Goal: Task Accomplishment & Management: Use online tool/utility

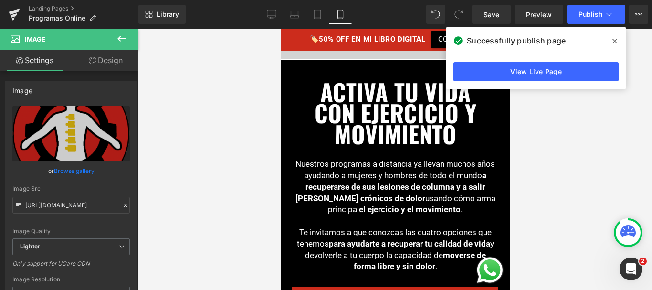
scroll to position [272, 0]
click at [53, 8] on link "Landing Pages" at bounding box center [84, 9] width 110 height 8
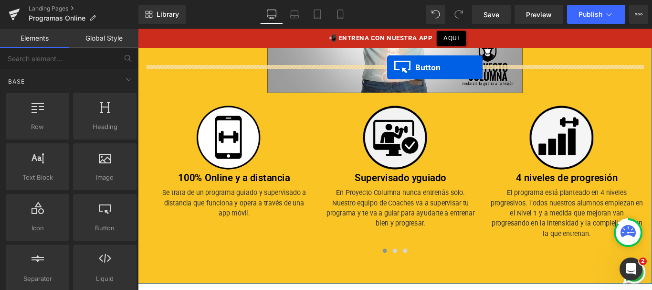
scroll to position [1395, 0]
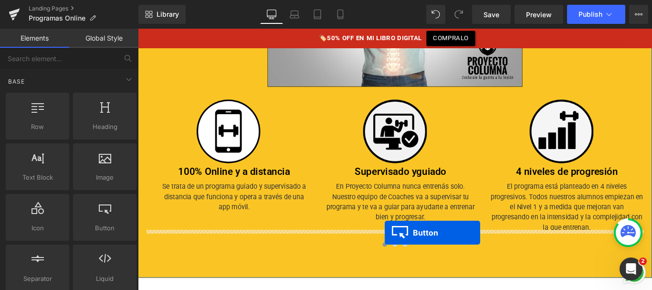
drag, startPoint x: 411, startPoint y: 153, endPoint x: 415, endPoint y: 258, distance: 104.6
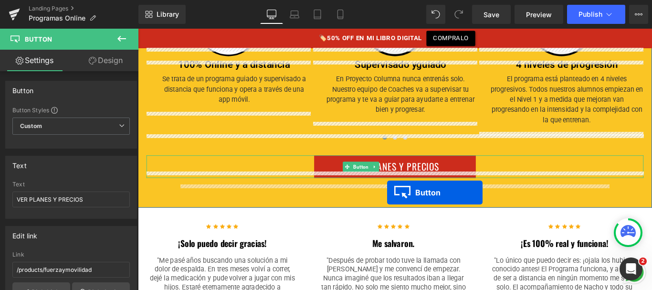
scroll to position [1460, 0]
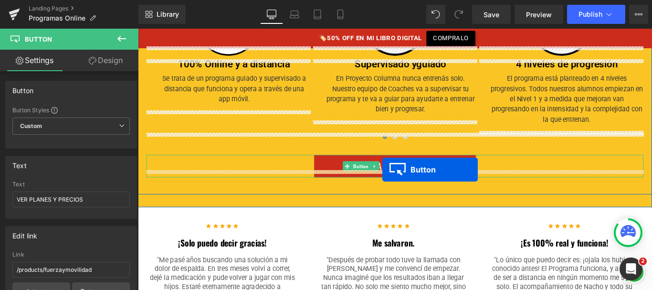
drag, startPoint x: 406, startPoint y: 177, endPoint x: 426, endPoint y: 225, distance: 52.2
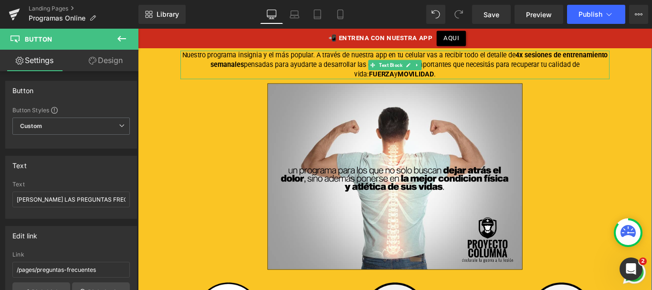
scroll to position [1106, 0]
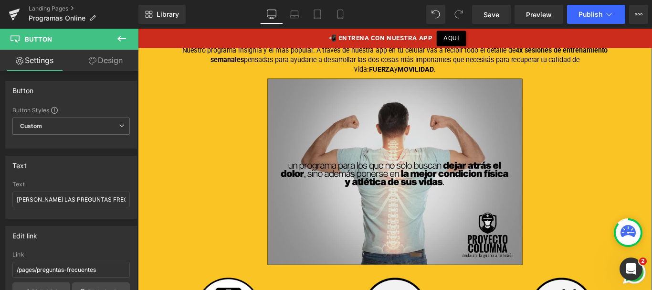
click at [425, 167] on img at bounding box center [427, 188] width 286 height 209
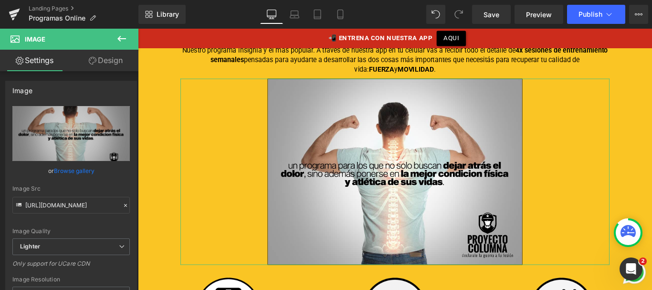
click at [98, 60] on link "Design" at bounding box center [105, 60] width 69 height 21
click at [0, 0] on div "Spacing" at bounding box center [0, 0] width 0 height 0
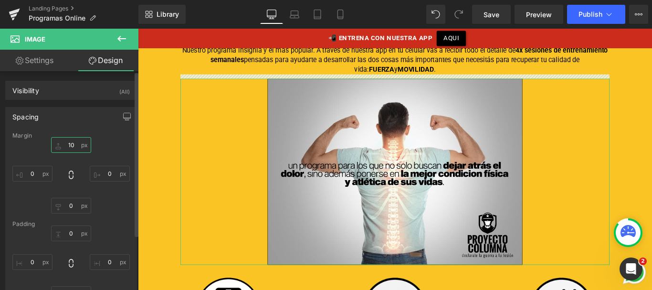
click at [71, 144] on input "text" at bounding box center [71, 145] width 40 height 16
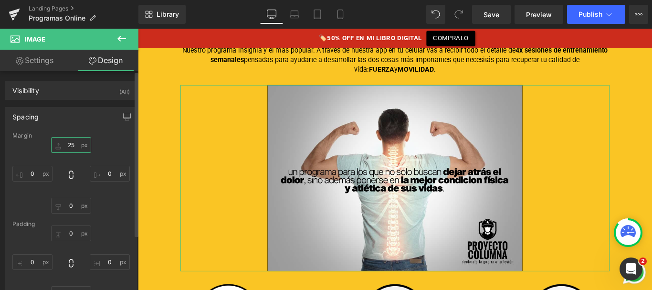
type input "2"
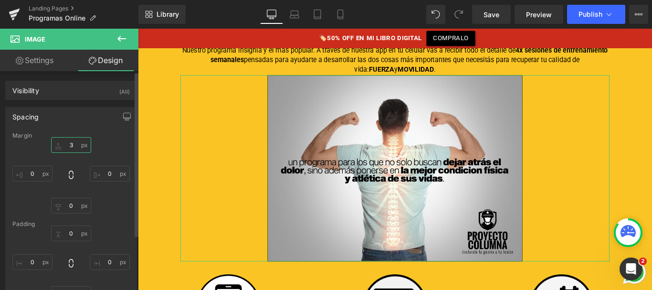
type input "30"
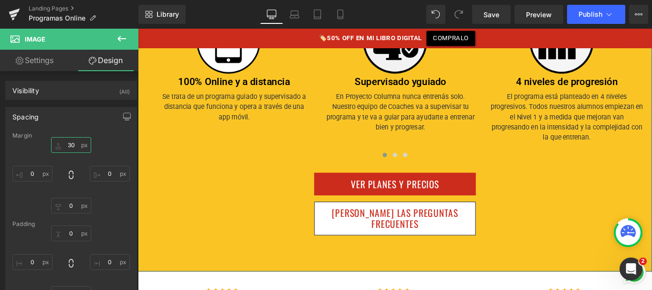
scroll to position [1416, 0]
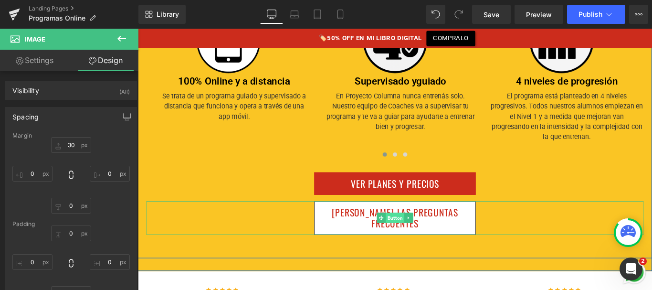
click at [426, 235] on span "Button" at bounding box center [426, 240] width 21 height 11
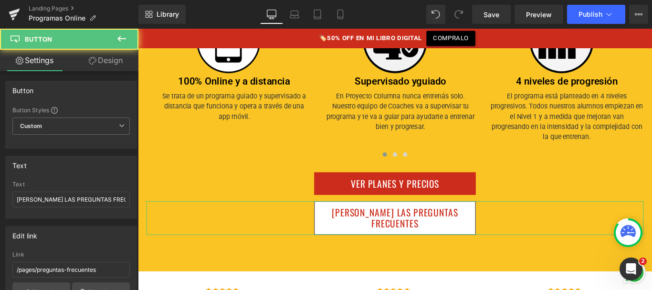
click at [105, 57] on link "Design" at bounding box center [105, 60] width 69 height 21
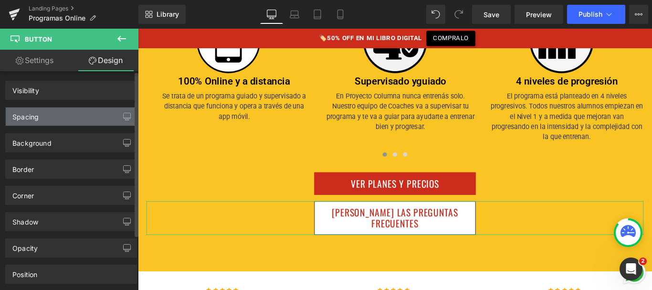
click at [69, 118] on div "Spacing" at bounding box center [71, 116] width 131 height 18
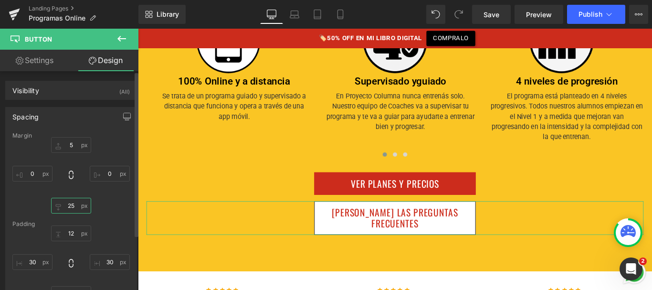
click at [65, 208] on input "text" at bounding box center [71, 206] width 40 height 16
type input "0"
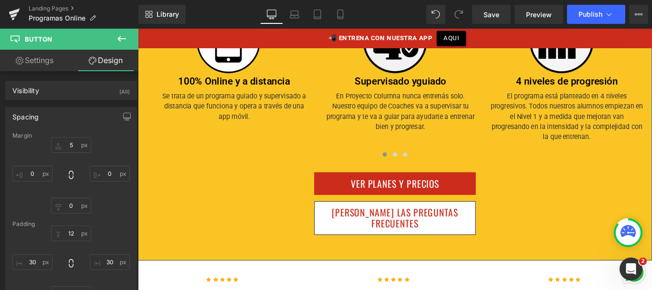
click at [138, 29] on div at bounding box center [138, 29] width 0 height 0
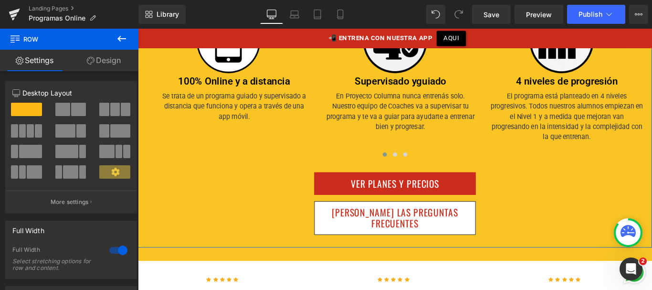
click at [98, 62] on link "Design" at bounding box center [103, 60] width 69 height 21
click at [0, 0] on div "Spacing" at bounding box center [0, 0] width 0 height 0
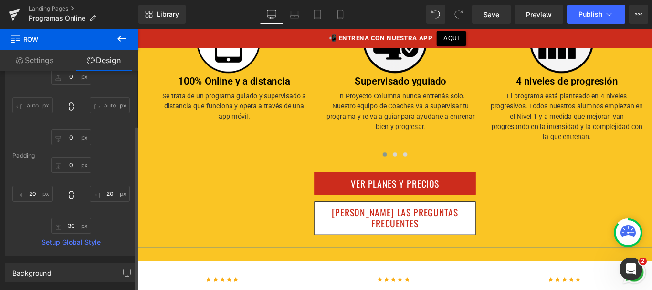
scroll to position [72, 0]
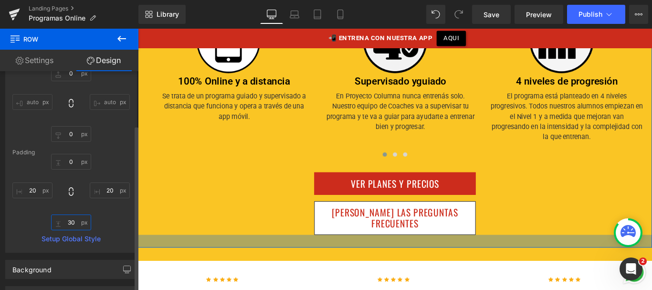
click at [66, 225] on input "text" at bounding box center [71, 222] width 40 height 16
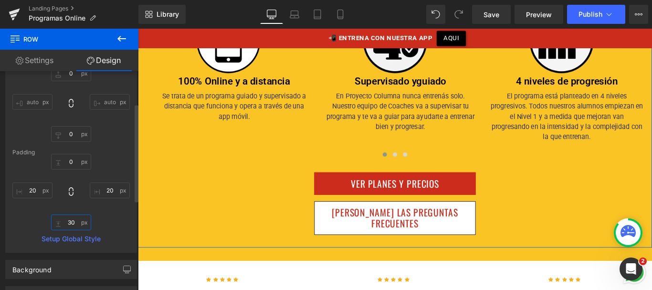
type input "0"
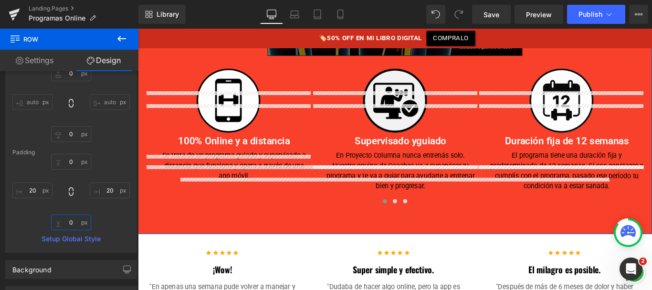
scroll to position [2376, 0]
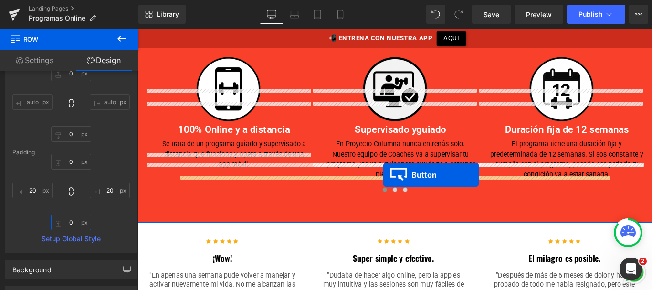
drag, startPoint x: 408, startPoint y: 133, endPoint x: 414, endPoint y: 193, distance: 59.9
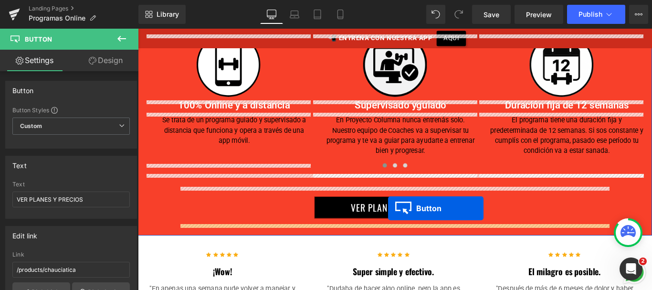
scroll to position [2352, 0]
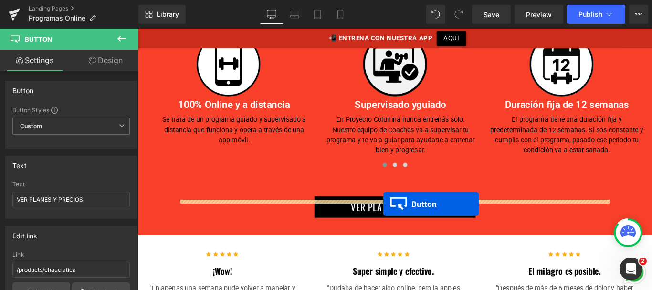
drag, startPoint x: 410, startPoint y: 192, endPoint x: 413, endPoint y: 225, distance: 33.1
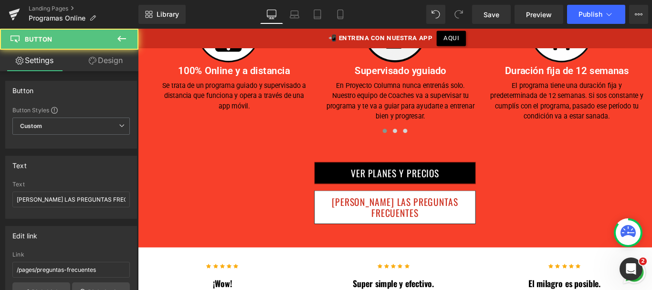
scroll to position [2314, 0]
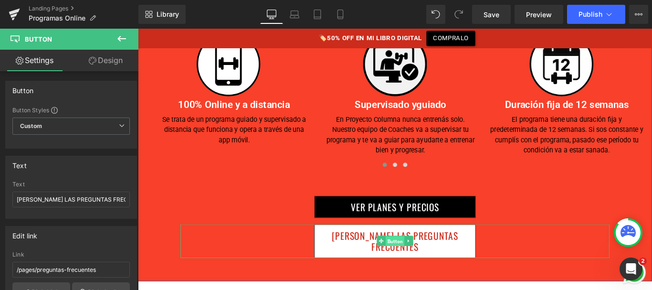
click at [425, 262] on span "Button" at bounding box center [426, 267] width 21 height 11
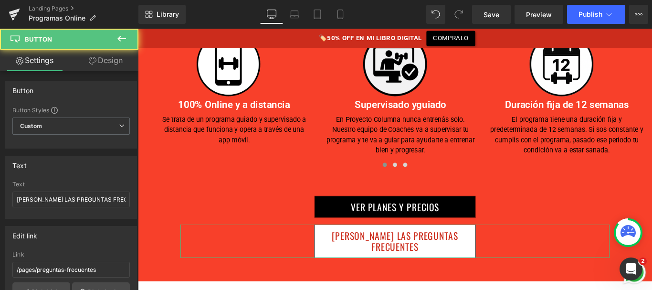
click at [108, 66] on link "Design" at bounding box center [105, 60] width 69 height 21
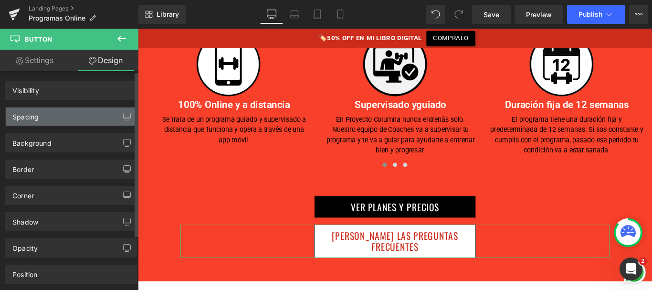
click at [80, 114] on div "Spacing" at bounding box center [71, 116] width 131 height 18
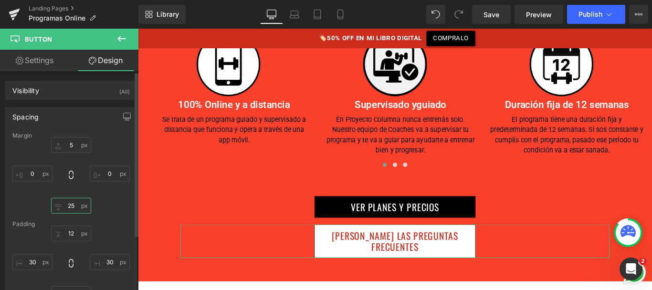
click at [69, 209] on input "25" at bounding box center [71, 206] width 40 height 16
type input "0"
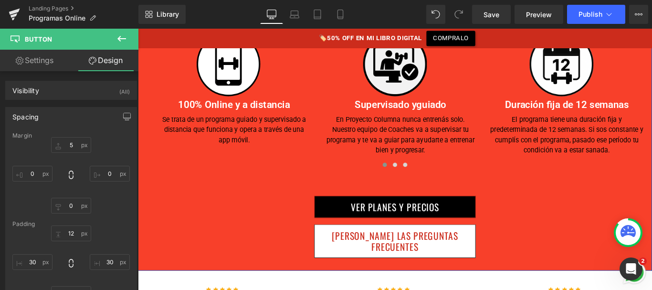
click at [138, 29] on div at bounding box center [138, 29] width 0 height 0
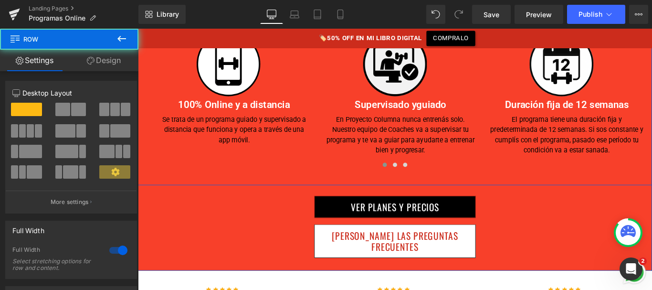
drag, startPoint x: 429, startPoint y: 178, endPoint x: 193, endPoint y: 122, distance: 242.7
click at [298, 190] on div at bounding box center [427, 197] width 578 height 14
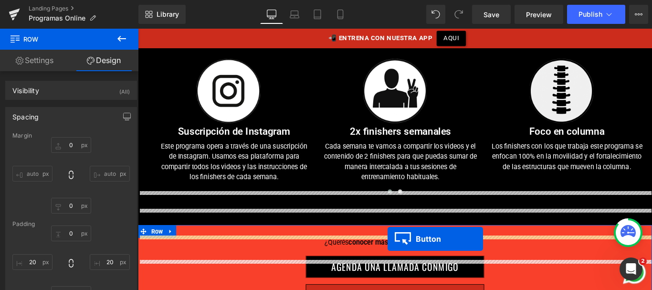
scroll to position [3324, 0]
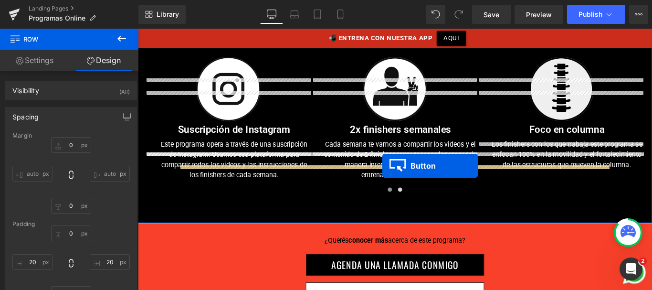
drag, startPoint x: 409, startPoint y: 189, endPoint x: 412, endPoint y: 183, distance: 6.9
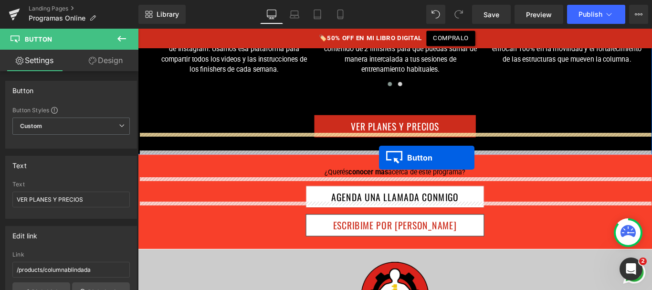
scroll to position [3387, 0]
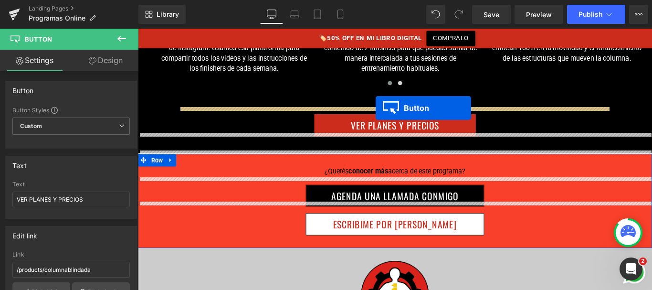
drag, startPoint x: 408, startPoint y: 140, endPoint x: 405, endPoint y: 118, distance: 22.1
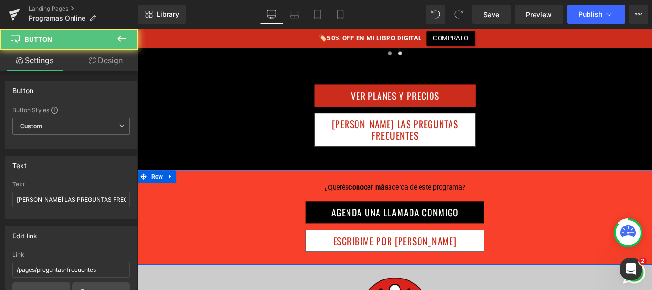
scroll to position [3354, 0]
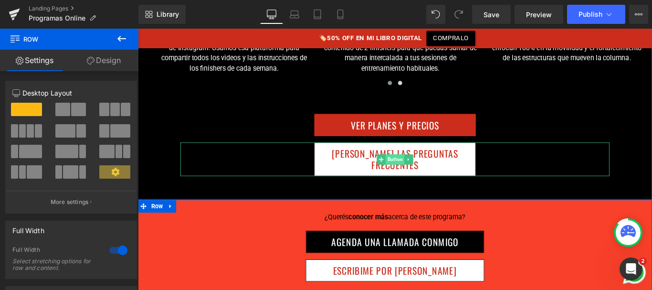
click at [423, 170] on span "Button" at bounding box center [426, 175] width 21 height 11
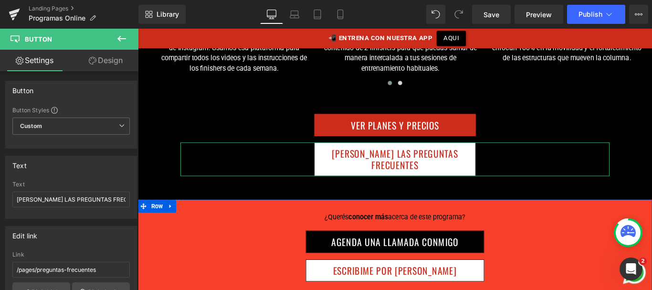
click at [105, 61] on link "Design" at bounding box center [105, 60] width 69 height 21
click at [0, 0] on div "Spacing" at bounding box center [0, 0] width 0 height 0
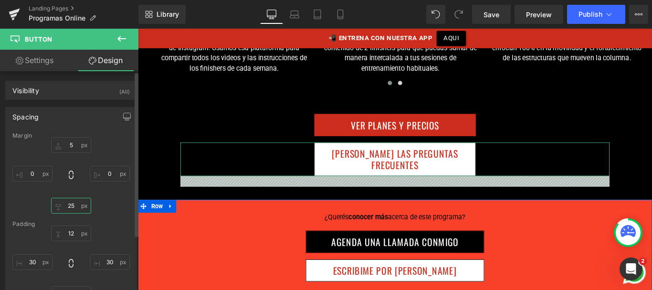
click at [66, 204] on input "text" at bounding box center [71, 206] width 40 height 16
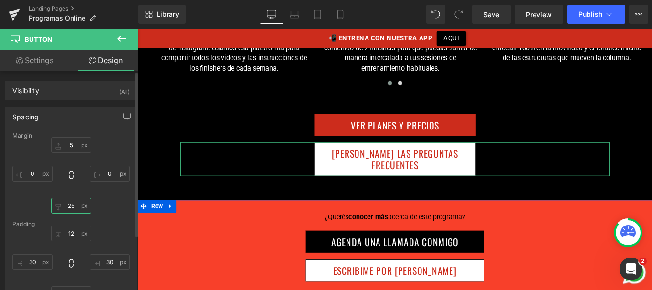
type input "0"
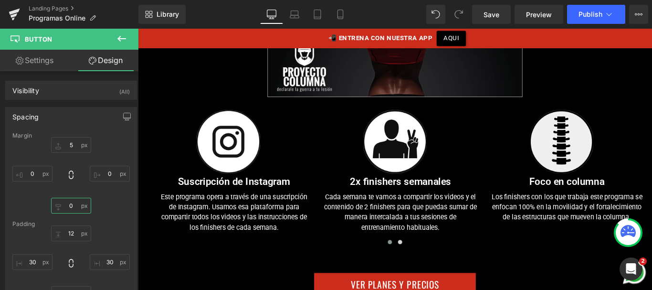
scroll to position [3176, 0]
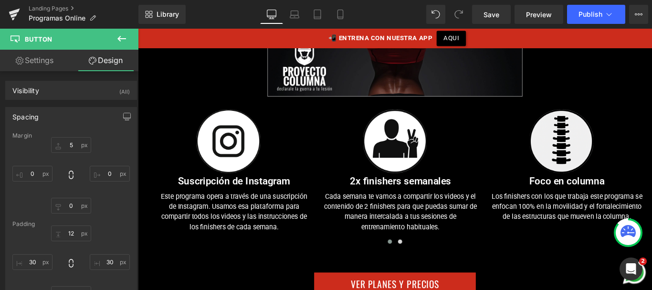
click at [425, 243] on div "Image Suscripción de Instagram Text Block Este programa opera a través de una s…" at bounding box center [427, 198] width 578 height 186
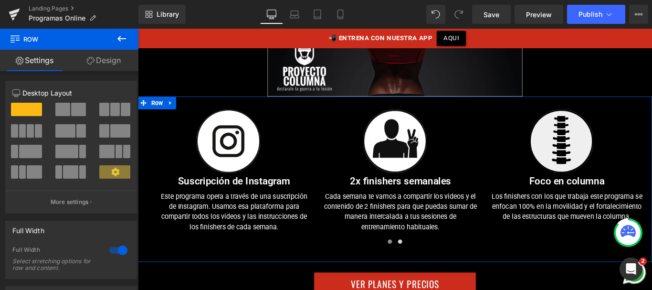
click at [112, 60] on link "Design" at bounding box center [103, 60] width 69 height 21
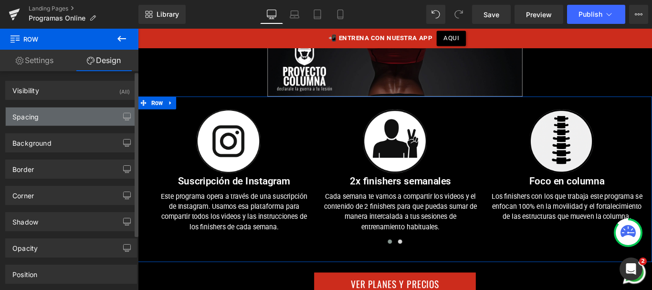
click at [71, 107] on div "Spacing" at bounding box center [71, 116] width 131 height 18
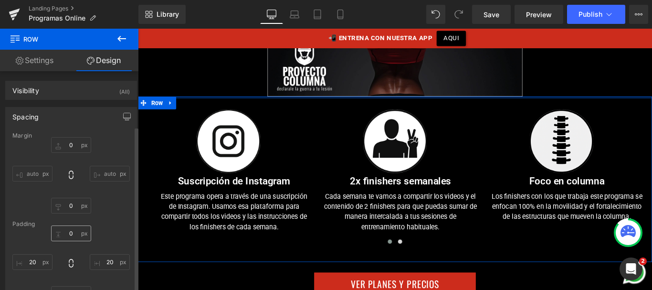
scroll to position [95, 0]
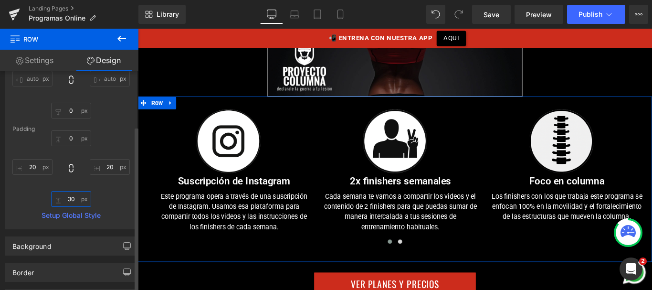
click at [66, 198] on input "text" at bounding box center [71, 199] width 40 height 16
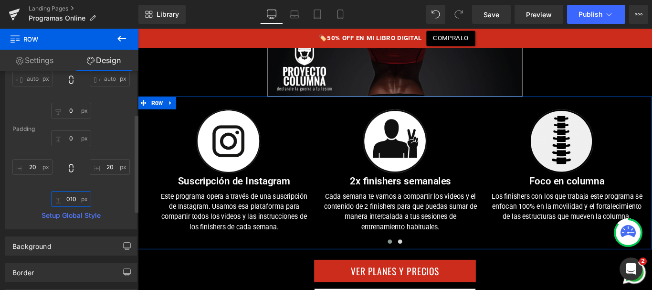
type input "10"
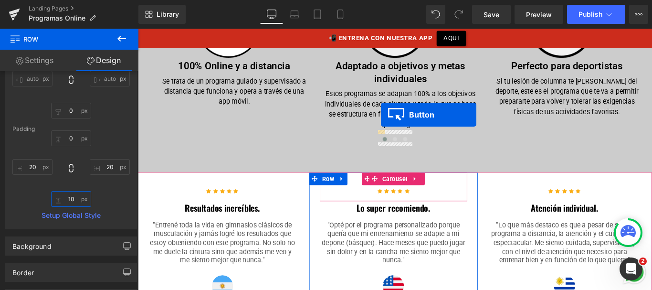
scroll to position [4164, 0]
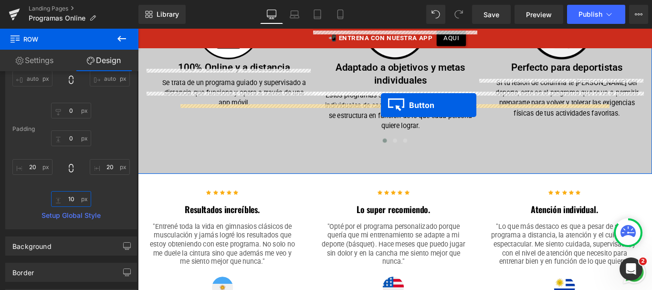
drag, startPoint x: 410, startPoint y: 139, endPoint x: 411, endPoint y: 115, distance: 24.8
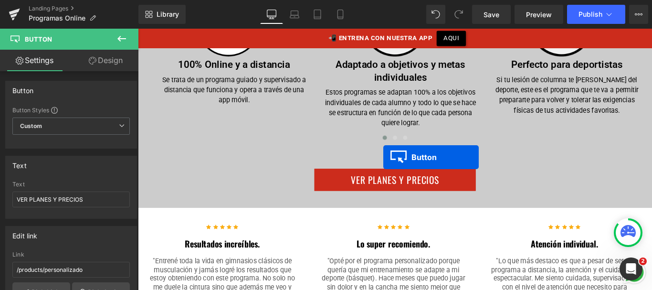
scroll to position [4113, 0]
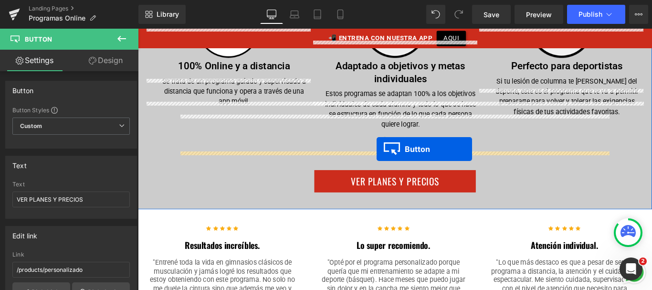
drag, startPoint x: 408, startPoint y: 169, endPoint x: 407, endPoint y: 164, distance: 5.9
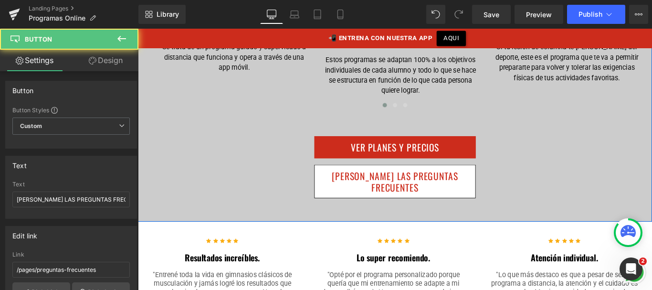
scroll to position [4075, 0]
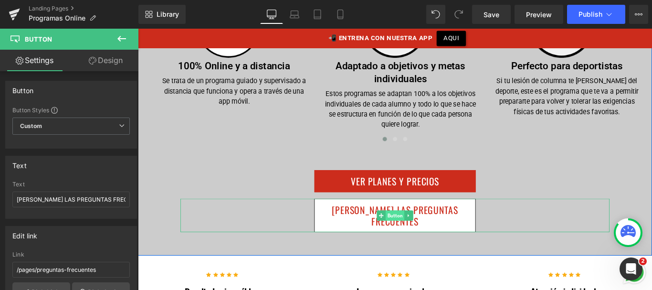
click at [421, 233] on span "Button" at bounding box center [426, 238] width 21 height 11
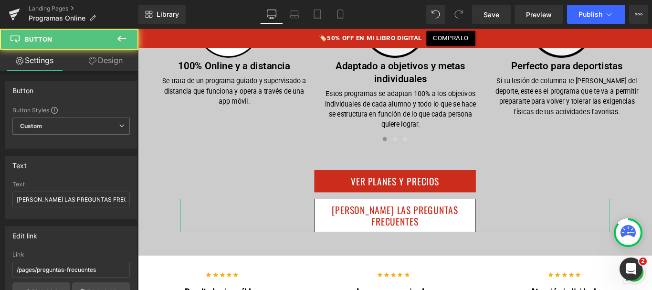
click at [110, 63] on link "Design" at bounding box center [105, 60] width 69 height 21
click at [0, 0] on div "Spacing" at bounding box center [0, 0] width 0 height 0
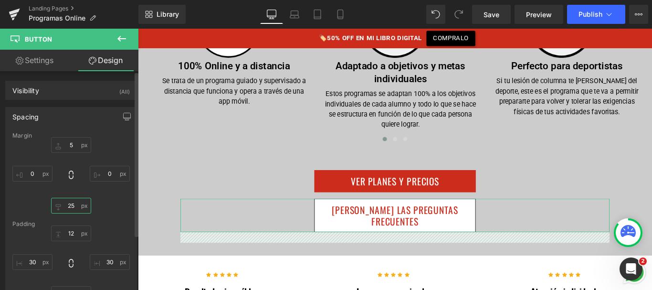
click at [69, 209] on input "25" at bounding box center [71, 206] width 40 height 16
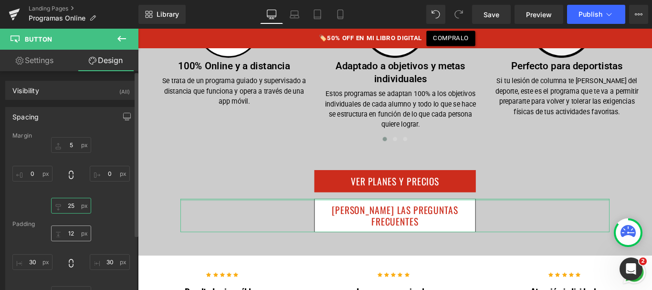
type input "0"
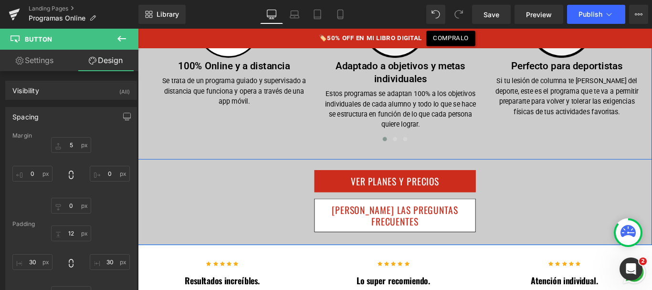
click at [421, 116] on div "Image 100% Online y a distancia Text Block Se trata de un programa guiado y sup…" at bounding box center [427, 76] width 578 height 200
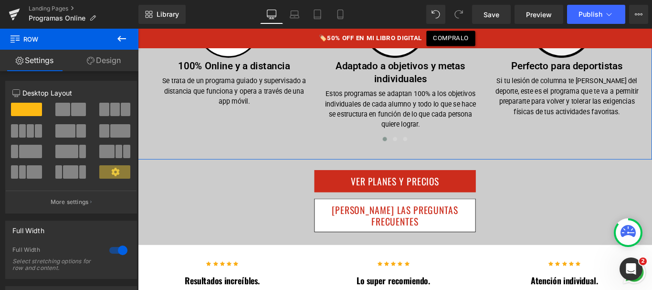
click at [107, 61] on link "Design" at bounding box center [103, 60] width 69 height 21
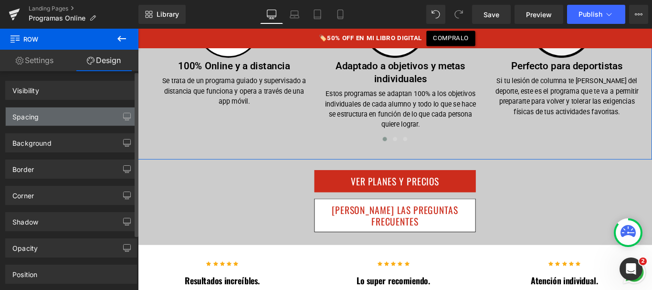
click at [63, 114] on div "Spacing" at bounding box center [71, 116] width 131 height 18
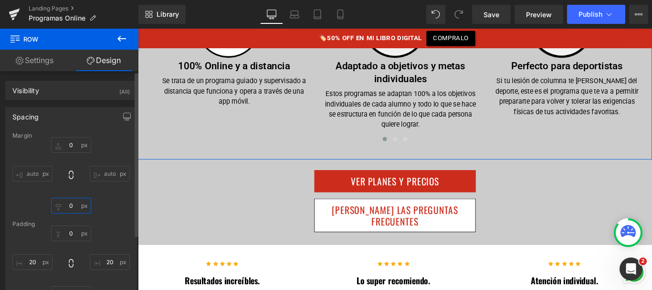
click at [68, 207] on input "text" at bounding box center [71, 206] width 40 height 16
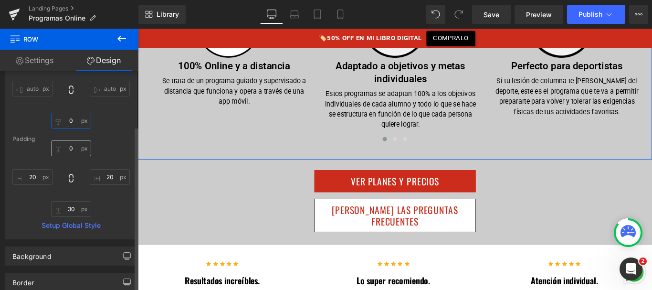
scroll to position [85, 0]
click at [68, 212] on input "text" at bounding box center [71, 208] width 40 height 16
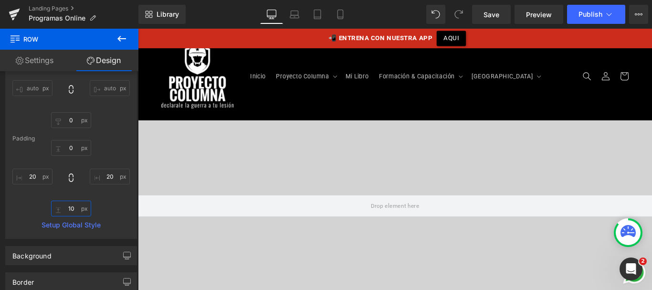
scroll to position [0, 0]
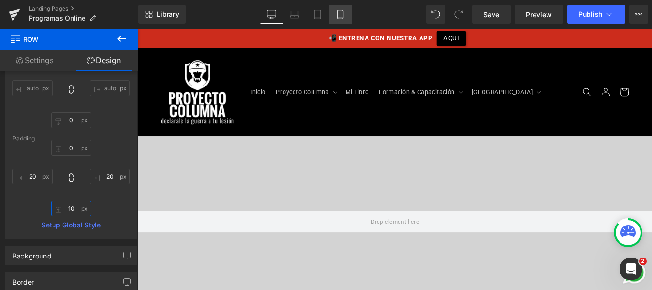
type input "10"
click at [342, 12] on icon at bounding box center [341, 15] width 10 height 10
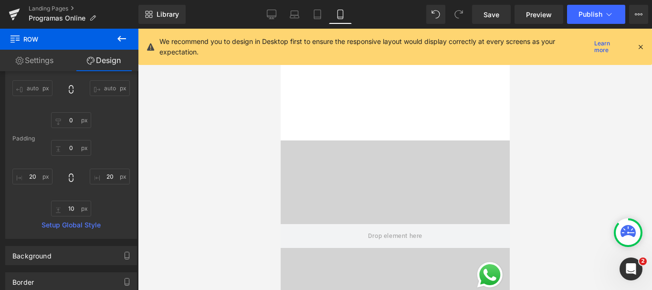
scroll to position [672, 0]
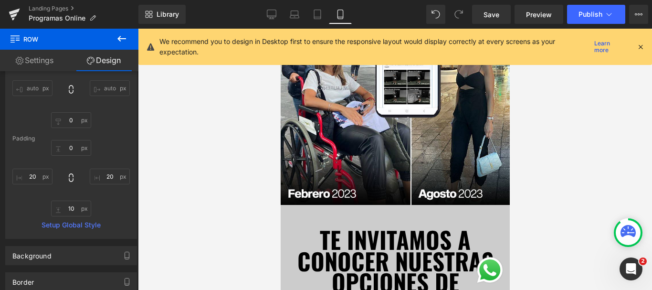
click at [639, 48] on icon at bounding box center [640, 46] width 9 height 9
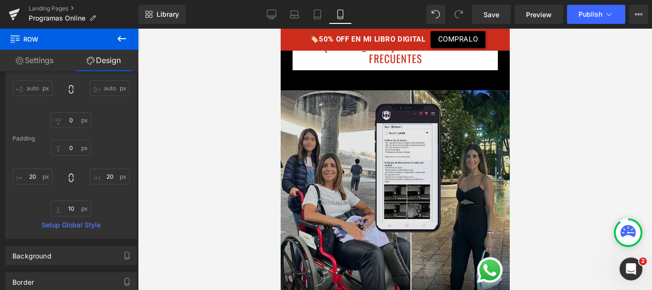
scroll to position [537, 0]
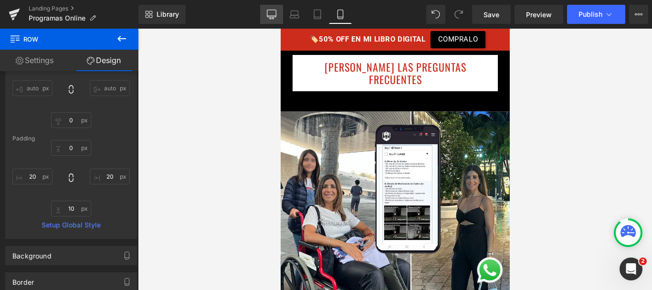
click at [274, 11] on icon at bounding box center [272, 15] width 10 height 10
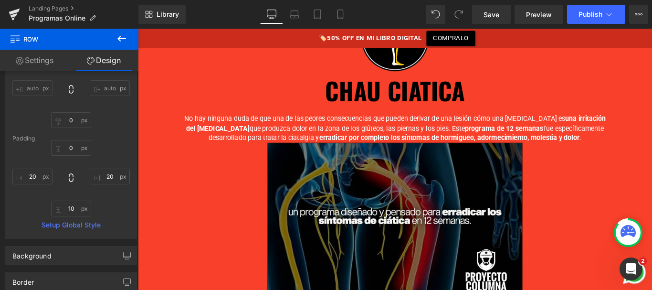
scroll to position [2011, 0]
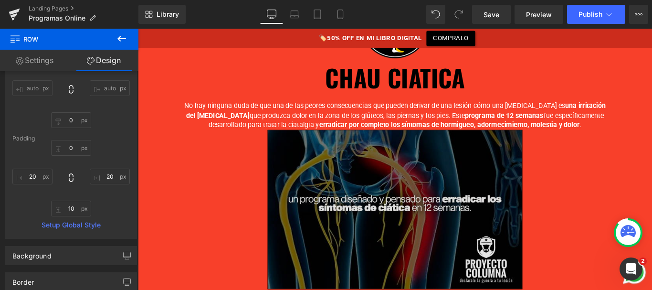
click at [400, 196] on img at bounding box center [427, 231] width 286 height 179
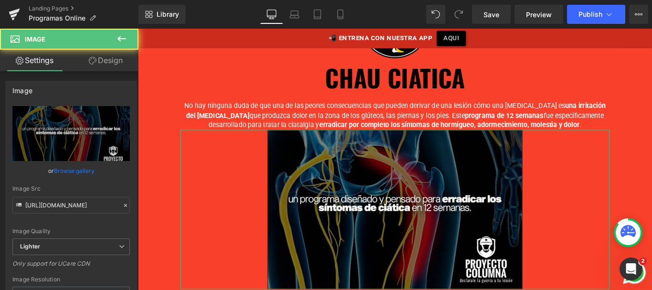
click at [114, 65] on link "Design" at bounding box center [105, 60] width 69 height 21
click at [0, 0] on div "Spacing" at bounding box center [0, 0] width 0 height 0
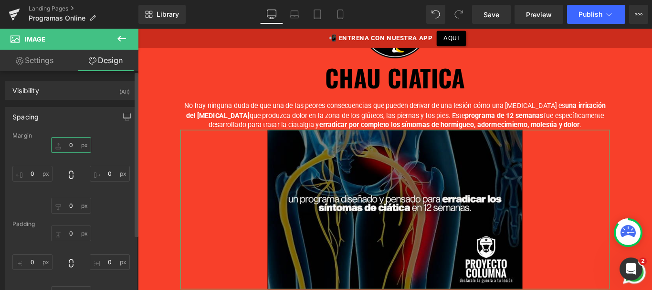
click at [73, 144] on input "text" at bounding box center [71, 145] width 40 height 16
type input "30"
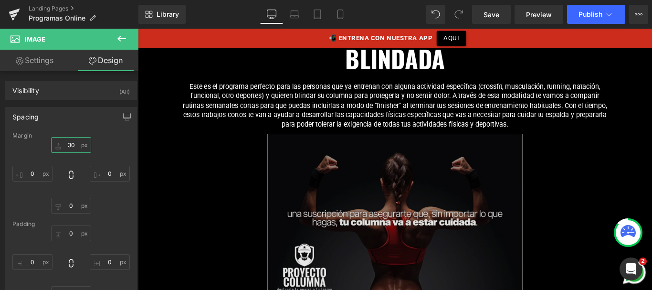
scroll to position [2967, 0]
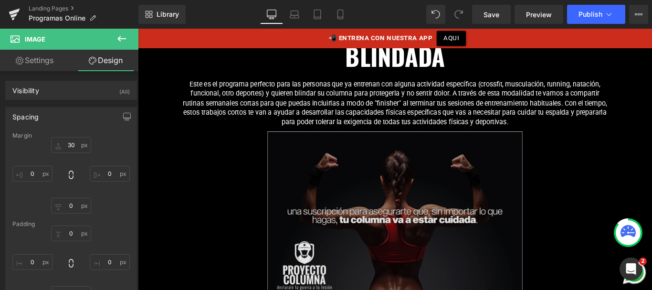
click at [336, 175] on img at bounding box center [427, 236] width 286 height 184
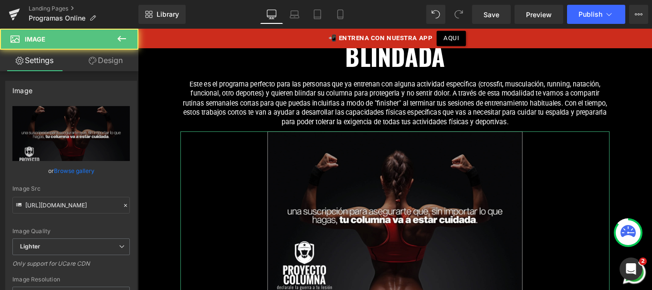
click at [101, 65] on link "Design" at bounding box center [105, 60] width 69 height 21
click at [0, 0] on div "Spacing" at bounding box center [0, 0] width 0 height 0
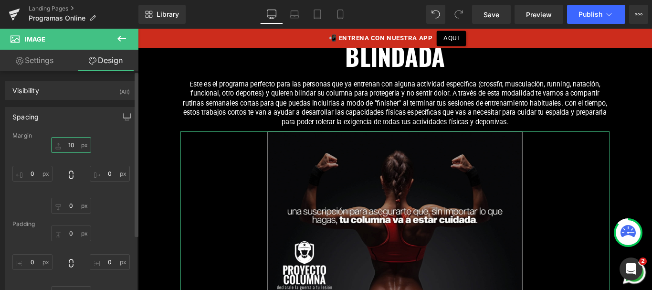
click at [68, 145] on input "text" at bounding box center [71, 145] width 40 height 16
type input "30"
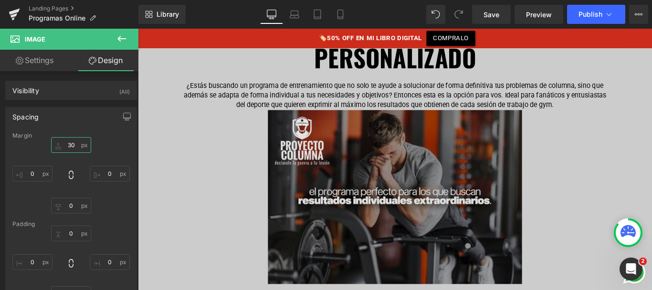
scroll to position [3770, 0]
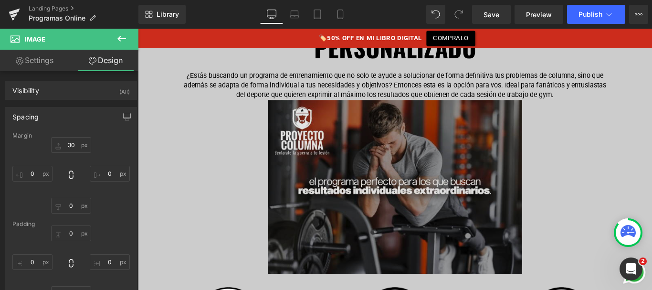
click at [382, 125] on img at bounding box center [427, 206] width 286 height 196
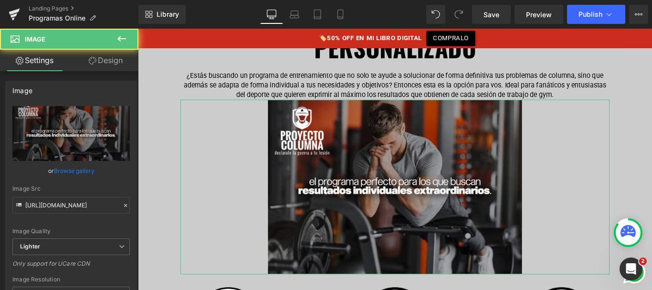
click at [109, 68] on link "Design" at bounding box center [105, 60] width 69 height 21
click at [0, 0] on div "Spacing" at bounding box center [0, 0] width 0 height 0
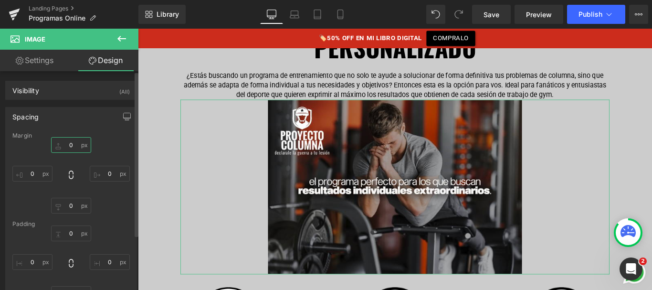
click at [64, 145] on input "text" at bounding box center [71, 145] width 40 height 16
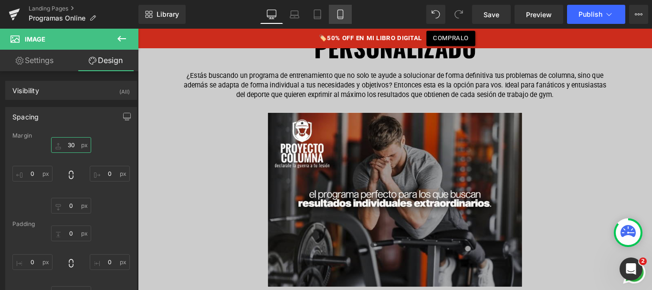
type input "30"
click at [337, 12] on icon at bounding box center [341, 15] width 10 height 10
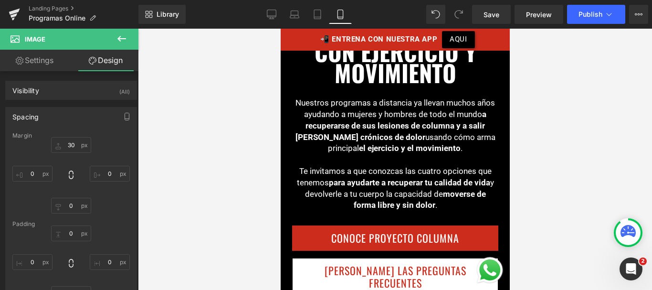
scroll to position [191, 0]
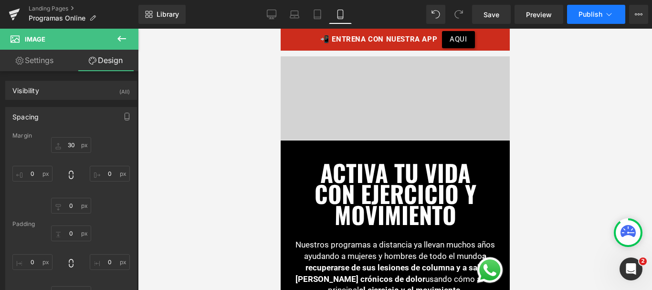
click at [585, 7] on button "Publish" at bounding box center [596, 14] width 58 height 19
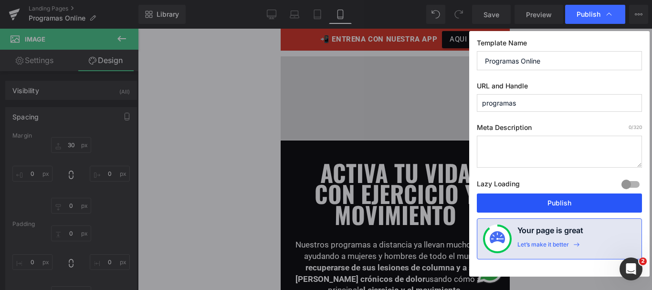
click at [526, 200] on button "Publish" at bounding box center [559, 202] width 165 height 19
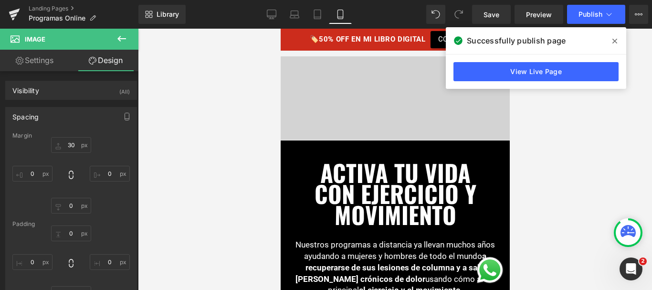
click at [609, 38] on span at bounding box center [614, 40] width 15 height 15
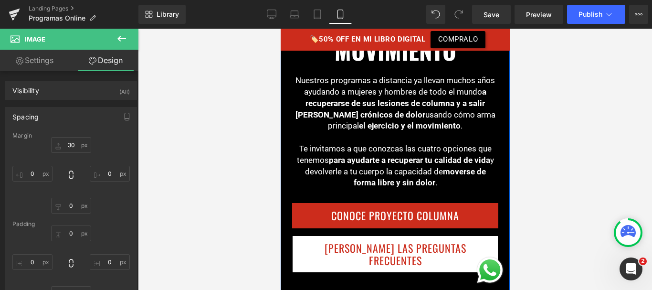
scroll to position [363, 0]
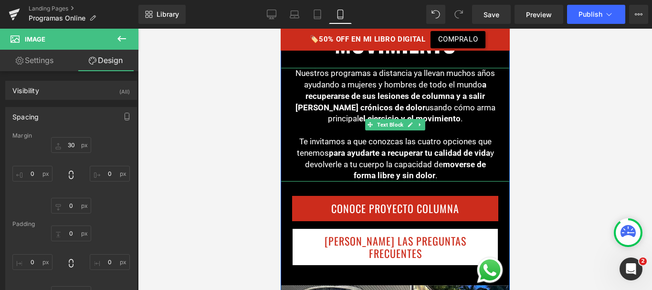
click at [394, 118] on strong "el ejercicio y el movimiento" at bounding box center [409, 119] width 102 height 10
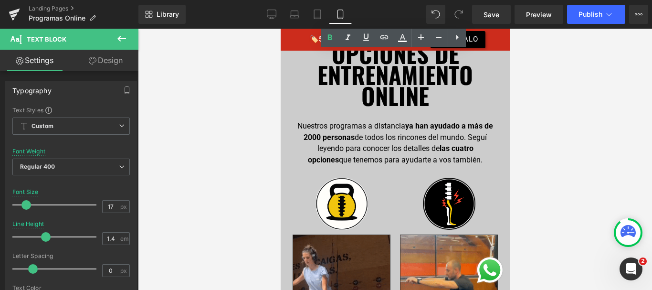
scroll to position [904, 0]
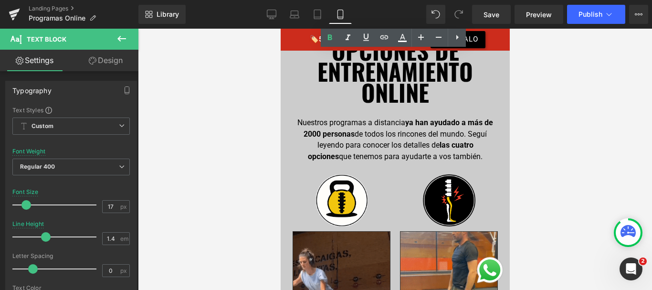
click at [324, 117] on p "Nuestros programas a distancia ya han ayudado a más de 2000 personas de todos l…" at bounding box center [395, 139] width 200 height 45
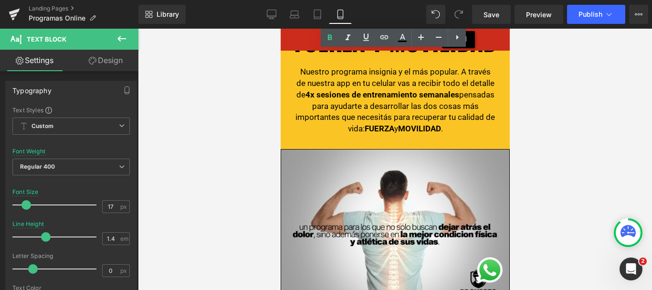
scroll to position [1475, 0]
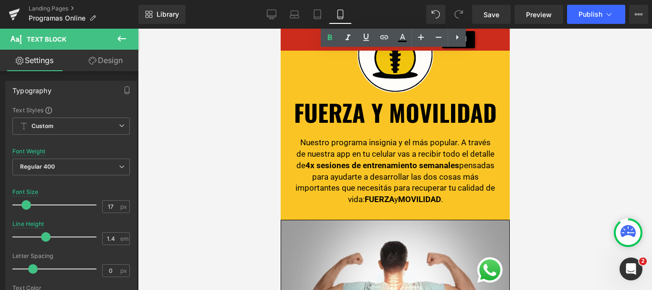
click at [359, 147] on p "Nuestro programa insignia y el más popular. A través de nuestra app en tu celul…" at bounding box center [395, 171] width 200 height 68
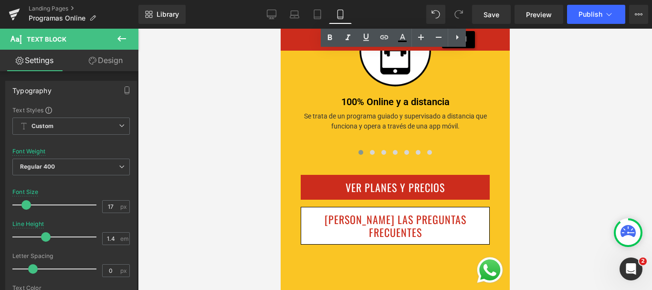
scroll to position [1863, 0]
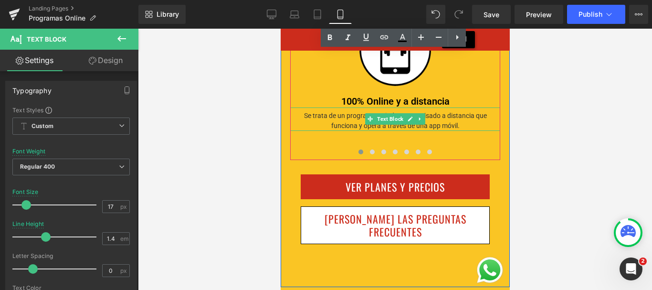
click at [348, 110] on div "Se trata de un programa guiado y supervisado a distancia que funciona y opera a…" at bounding box center [395, 118] width 210 height 23
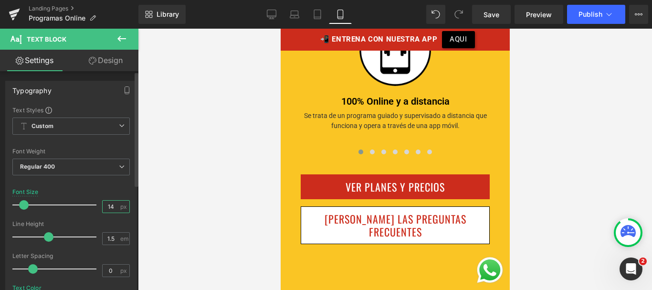
drag, startPoint x: 108, startPoint y: 208, endPoint x: 115, endPoint y: 206, distance: 6.8
click at [115, 206] on input "14" at bounding box center [111, 206] width 17 height 12
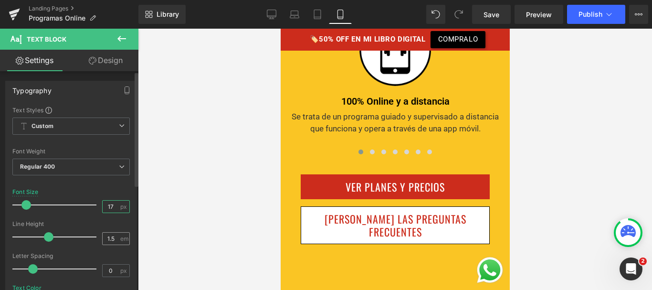
type input "17"
click at [112, 238] on input "1.5" at bounding box center [111, 238] width 17 height 12
type input "1.4"
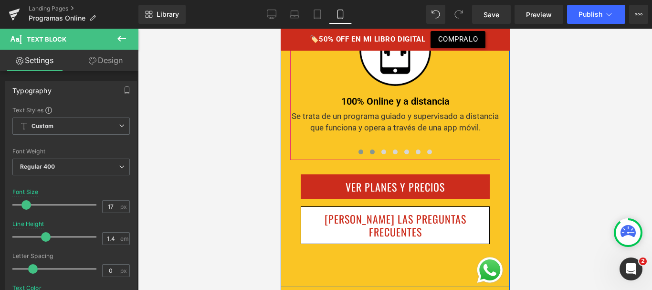
click at [369, 149] on span at bounding box center [371, 151] width 5 height 5
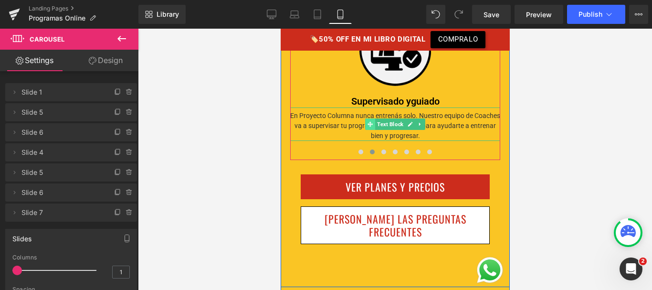
click at [365, 118] on span at bounding box center [370, 123] width 10 height 11
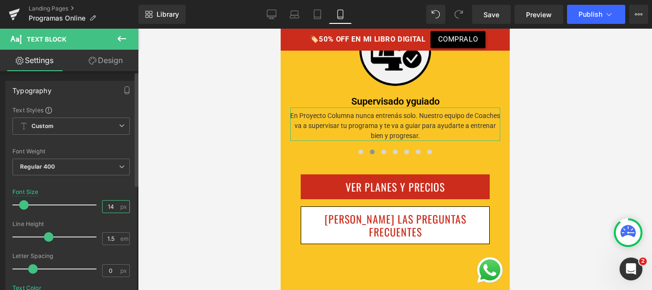
click at [109, 208] on input "14" at bounding box center [111, 206] width 17 height 12
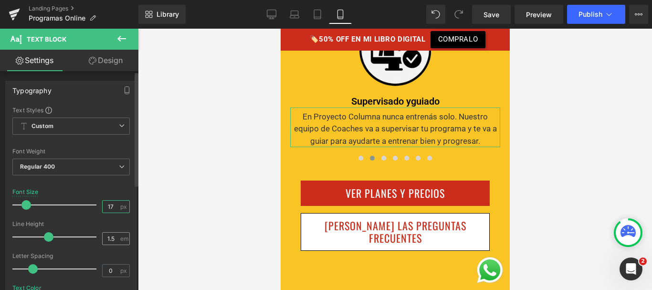
type input "17"
click at [116, 237] on div "1.5 em" at bounding box center [116, 238] width 28 height 13
click at [113, 238] on input "1.5" at bounding box center [111, 238] width 17 height 12
type input "1.4"
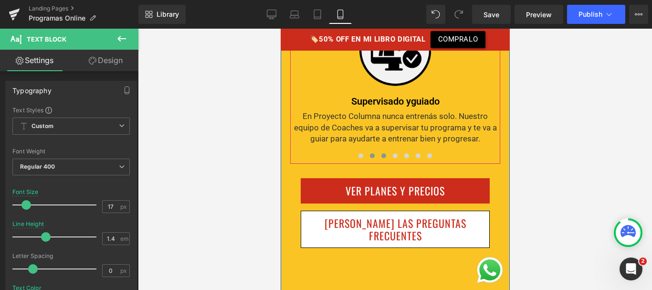
click at [381, 153] on span at bounding box center [383, 155] width 5 height 5
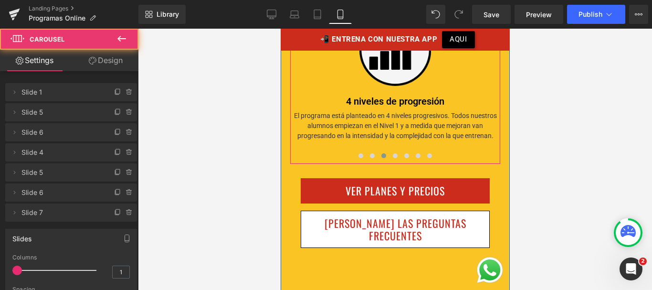
click at [379, 117] on div "El programa está planteado en 4 niveles progresivos. Todos nuestros alumnos emp…" at bounding box center [395, 123] width 210 height 33
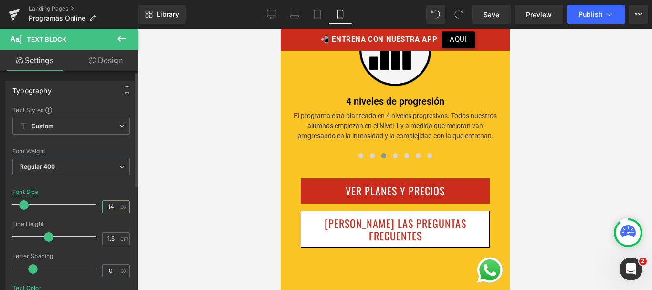
click at [110, 206] on input "14" at bounding box center [111, 206] width 17 height 12
type input "17"
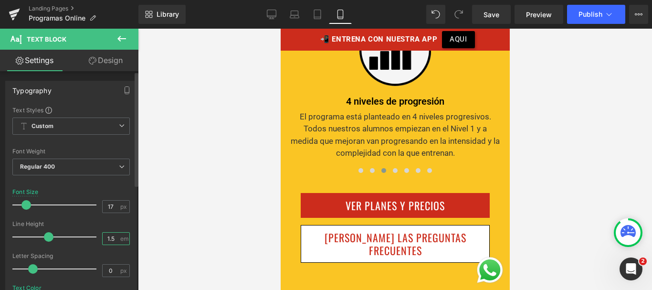
click at [115, 242] on input "1.5" at bounding box center [111, 238] width 17 height 12
type input "1.4"
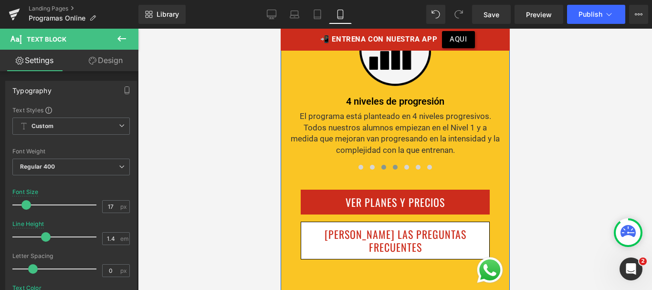
click at [394, 165] on span at bounding box center [394, 167] width 5 height 5
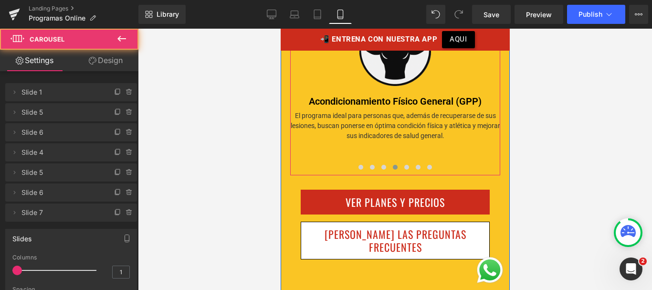
click at [280, 29] on div at bounding box center [280, 29] width 0 height 0
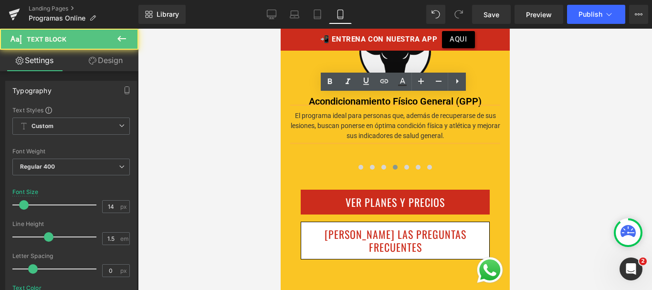
click at [349, 113] on div "El programa ideal para personas que, además de recuperarse de sus lesiones, bus…" at bounding box center [395, 123] width 210 height 33
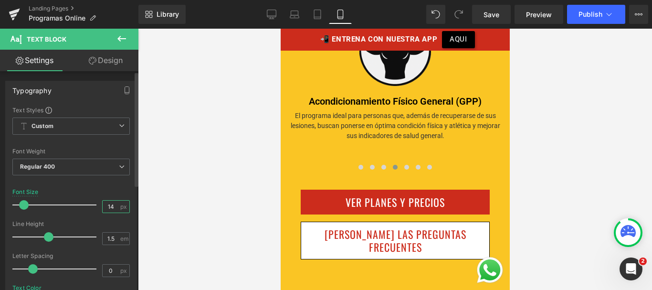
click at [114, 205] on input "14" at bounding box center [111, 206] width 17 height 12
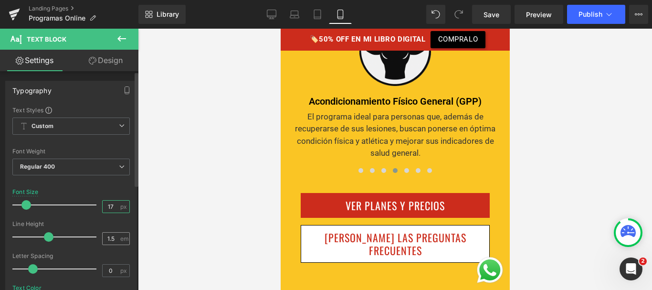
type input "17"
click at [113, 238] on input "1.5" at bounding box center [111, 238] width 17 height 12
type input "1.4"
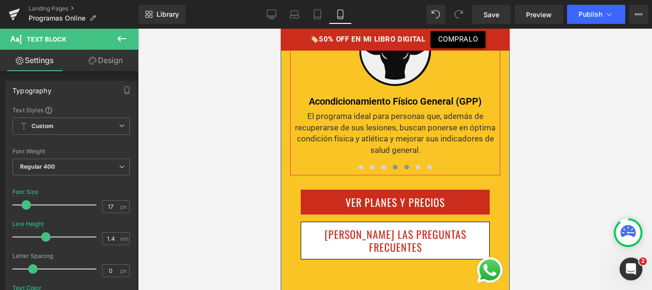
click at [406, 165] on span at bounding box center [406, 167] width 5 height 5
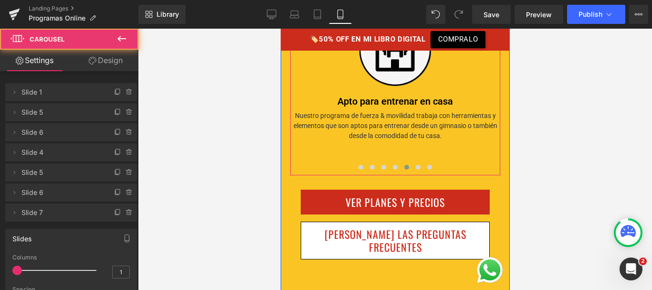
click at [378, 122] on div "Nuestro programa de fuerza & movilidad trabaja con herramientas y elementos que…" at bounding box center [395, 123] width 210 height 33
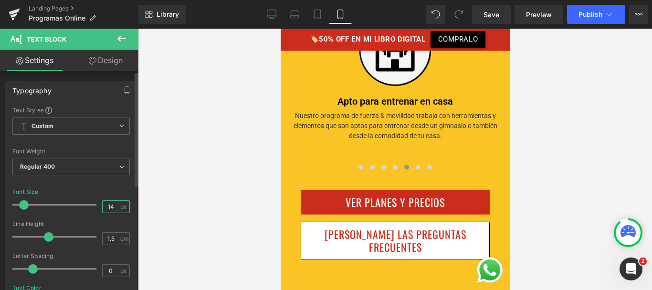
click at [113, 206] on input "14" at bounding box center [111, 206] width 17 height 12
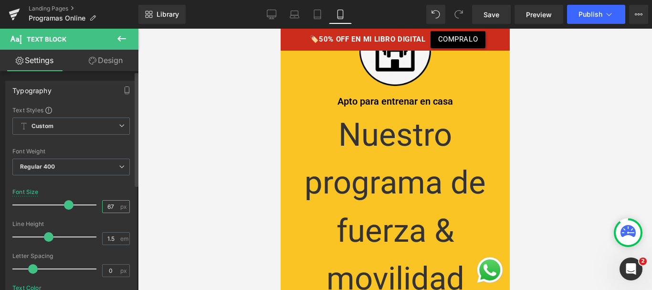
drag, startPoint x: 110, startPoint y: 203, endPoint x: 93, endPoint y: 207, distance: 17.5
click at [93, 207] on div "Font Size 67 px" at bounding box center [70, 205] width 117 height 32
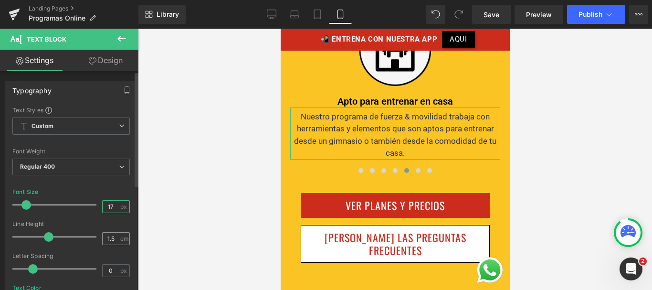
type input "17"
click at [112, 239] on input "1.5" at bounding box center [111, 238] width 17 height 12
type input "1.4"
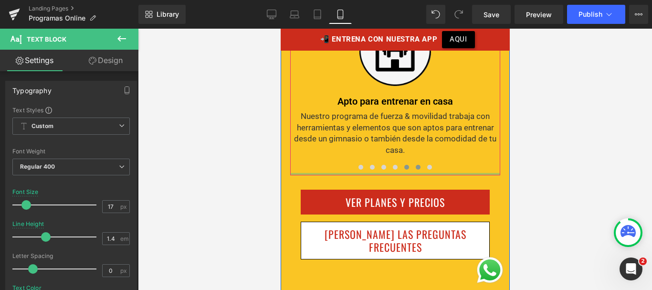
click at [416, 165] on span at bounding box center [417, 167] width 5 height 5
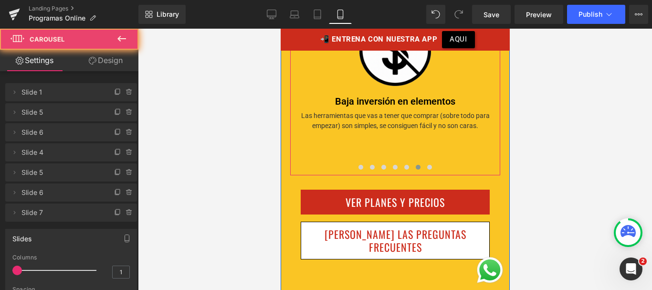
click at [375, 119] on div "Image Baja inversión en elementos Text Block Las herramientas que vas a tener q…" at bounding box center [395, 82] width 210 height 136
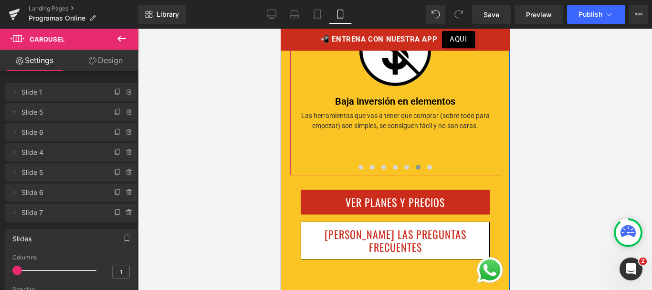
click at [364, 114] on div "Las herramientas que vas a tener que comprar (sobre todo para empezar) son simp…" at bounding box center [395, 118] width 210 height 23
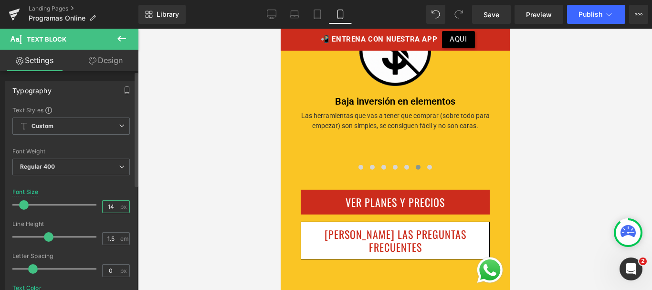
click at [108, 205] on input "14" at bounding box center [111, 206] width 17 height 12
type input "17"
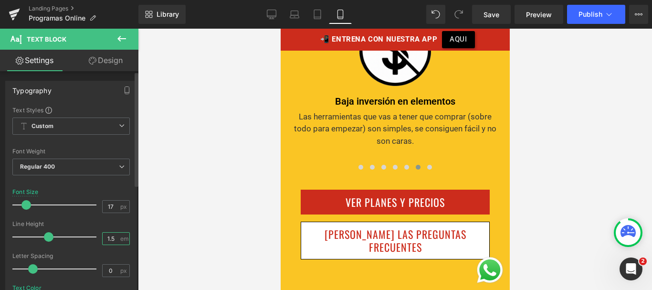
click at [110, 235] on input "1.5" at bounding box center [111, 238] width 17 height 12
type input "1.4"
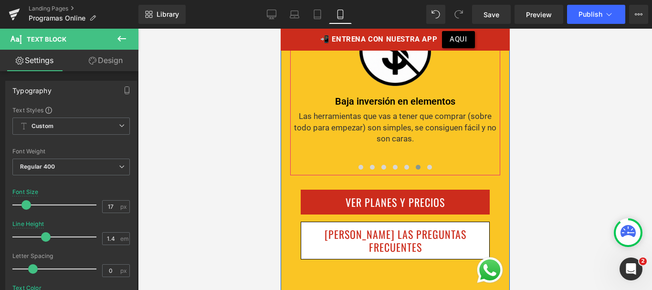
click at [428, 165] on span at bounding box center [429, 167] width 5 height 5
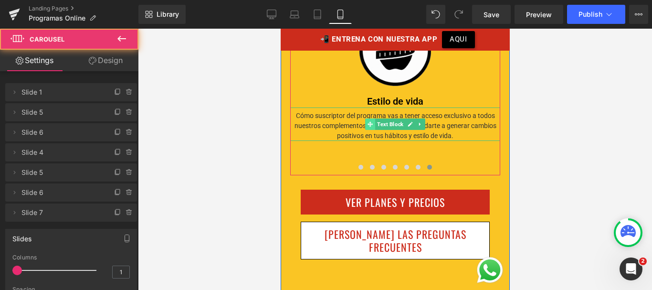
click at [376, 118] on span "Text Block" at bounding box center [390, 123] width 30 height 11
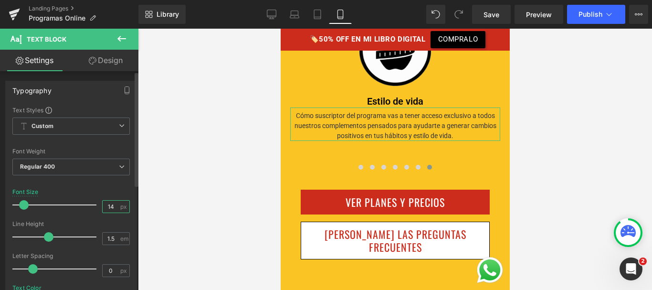
click at [109, 208] on input "14" at bounding box center [111, 206] width 17 height 12
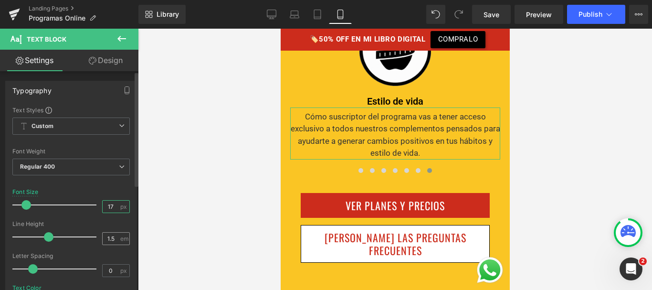
type input "17"
click at [115, 235] on input "1.5" at bounding box center [111, 238] width 17 height 12
type input "1.4"
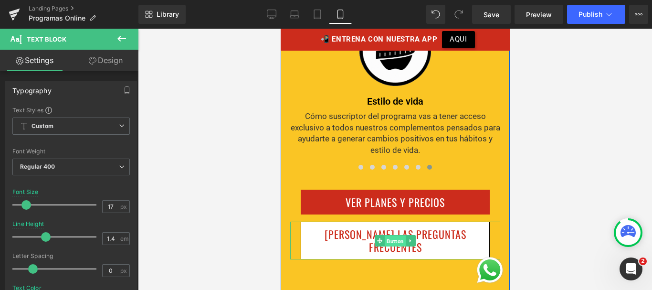
click at [389, 235] on span "Button" at bounding box center [394, 240] width 21 height 11
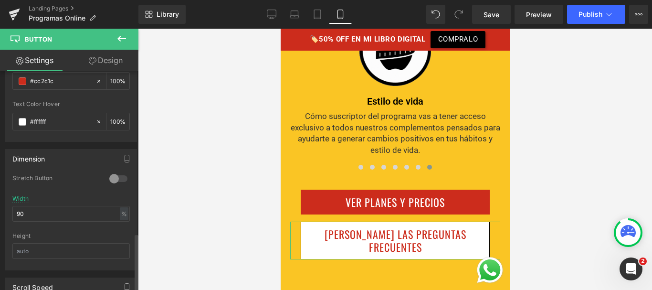
scroll to position [648, 0]
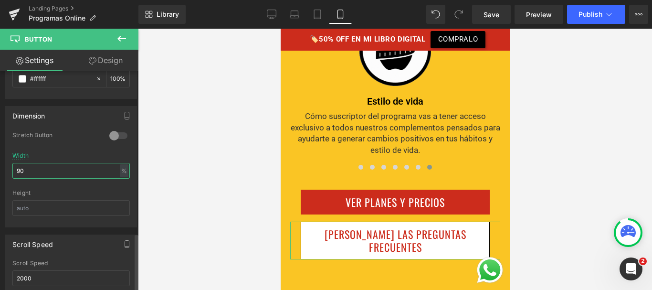
click at [49, 174] on input "90" at bounding box center [70, 171] width 117 height 16
type input "100"
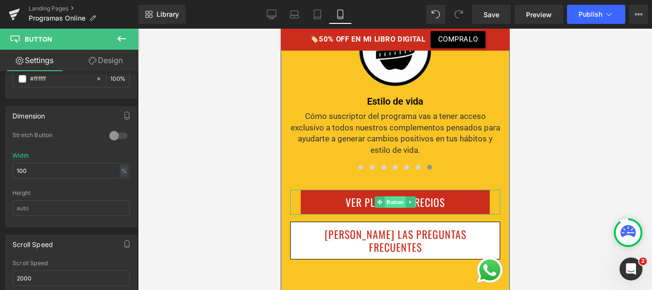
click at [390, 196] on span "Button" at bounding box center [394, 201] width 21 height 11
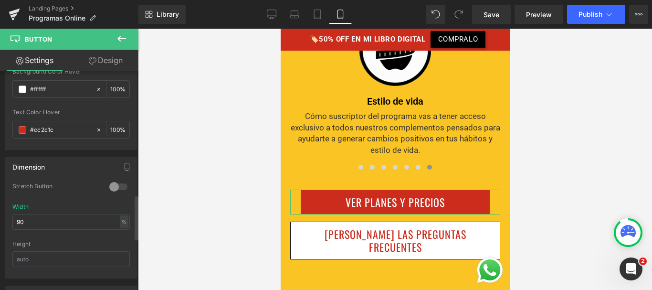
scroll to position [607, 0]
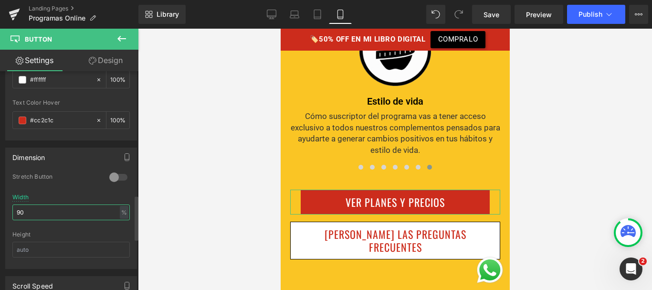
click at [40, 214] on input "90" at bounding box center [70, 212] width 117 height 16
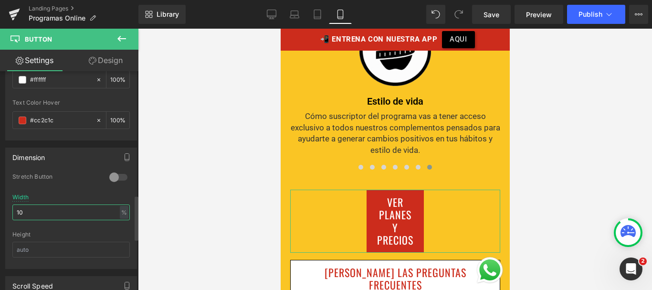
type input "100"
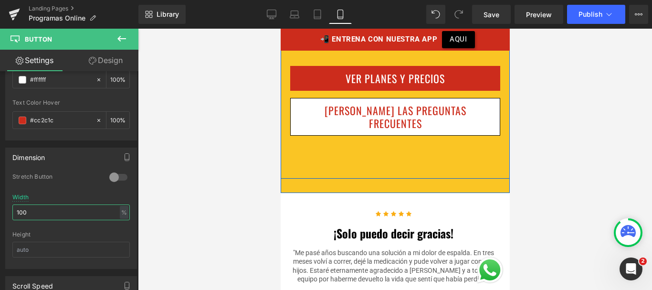
scroll to position [1975, 0]
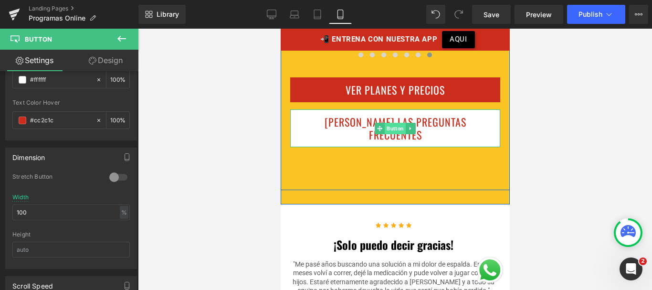
click at [384, 123] on span "Button" at bounding box center [394, 128] width 21 height 11
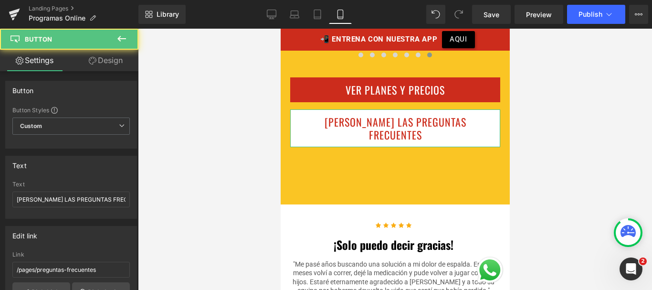
click at [112, 65] on link "Design" at bounding box center [105, 60] width 69 height 21
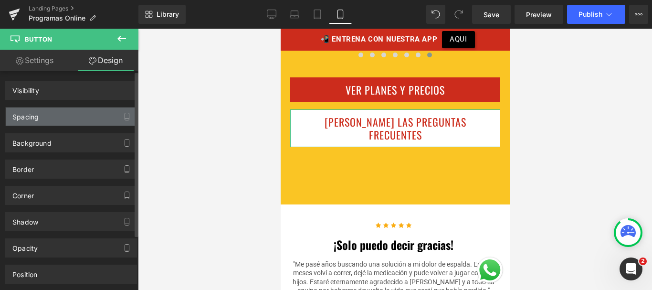
click at [63, 114] on div "Spacing" at bounding box center [71, 116] width 131 height 18
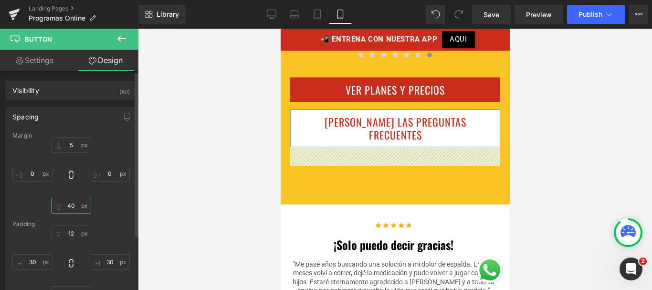
click at [70, 202] on input "text" at bounding box center [71, 206] width 40 height 16
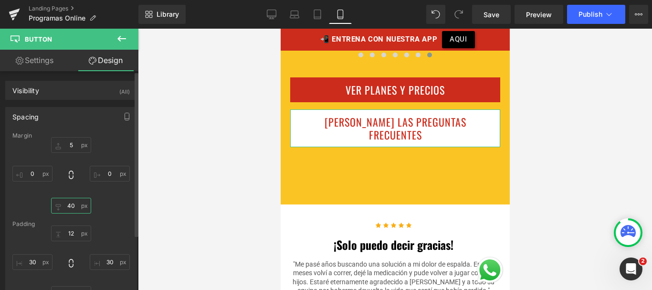
type input "0"
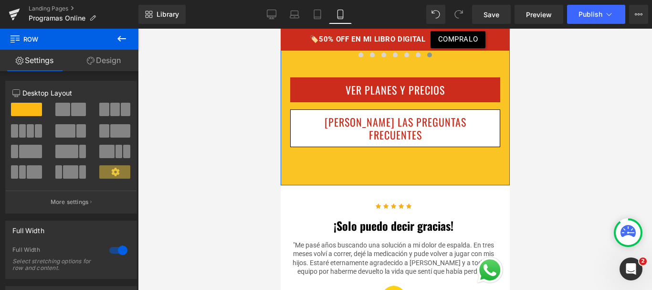
click at [109, 65] on link "Design" at bounding box center [103, 60] width 69 height 21
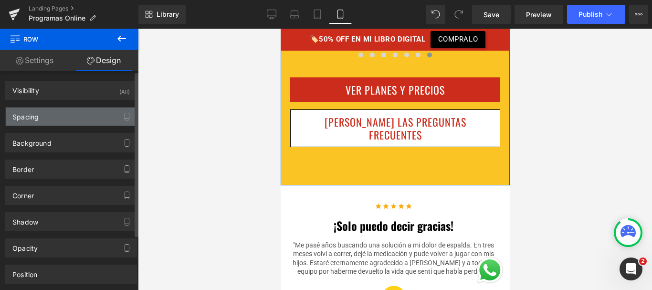
click at [73, 113] on div "Spacing" at bounding box center [71, 116] width 131 height 18
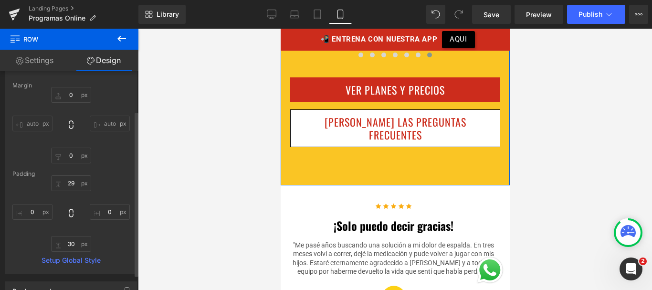
scroll to position [55, 0]
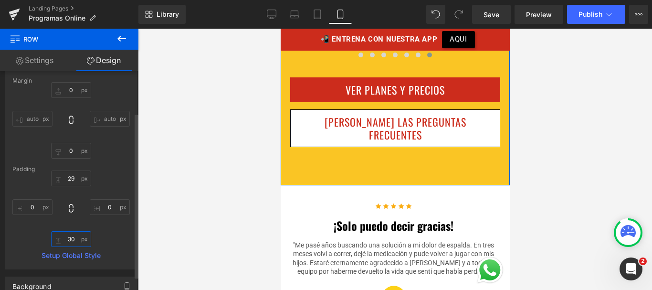
click at [71, 237] on input "text" at bounding box center [71, 239] width 40 height 16
type input "0"
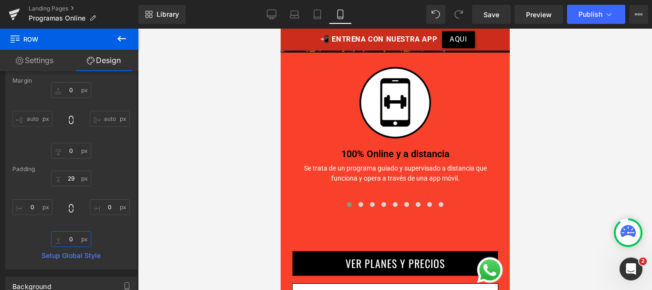
scroll to position [2768, 0]
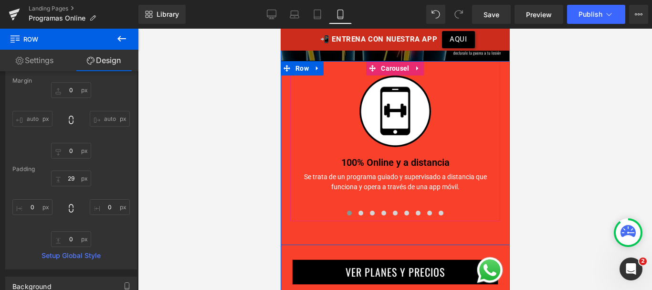
click at [350, 208] on button at bounding box center [348, 213] width 11 height 10
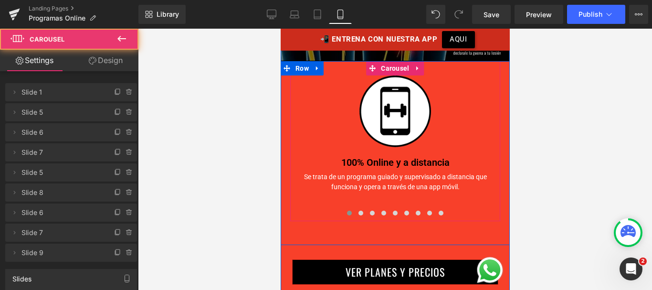
click at [349, 169] on div "Se trata de un programa guiado y supervisado a distancia que funciona y opera a…" at bounding box center [395, 180] width 210 height 23
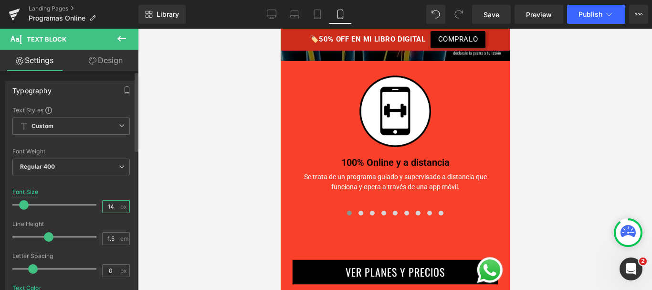
click at [110, 208] on input "14" at bounding box center [111, 206] width 17 height 12
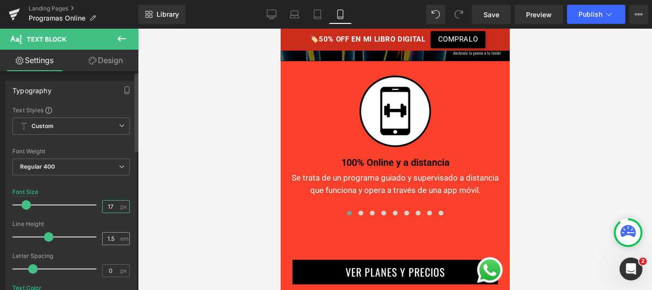
type input "17"
click at [112, 239] on input "1.5" at bounding box center [111, 238] width 17 height 12
type input "1.4"
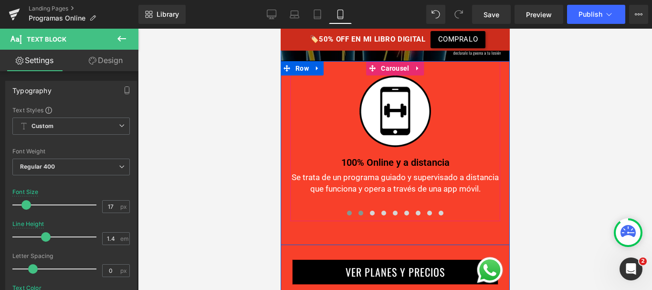
click at [358, 211] on span at bounding box center [360, 213] width 5 height 5
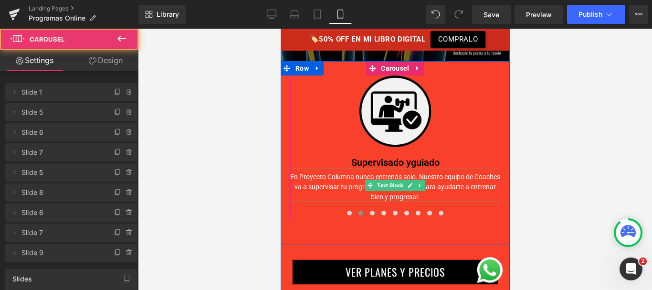
click at [354, 169] on div "En Proyecto Columna nunca entrenás solo. Nuestro equipo de Coaches va a supervi…" at bounding box center [395, 185] width 210 height 33
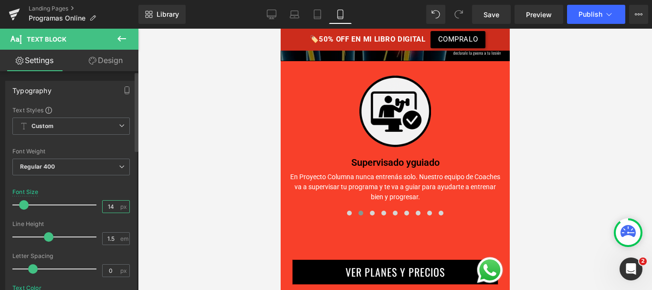
click at [112, 210] on input "14" at bounding box center [111, 206] width 17 height 12
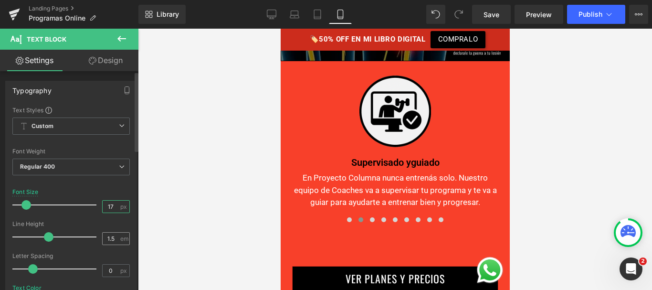
type input "17"
click at [109, 241] on input "1.5" at bounding box center [111, 238] width 17 height 12
type input "1.4"
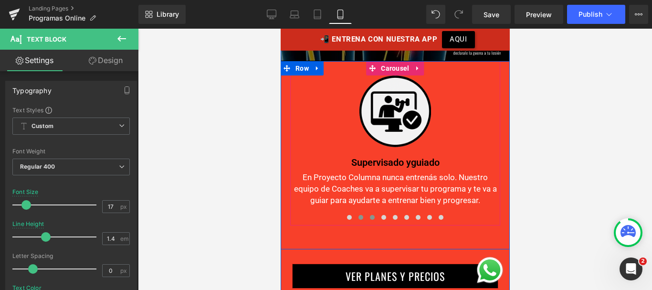
click at [371, 215] on span at bounding box center [371, 217] width 5 height 5
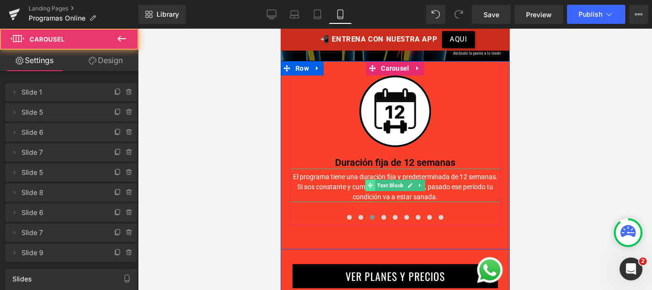
click at [365, 179] on span at bounding box center [370, 184] width 10 height 11
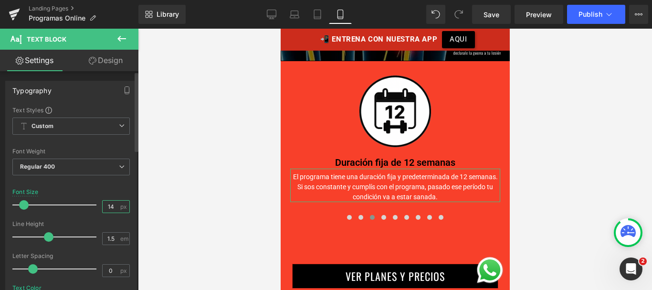
click at [115, 206] on input "14" at bounding box center [111, 206] width 17 height 12
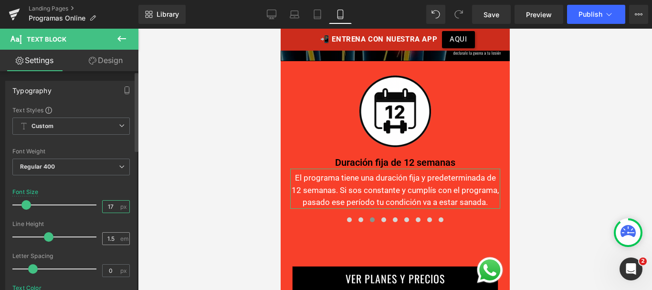
type input "17"
click at [111, 241] on input "1.5" at bounding box center [111, 238] width 17 height 12
type input "1.4"
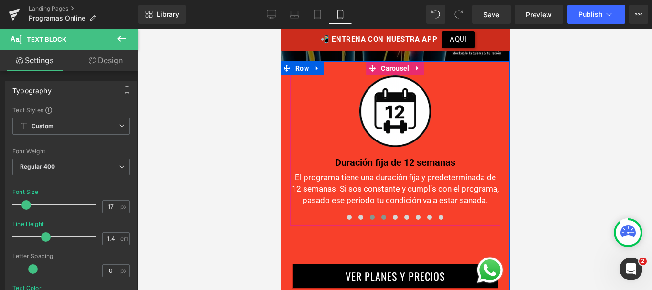
click at [381, 215] on span at bounding box center [383, 217] width 5 height 5
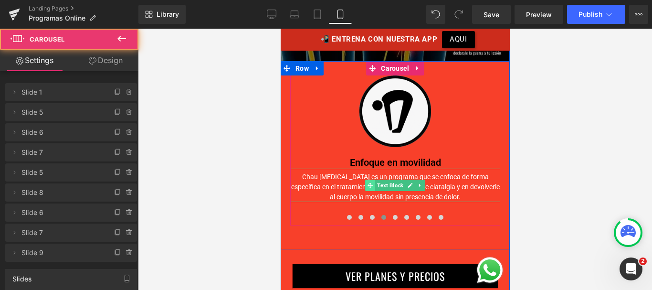
drag, startPoint x: 363, startPoint y: 157, endPoint x: 500, endPoint y: 212, distance: 147.5
click at [365, 179] on span at bounding box center [370, 184] width 10 height 11
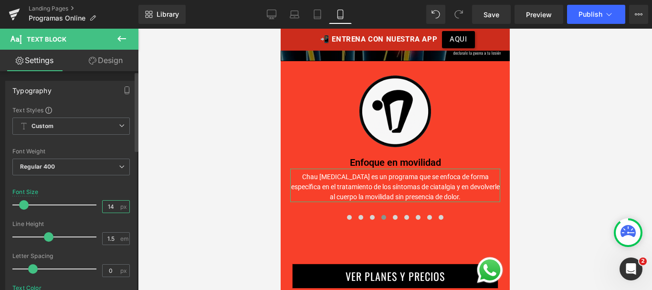
click at [106, 203] on input "14" at bounding box center [111, 206] width 17 height 12
click at [110, 209] on input "14" at bounding box center [111, 206] width 17 height 12
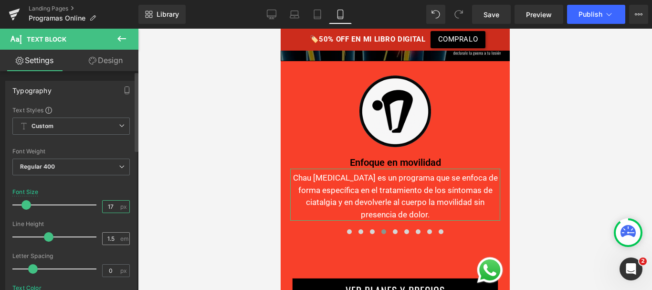
type input "17"
click at [111, 239] on input "1.5" at bounding box center [111, 238] width 17 height 12
type input "1.4"
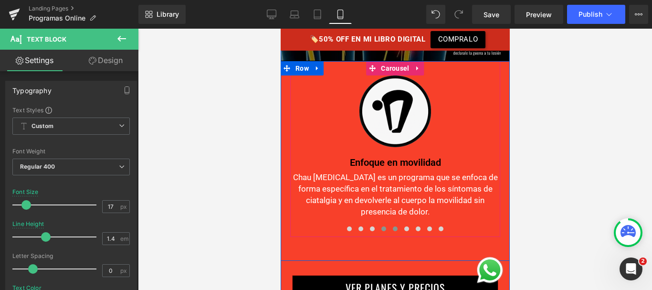
click at [394, 226] on span at bounding box center [394, 228] width 5 height 5
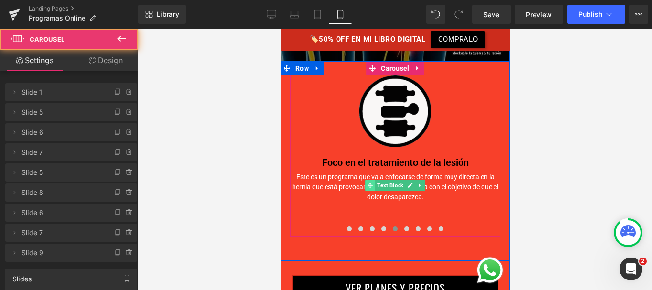
click at [371, 179] on span at bounding box center [370, 184] width 10 height 11
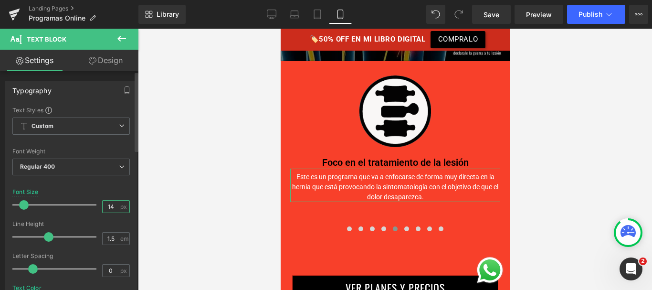
click at [112, 209] on input "14" at bounding box center [111, 206] width 17 height 12
type input "17"
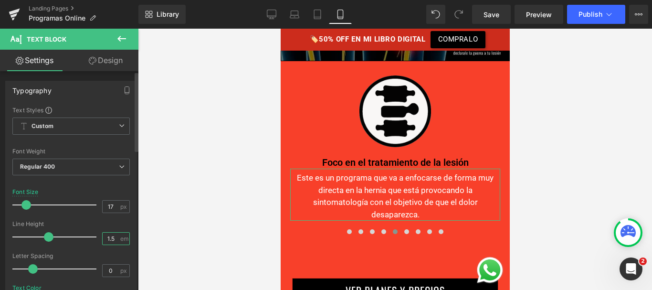
click at [110, 239] on input "1.5" at bounding box center [111, 238] width 17 height 12
click at [113, 236] on input "1.5" at bounding box center [111, 238] width 17 height 12
type input "1.4"
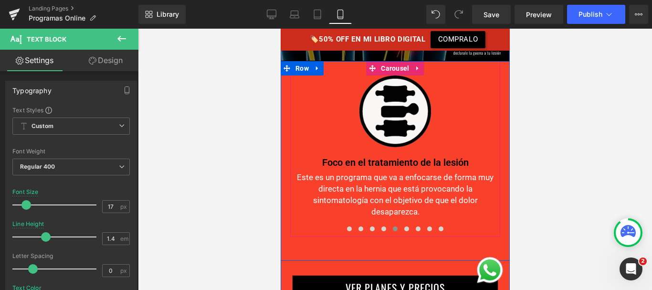
click at [404, 226] on span at bounding box center [406, 228] width 5 height 5
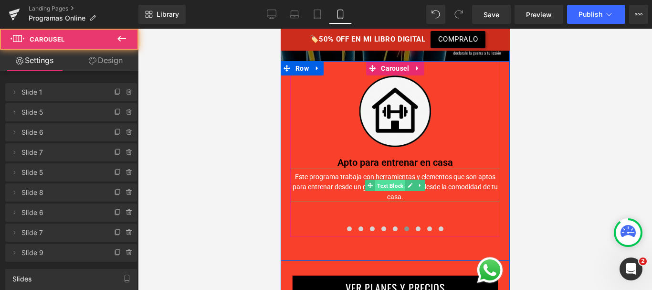
drag, startPoint x: 379, startPoint y: 162, endPoint x: 506, endPoint y: 213, distance: 137.0
click at [379, 180] on span "Text Block" at bounding box center [390, 185] width 30 height 11
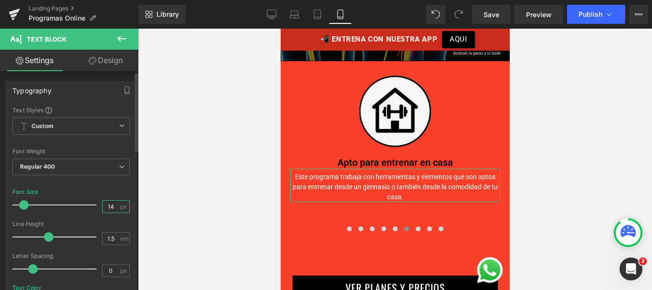
click at [104, 208] on input "14" at bounding box center [111, 206] width 17 height 12
click at [109, 208] on input "14" at bounding box center [111, 206] width 17 height 12
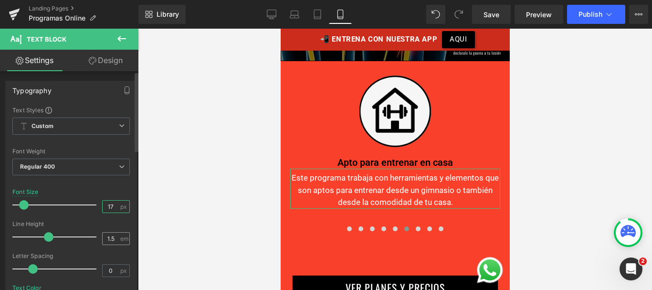
type input "17"
click at [110, 235] on input "1.5" at bounding box center [111, 238] width 17 height 12
type input "1.4"
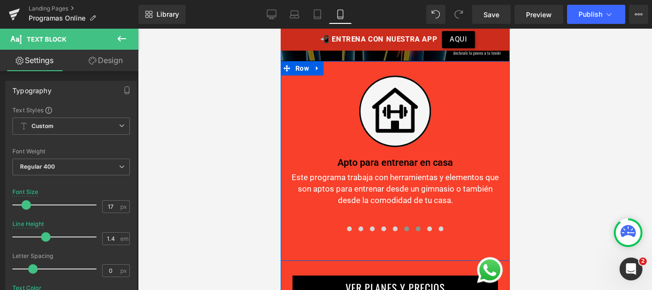
click at [413, 224] on button at bounding box center [417, 229] width 11 height 10
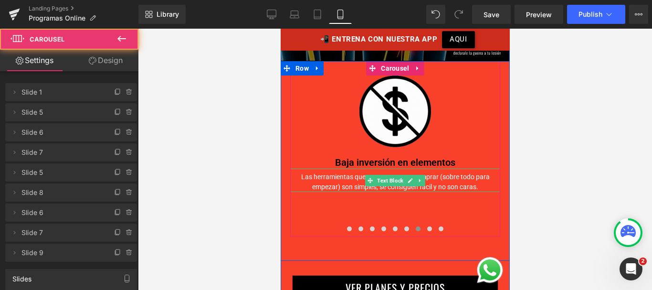
click at [361, 169] on div "Las herramientas que vas a tener que comprar (sobre todo para empezar) son simp…" at bounding box center [395, 180] width 210 height 23
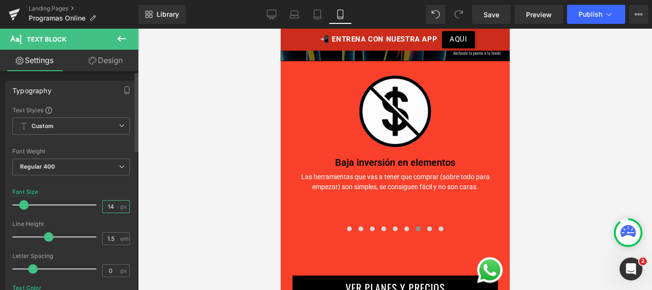
click at [108, 206] on input "14" at bounding box center [111, 206] width 17 height 12
type input "17"
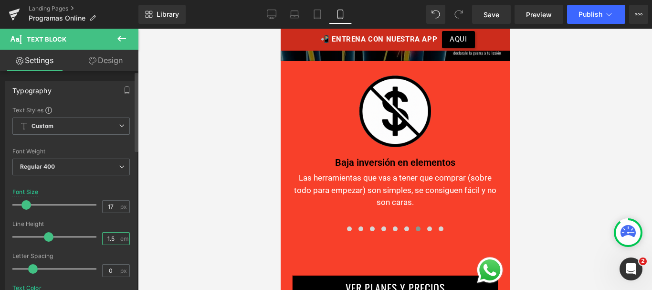
click at [112, 236] on input "1.5" at bounding box center [111, 238] width 17 height 12
type input "1.4"
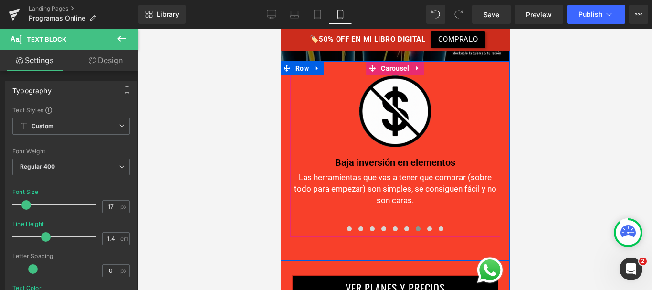
click at [427, 226] on span at bounding box center [429, 228] width 5 height 5
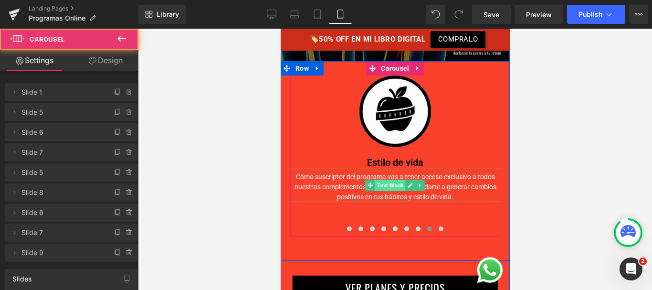
click at [375, 179] on span "Text Block" at bounding box center [390, 184] width 30 height 11
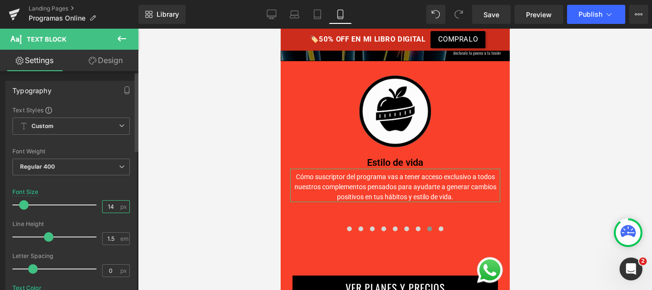
click at [108, 208] on input "14" at bounding box center [111, 206] width 17 height 12
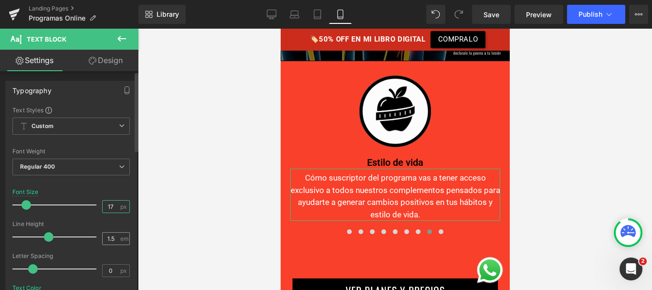
type input "17"
click at [111, 237] on input "1.5" at bounding box center [111, 238] width 17 height 12
type input "1.4"
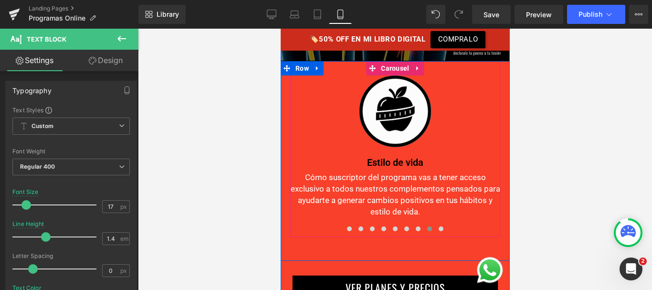
drag, startPoint x: 438, startPoint y: 202, endPoint x: 407, endPoint y: 186, distance: 35.0
click at [438, 226] on span at bounding box center [440, 228] width 5 height 5
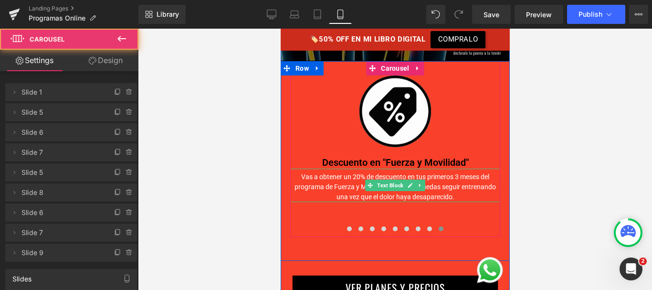
click at [375, 179] on span "Text Block" at bounding box center [390, 184] width 30 height 11
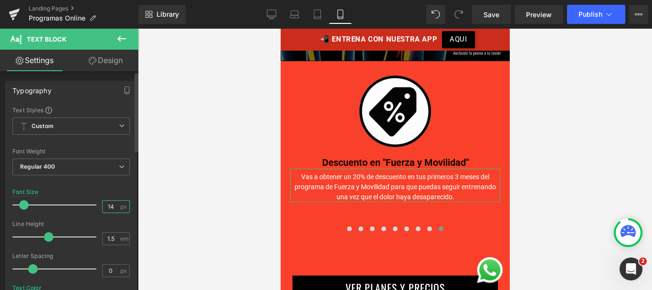
click at [109, 208] on input "14" at bounding box center [111, 206] width 17 height 12
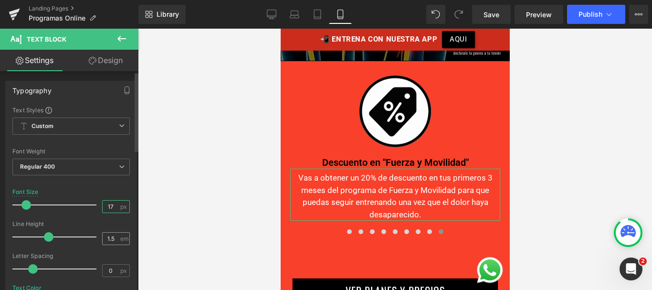
type input "17"
click at [111, 238] on input "1.5" at bounding box center [111, 238] width 17 height 12
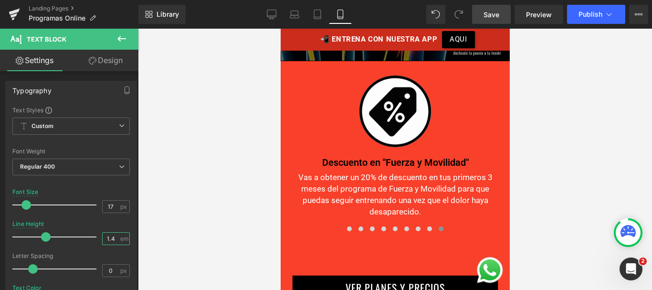
type input "1.4"
click at [487, 20] on link "Save" at bounding box center [491, 14] width 39 height 19
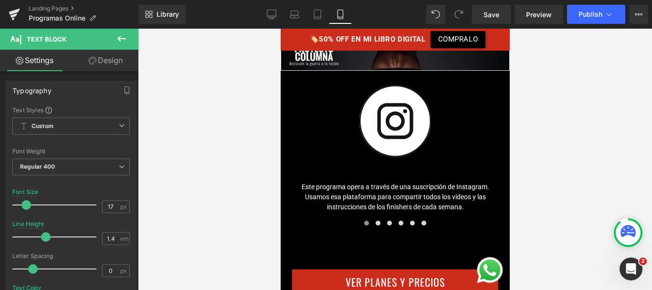
scroll to position [3819, 0]
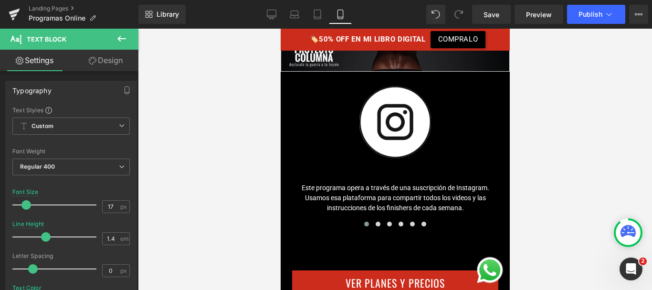
click at [367, 179] on div "Este programa opera a través de una suscripción de Instagram. Usamos esa plataf…" at bounding box center [395, 195] width 210 height 33
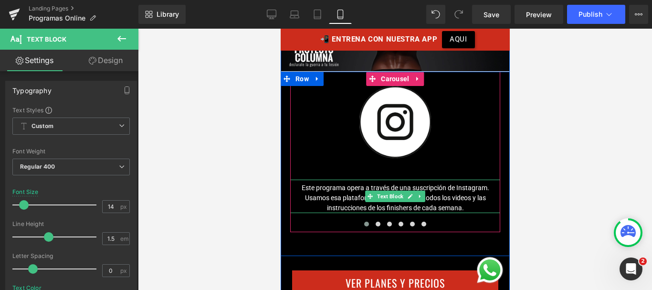
click at [332, 179] on div "Este programa opera a través de una suscripción de Instagram. Usamos esa plataf…" at bounding box center [395, 195] width 210 height 33
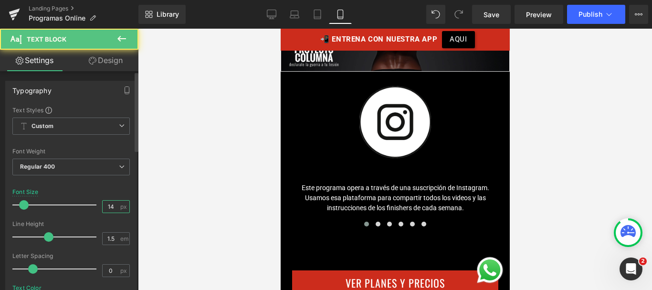
click at [108, 209] on input "14" at bounding box center [111, 206] width 17 height 12
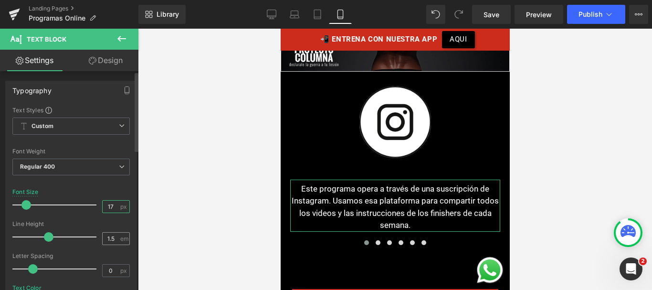
type input "17"
click at [113, 235] on input "1.5" at bounding box center [111, 238] width 17 height 12
type input "1.4"
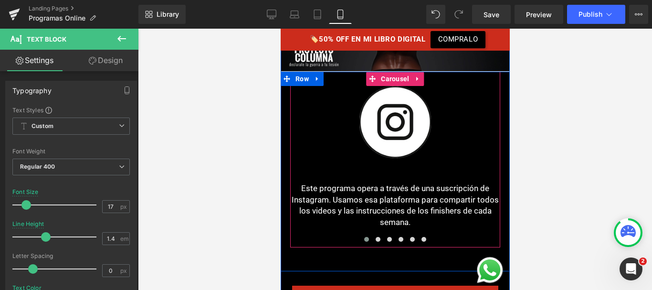
click at [367, 234] on button at bounding box center [365, 239] width 11 height 10
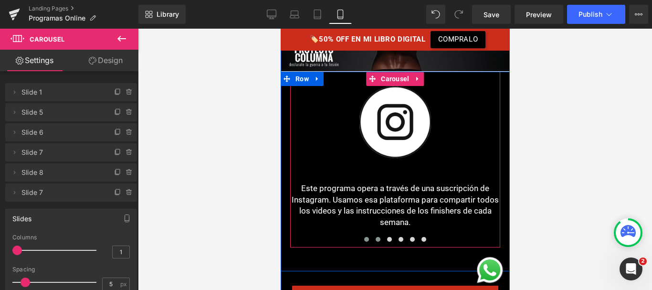
click at [375, 237] on span at bounding box center [377, 239] width 5 height 5
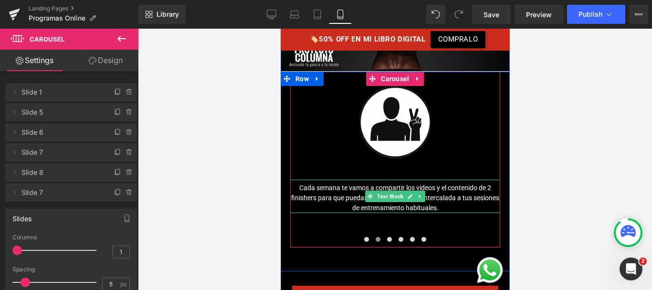
click at [357, 179] on div "Cada semana te vamos a compartir los videos y el contenido de 2 finishers para …" at bounding box center [395, 195] width 210 height 33
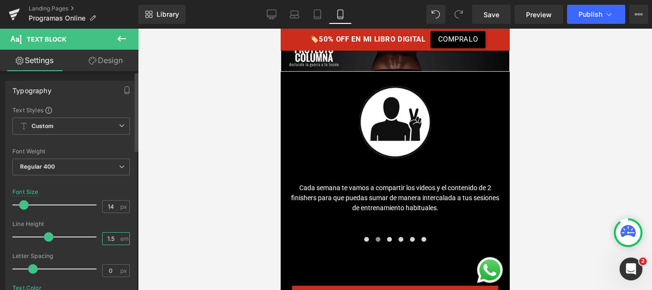
click at [111, 239] on input "1.5" at bounding box center [111, 238] width 17 height 12
type input "1.4"
click at [110, 208] on input "14" at bounding box center [111, 206] width 17 height 12
type input "17"
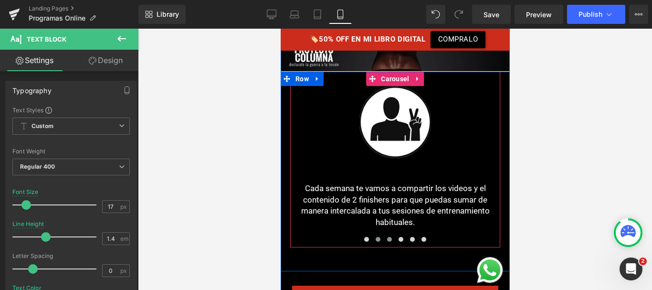
click at [387, 237] on span at bounding box center [389, 239] width 5 height 5
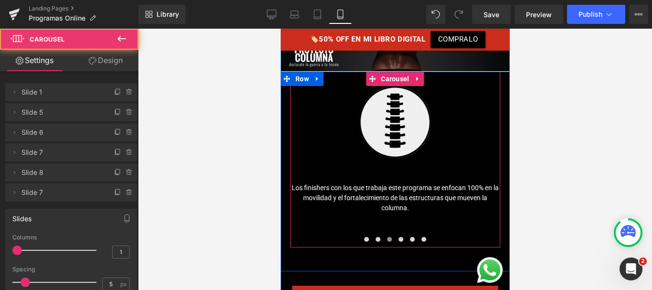
click at [373, 179] on div "Los finishers con los que trabaja este programa se enfocan 100% en la movilidad…" at bounding box center [395, 195] width 210 height 33
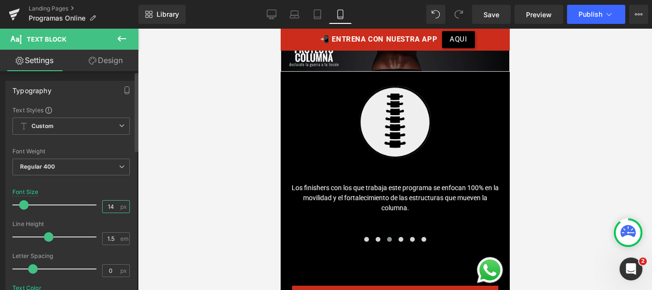
click at [113, 208] on input "14" at bounding box center [111, 206] width 17 height 12
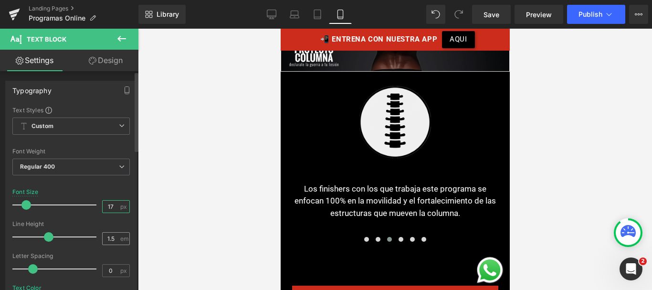
type input "17"
click at [113, 236] on input "1.5" at bounding box center [111, 238] width 17 height 12
type input "1.4"
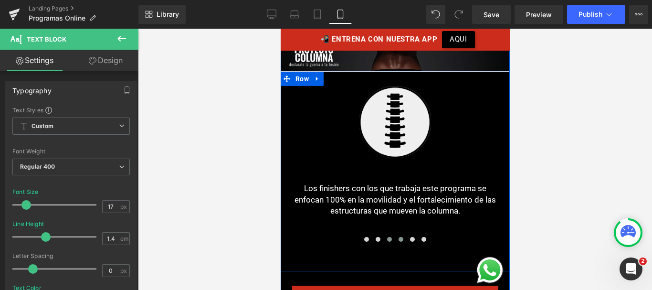
click at [400, 237] on span at bounding box center [400, 239] width 5 height 5
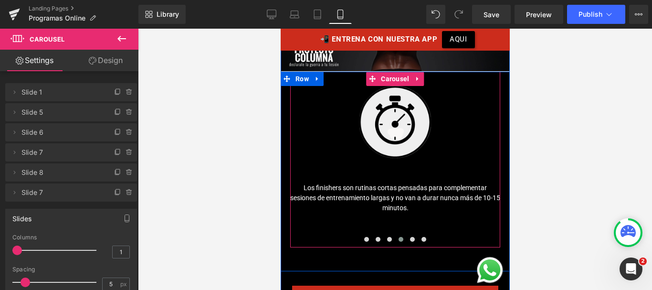
click at [372, 179] on div "Los finishers son rutinas cortas pensadas para complementar sesiones de entrena…" at bounding box center [395, 195] width 210 height 33
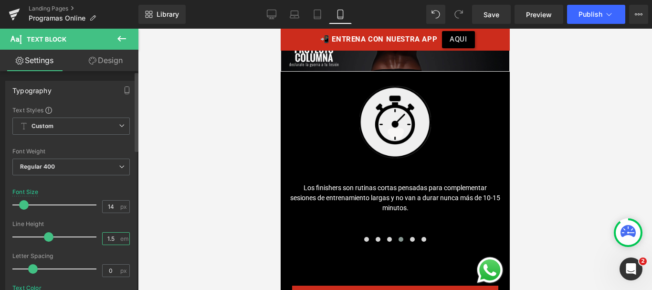
click at [111, 243] on input "1.5" at bounding box center [111, 238] width 17 height 12
type input "1.4"
click at [108, 209] on input "14" at bounding box center [111, 206] width 17 height 12
type input "17"
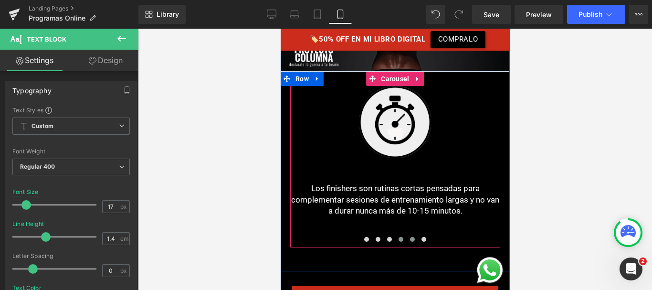
click at [408, 234] on button at bounding box center [411, 239] width 11 height 10
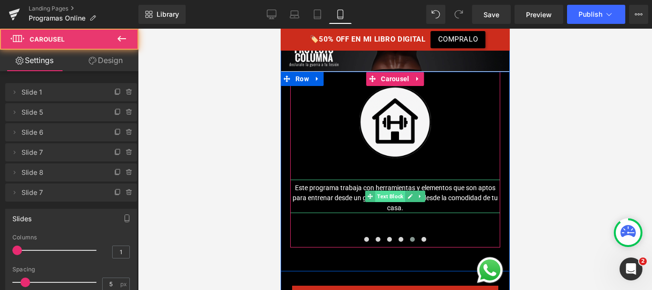
click at [377, 190] on span "Text Block" at bounding box center [390, 195] width 30 height 11
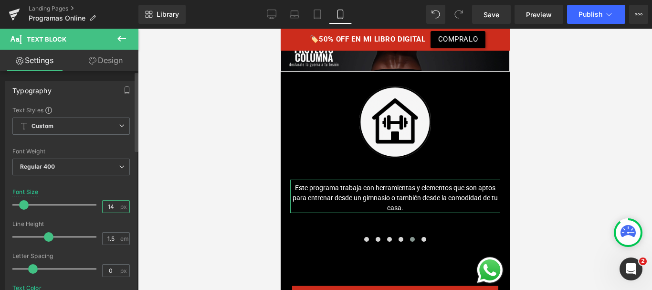
click at [108, 205] on input "14" at bounding box center [111, 206] width 17 height 12
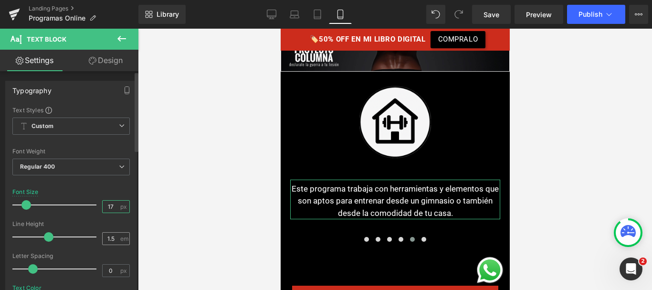
type input "17"
click at [108, 238] on input "1.5" at bounding box center [111, 238] width 17 height 12
type input "1.4"
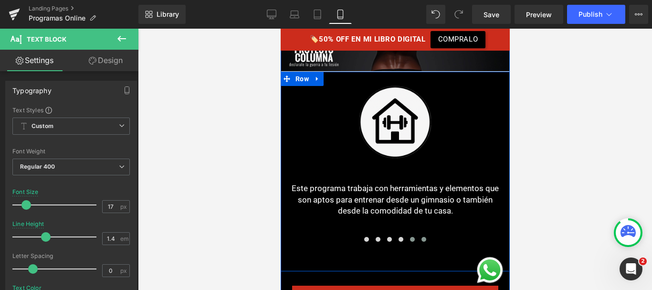
click at [421, 237] on span at bounding box center [423, 239] width 5 height 5
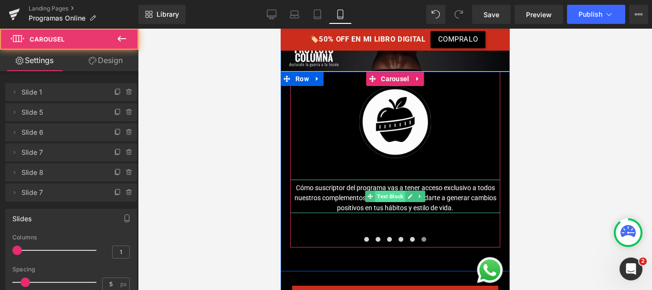
click at [375, 190] on span "Text Block" at bounding box center [390, 195] width 30 height 11
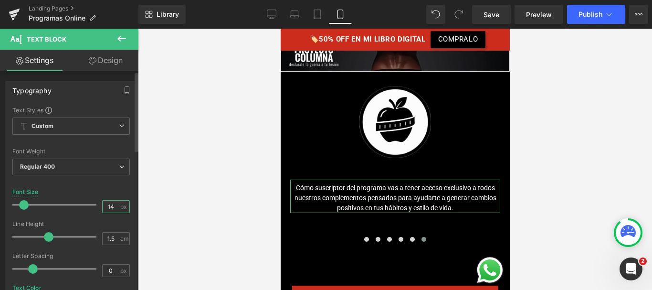
click at [108, 208] on input "14" at bounding box center [111, 206] width 17 height 12
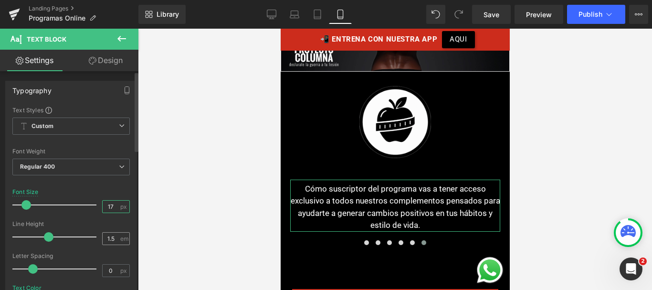
type input "17"
click at [111, 238] on input "1.5" at bounding box center [111, 238] width 17 height 12
type input "1.4"
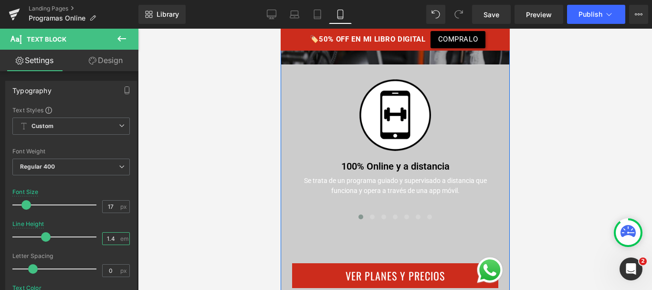
scroll to position [4683, 0]
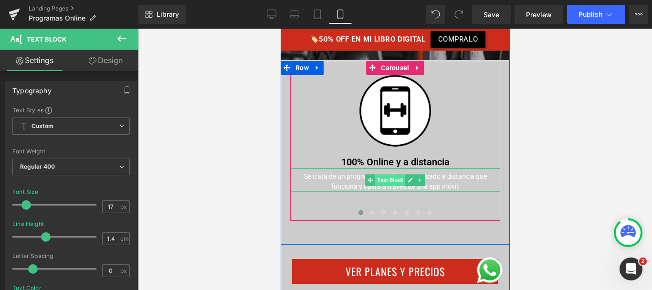
click at [383, 174] on span "Text Block" at bounding box center [390, 179] width 30 height 11
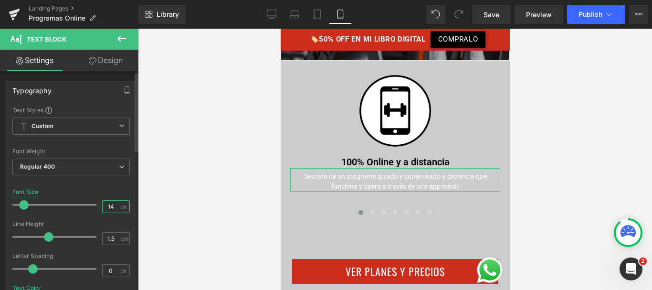
click at [112, 206] on input "14" at bounding box center [111, 206] width 17 height 12
type input "17"
click at [114, 239] on input "1.5" at bounding box center [111, 238] width 17 height 12
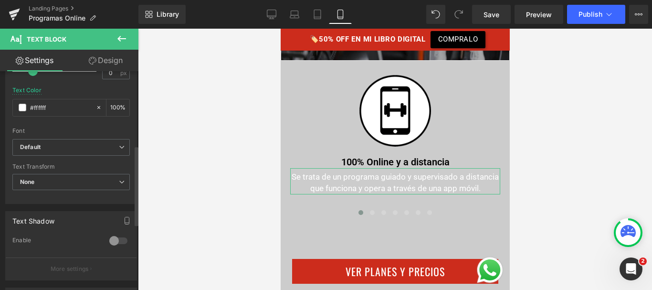
scroll to position [215, 0]
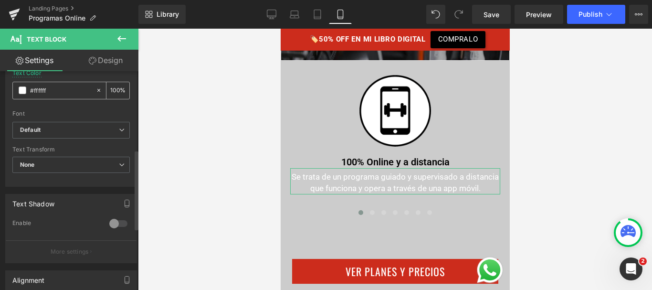
type input "1.4"
click at [40, 88] on input "#ffffff" at bounding box center [60, 90] width 61 height 11
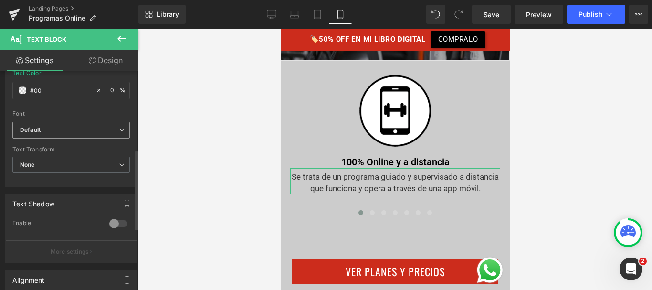
type input "#000"
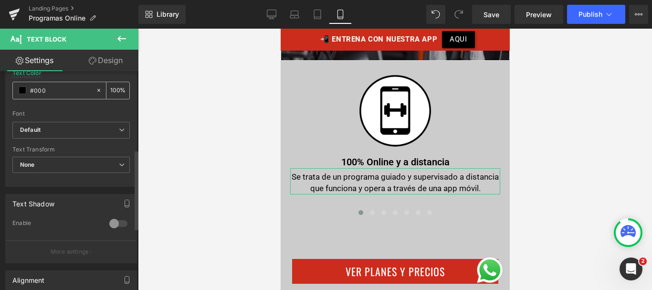
click at [41, 93] on input "#000" at bounding box center [60, 90] width 61 height 11
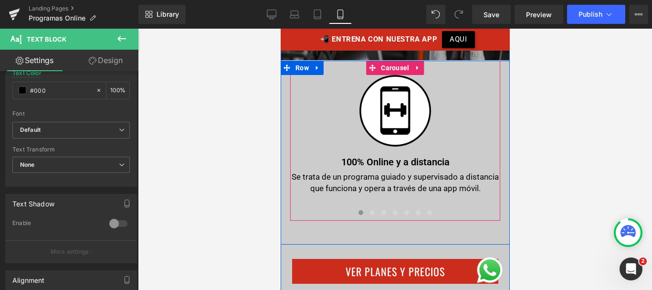
click at [371, 210] on span at bounding box center [371, 212] width 5 height 5
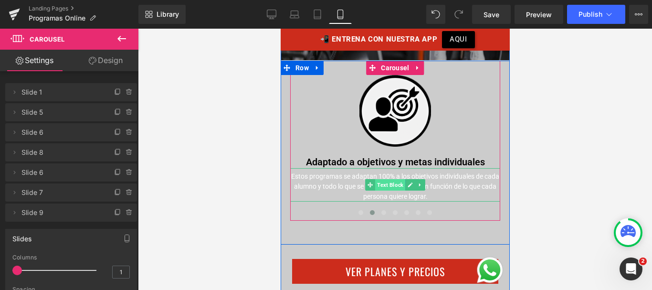
click at [395, 179] on span "Text Block" at bounding box center [390, 184] width 30 height 11
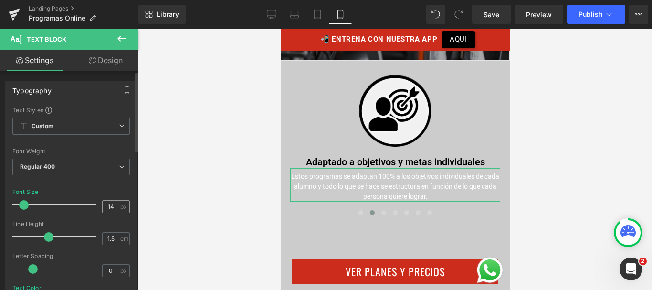
click at [112, 200] on div "14 px" at bounding box center [116, 206] width 28 height 13
click at [112, 204] on input "14" at bounding box center [111, 206] width 17 height 12
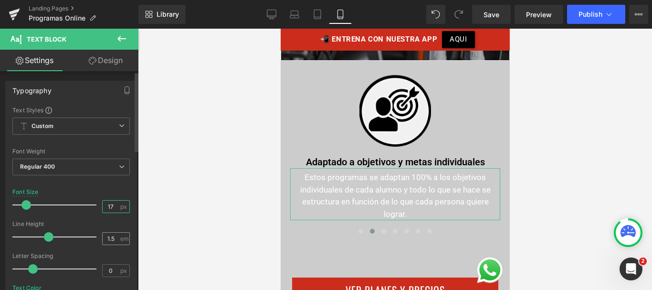
type input "17"
click at [112, 242] on input "1.5" at bounding box center [111, 238] width 17 height 12
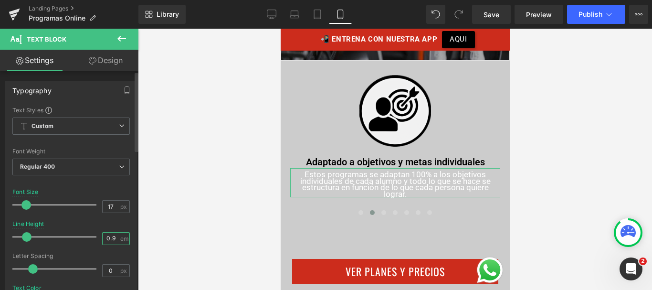
scroll to position [0, 0]
click at [111, 240] on input "1.8" at bounding box center [111, 238] width 17 height 12
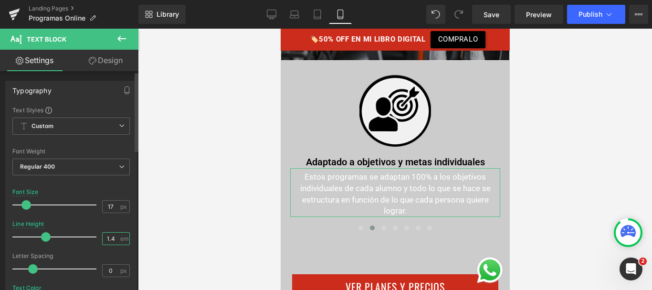
type input "1.4"
click at [81, 253] on div "Letter Spacing" at bounding box center [70, 256] width 117 height 7
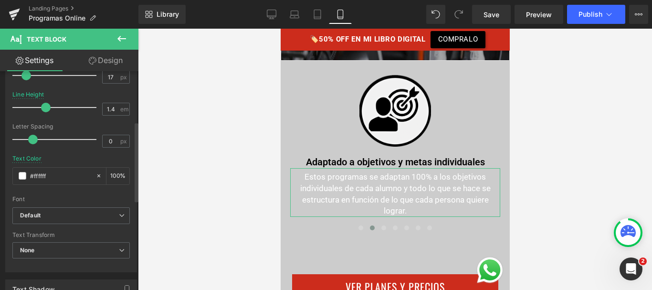
scroll to position [149, 0]
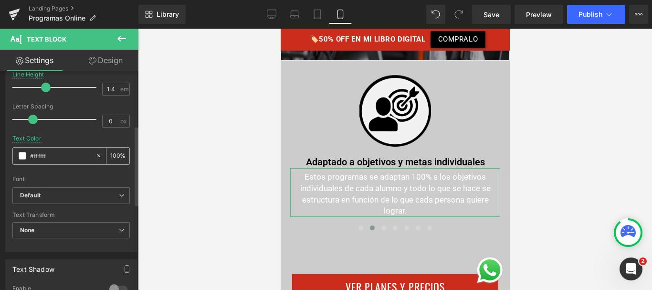
click at [44, 152] on input "#ffffff" at bounding box center [60, 155] width 61 height 11
paste input "000"
type input "#000"
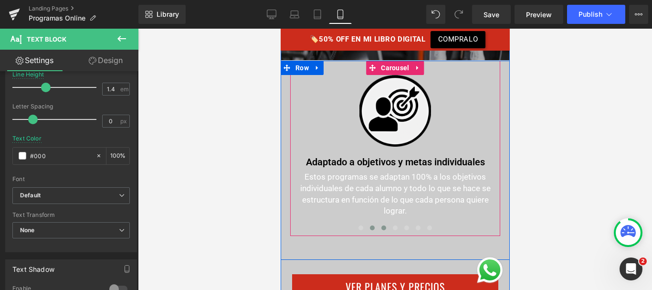
click at [381, 223] on button at bounding box center [383, 228] width 11 height 10
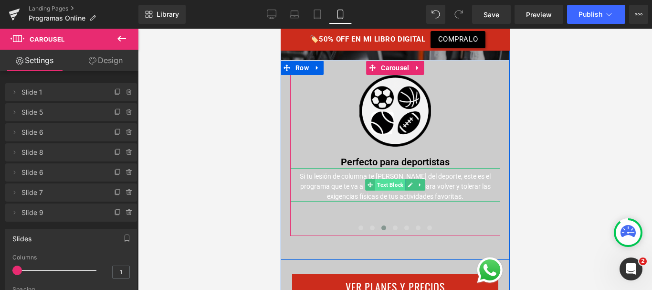
click at [387, 179] on span "Text Block" at bounding box center [390, 184] width 30 height 11
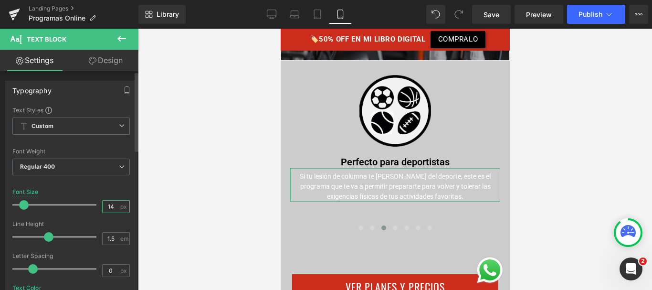
click at [110, 205] on input "14" at bounding box center [111, 206] width 17 height 12
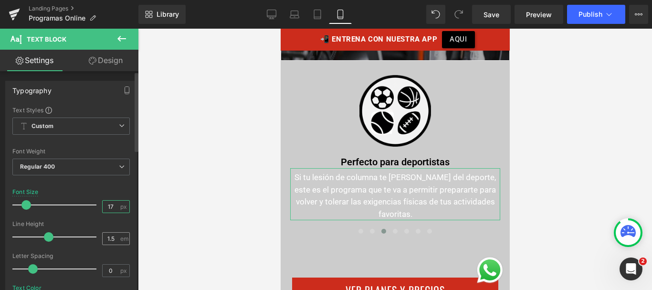
type input "17"
click at [113, 238] on input "1.5" at bounding box center [111, 238] width 17 height 12
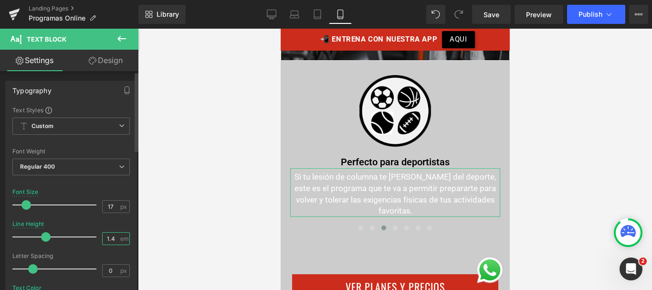
type input "1.4"
click at [105, 249] on div at bounding box center [70, 249] width 117 height 6
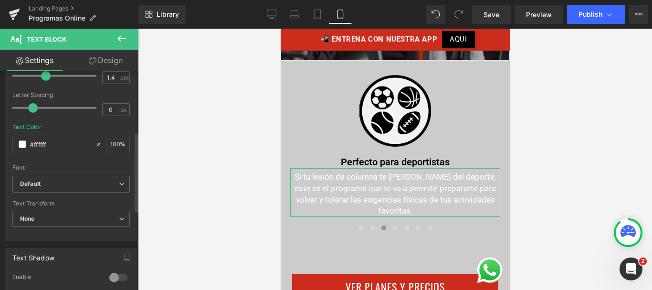
scroll to position [167, 0]
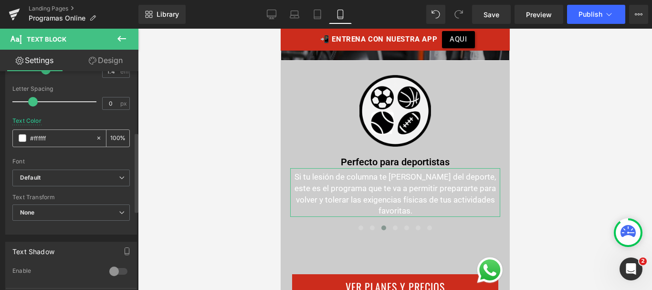
click at [38, 137] on input "#ffffff" at bounding box center [60, 138] width 61 height 11
paste input "000"
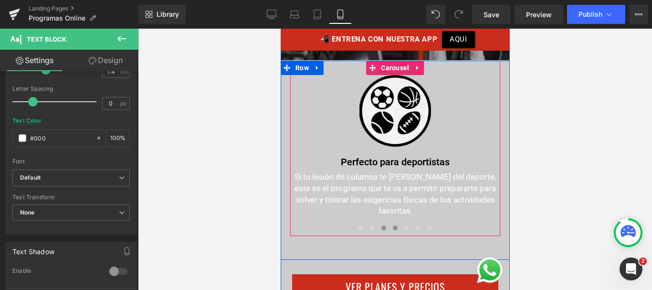
type input "#000"
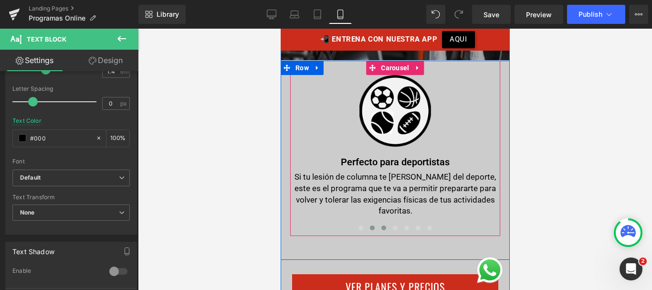
drag, startPoint x: 370, startPoint y: 179, endPoint x: 375, endPoint y: 178, distance: 4.8
click at [369, 225] on span at bounding box center [371, 227] width 5 height 5
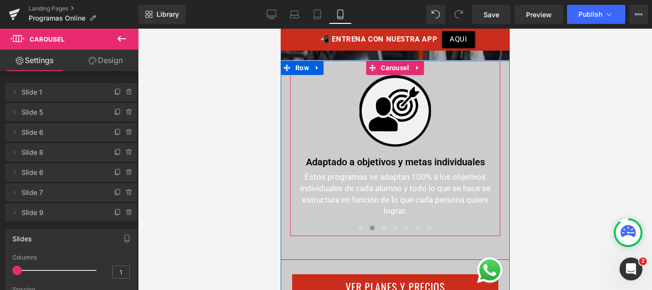
click at [384, 179] on span "Text Block" at bounding box center [390, 184] width 30 height 11
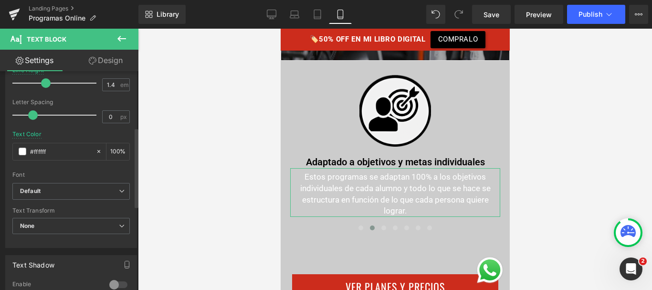
scroll to position [164, 0]
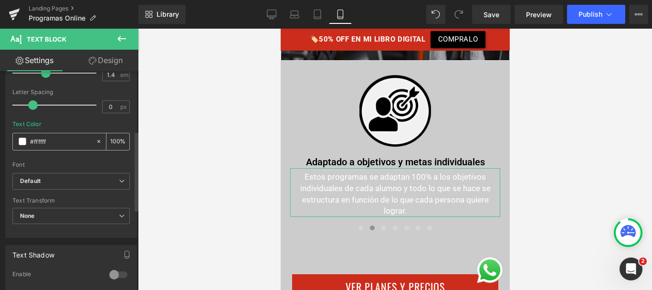
click at [41, 140] on input "#ffffff" at bounding box center [60, 141] width 61 height 11
paste input "000"
type input "#000"
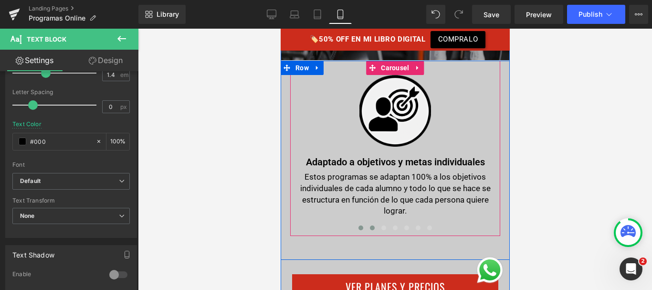
click at [361, 223] on button at bounding box center [360, 228] width 11 height 10
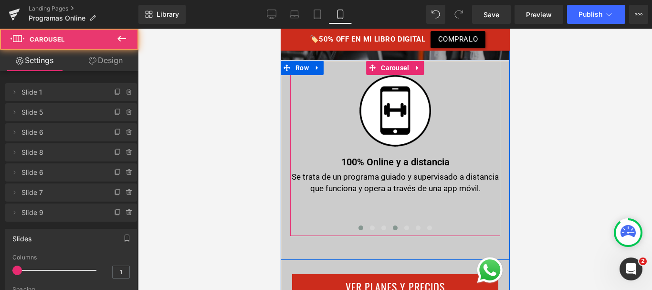
click at [392, 225] on span at bounding box center [394, 227] width 5 height 5
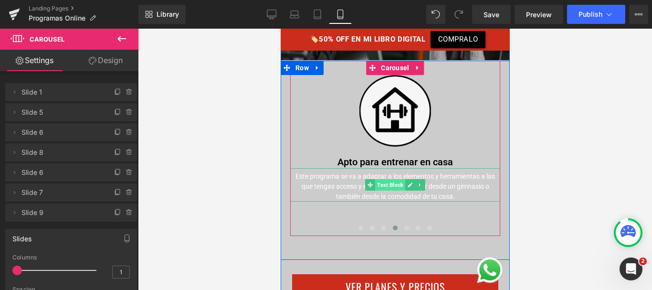
click at [375, 179] on span "Text Block" at bounding box center [390, 184] width 30 height 11
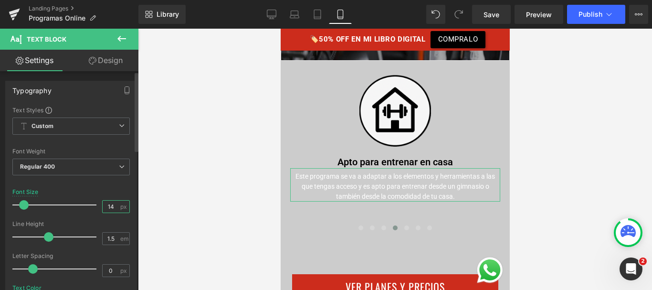
click at [111, 207] on input "14" at bounding box center [111, 206] width 17 height 12
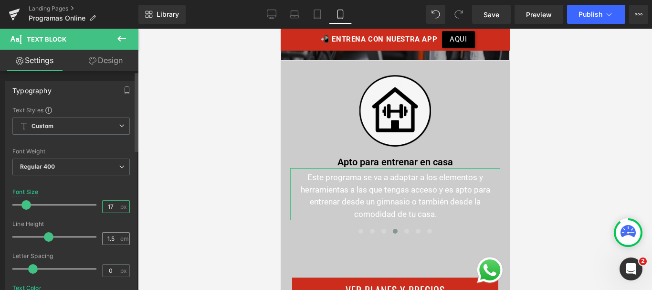
type input "17"
click at [112, 241] on input "1.5" at bounding box center [111, 238] width 17 height 12
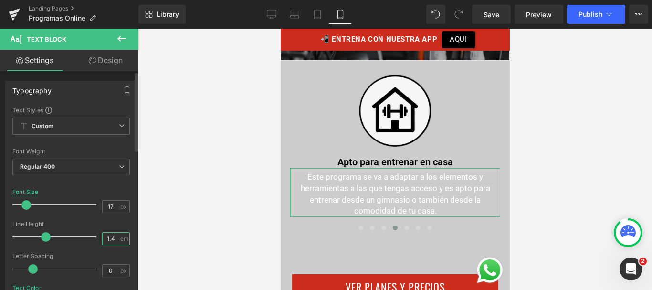
type input "1.4"
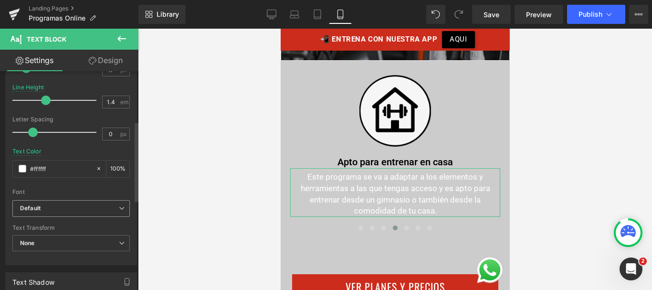
scroll to position [137, 0]
click at [37, 164] on input "#ffffff" at bounding box center [60, 168] width 61 height 11
paste input "000"
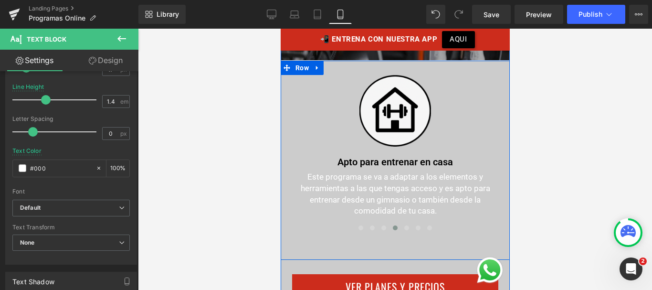
type input "#000"
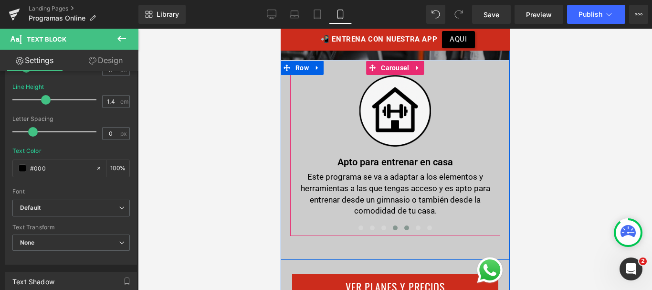
click at [400, 223] on button at bounding box center [405, 228] width 11 height 10
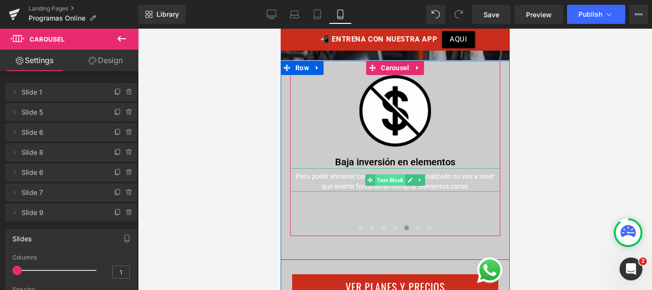
drag, startPoint x: 381, startPoint y: 132, endPoint x: 466, endPoint y: 215, distance: 119.2
click at [381, 174] on span "Text Block" at bounding box center [390, 179] width 30 height 11
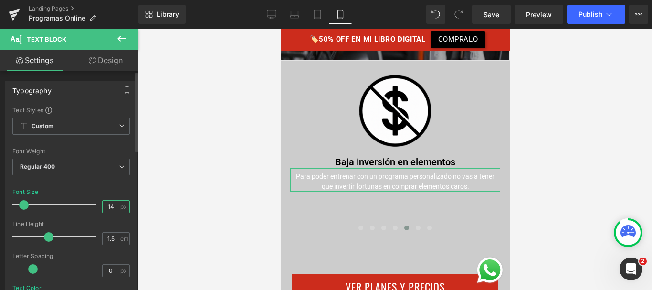
click at [103, 206] on input "14" at bounding box center [111, 206] width 17 height 12
click at [112, 209] on input "14" at bounding box center [111, 206] width 17 height 12
type input "17"
click at [112, 241] on input "1.5" at bounding box center [111, 238] width 17 height 12
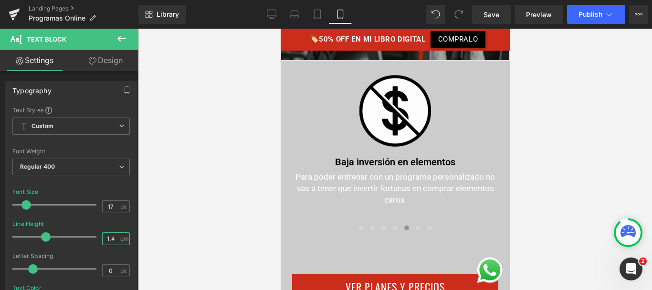
type input "1.4"
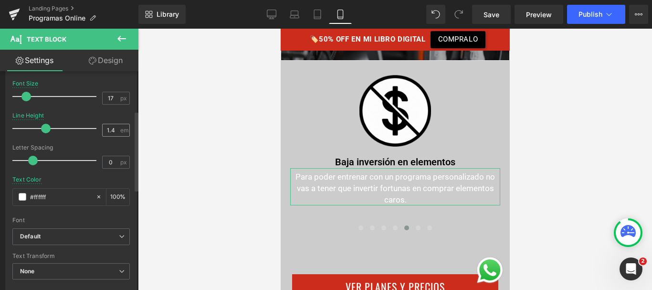
scroll to position [109, 0]
click at [35, 196] on input "#ffffff" at bounding box center [60, 195] width 61 height 11
paste input "000"
type input "#000"
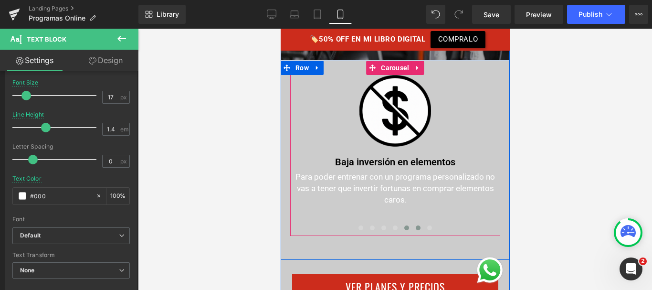
click at [416, 225] on span at bounding box center [417, 227] width 5 height 5
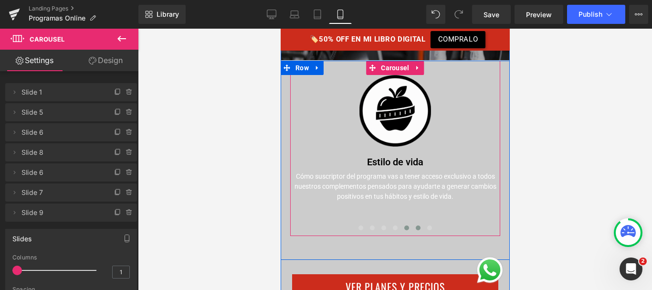
click at [404, 225] on span at bounding box center [406, 227] width 5 height 5
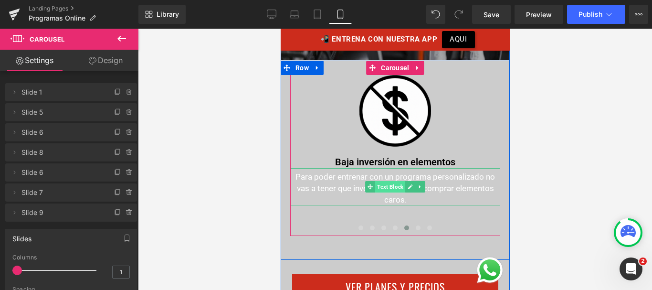
click at [391, 181] on span "Text Block" at bounding box center [390, 186] width 30 height 11
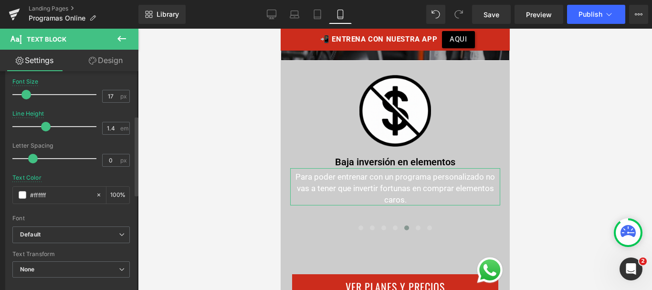
scroll to position [122, 0]
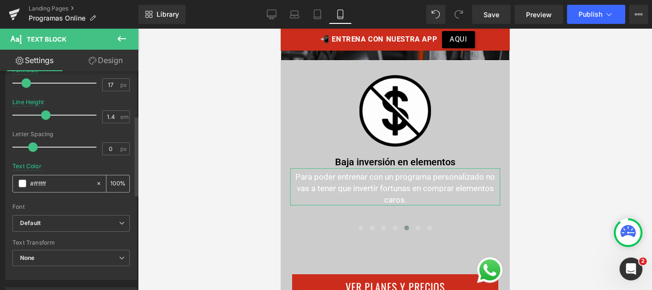
click at [42, 182] on input "#ffffff" at bounding box center [60, 183] width 61 height 11
type input "#000"
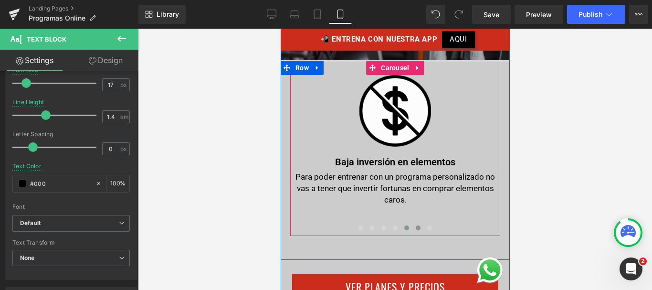
click at [412, 223] on button at bounding box center [417, 228] width 11 height 10
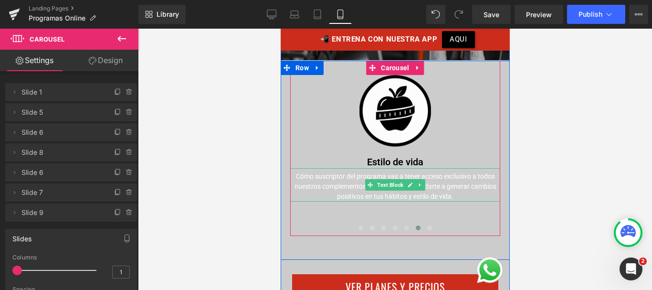
click at [341, 168] on div "Cómo suscriptor del programa vas a tener acceso exclusivo a todos nuestros comp…" at bounding box center [395, 184] width 210 height 33
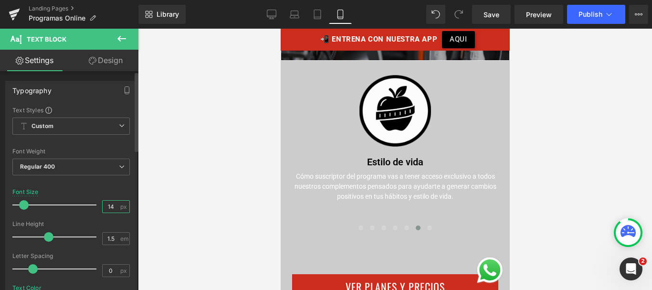
click at [110, 211] on input "14" at bounding box center [111, 206] width 17 height 12
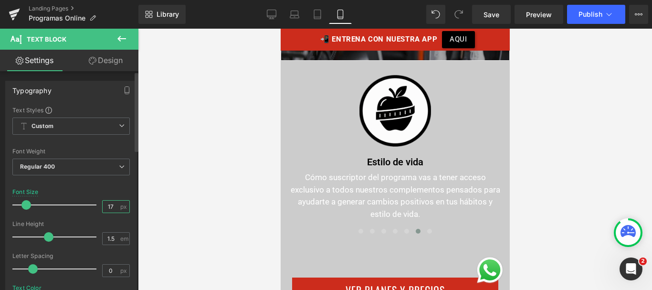
type input "17"
drag, startPoint x: 111, startPoint y: 245, endPoint x: 111, endPoint y: 238, distance: 6.7
click at [111, 244] on div "Line Height 1.5 em" at bounding box center [70, 237] width 117 height 32
click at [109, 238] on input "1.5" at bounding box center [111, 238] width 17 height 12
type input "1.4"
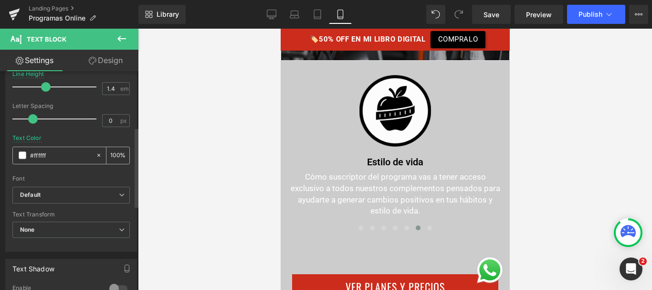
scroll to position [153, 0]
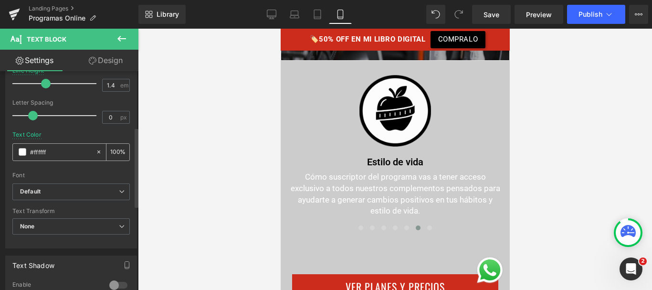
click at [37, 152] on input "#ffffff" at bounding box center [60, 152] width 61 height 11
paste input "000"
type input "#000"
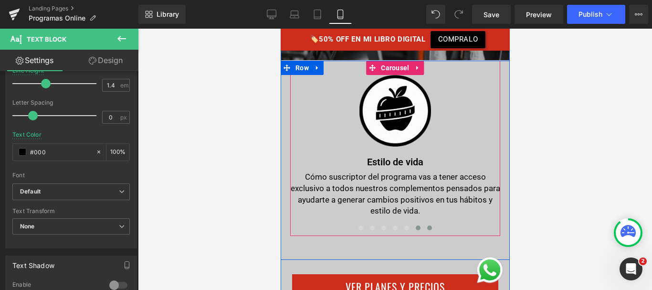
click at [428, 225] on span at bounding box center [429, 227] width 5 height 5
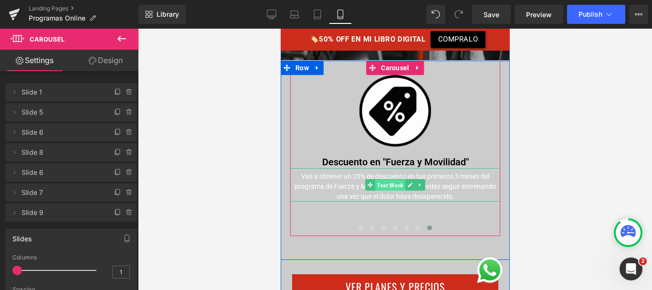
click at [382, 179] on span "Text Block" at bounding box center [390, 184] width 30 height 11
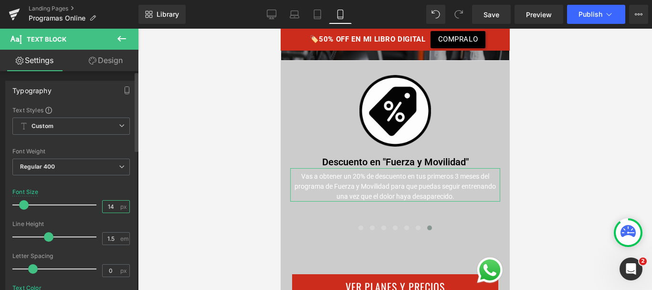
click at [111, 205] on input "14" at bounding box center [111, 206] width 17 height 12
type input "17"
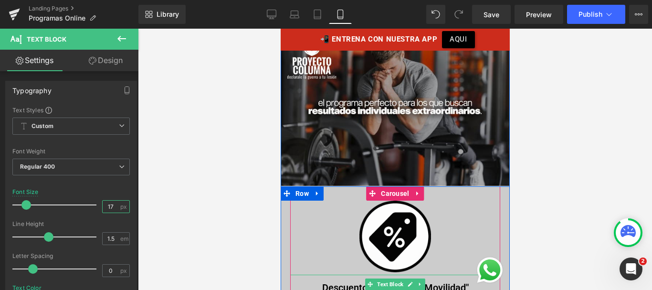
scroll to position [4539, 0]
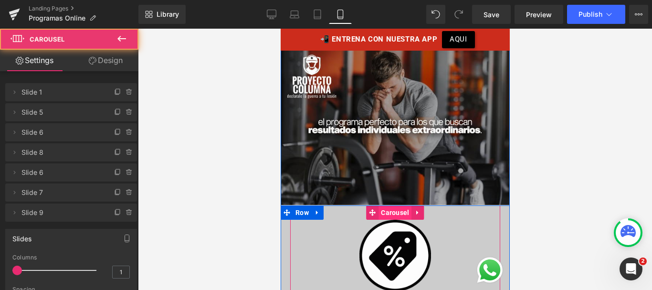
drag, startPoint x: 389, startPoint y: 168, endPoint x: 387, endPoint y: 160, distance: 8.5
click at [387, 205] on div "Image 100% Online y a distancia Text Block Se trata de un programa guiado y sup…" at bounding box center [395, 294] width 210 height 179
click at [387, 205] on span "Carousel" at bounding box center [394, 212] width 33 height 14
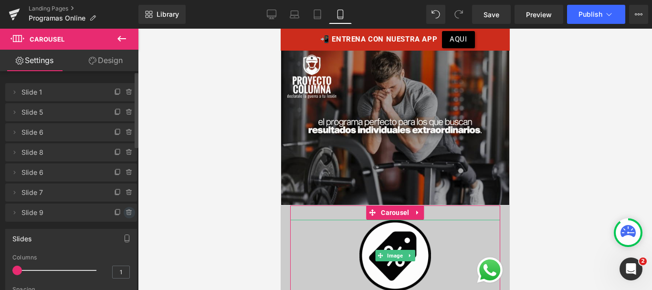
click at [124, 211] on span at bounding box center [129, 212] width 11 height 11
click at [119, 214] on button "Delete" at bounding box center [119, 213] width 30 height 12
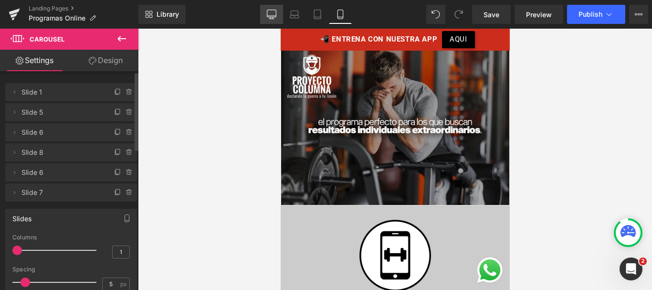
drag, startPoint x: 281, startPoint y: 13, endPoint x: 295, endPoint y: 105, distance: 92.8
click at [281, 13] on link "Desktop" at bounding box center [271, 14] width 23 height 19
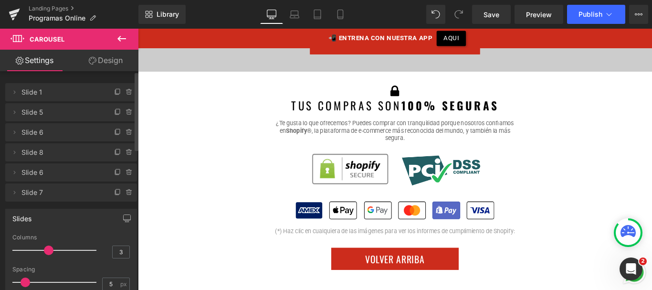
scroll to position [5497, 0]
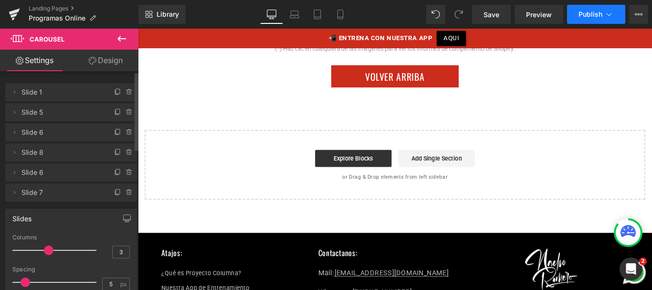
click at [609, 17] on icon at bounding box center [609, 15] width 10 height 10
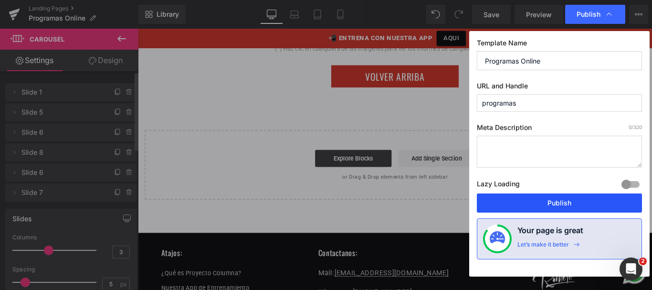
click at [542, 195] on button "Publish" at bounding box center [559, 202] width 165 height 19
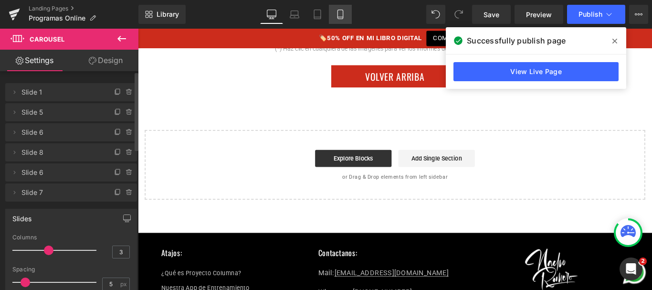
drag, startPoint x: 340, startPoint y: 9, endPoint x: 47, endPoint y: 92, distance: 304.2
click at [340, 9] on link "Mobile" at bounding box center [340, 14] width 23 height 19
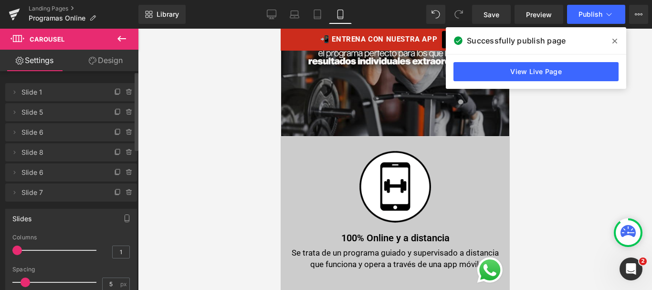
scroll to position [4578, 0]
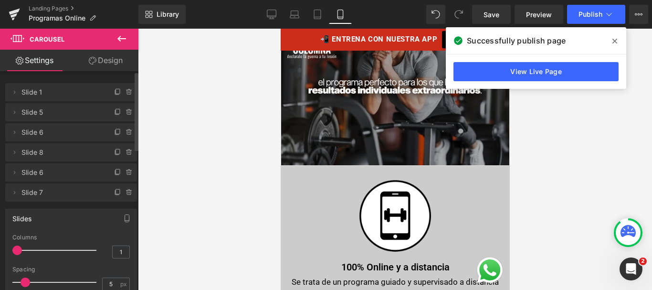
click at [616, 41] on icon at bounding box center [614, 41] width 5 height 5
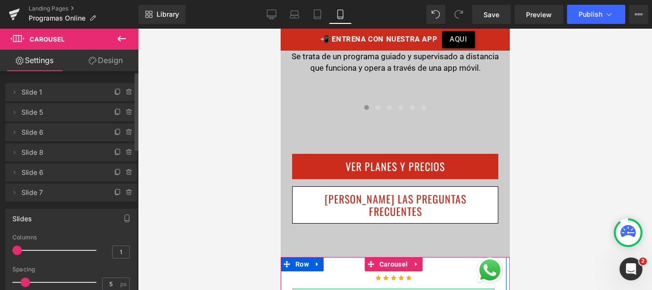
scroll to position [4794, 0]
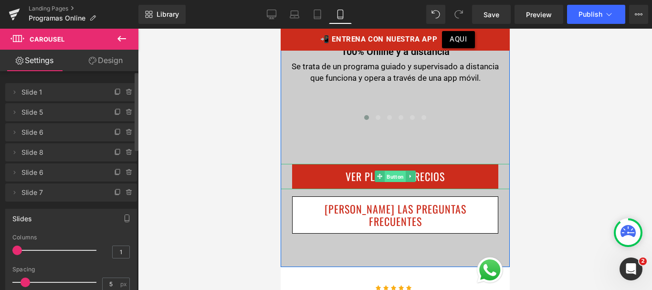
drag, startPoint x: 388, startPoint y: 126, endPoint x: 494, endPoint y: 184, distance: 121.3
click at [388, 171] on span "Button" at bounding box center [394, 176] width 21 height 11
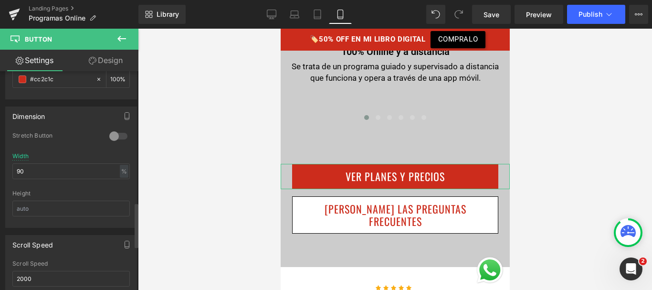
scroll to position [648, 0]
click at [34, 168] on input "90" at bounding box center [70, 171] width 117 height 16
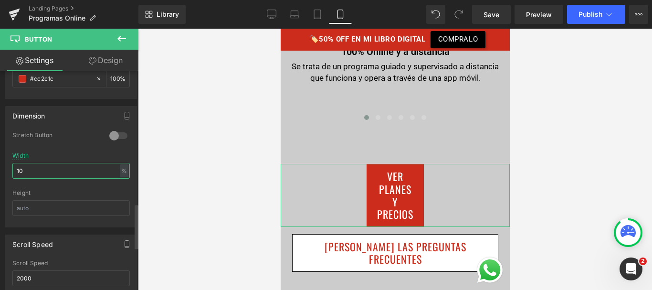
type input "1"
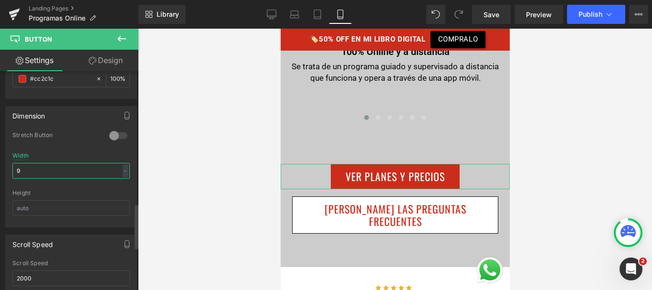
type input "90"
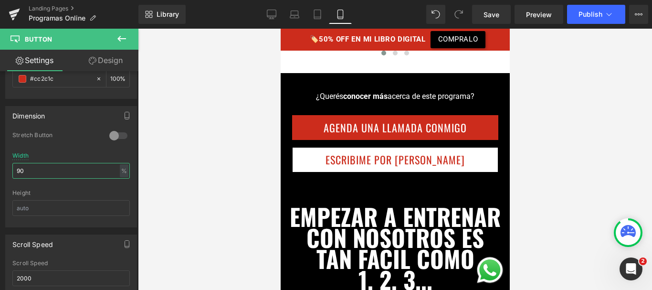
scroll to position [5173, 0]
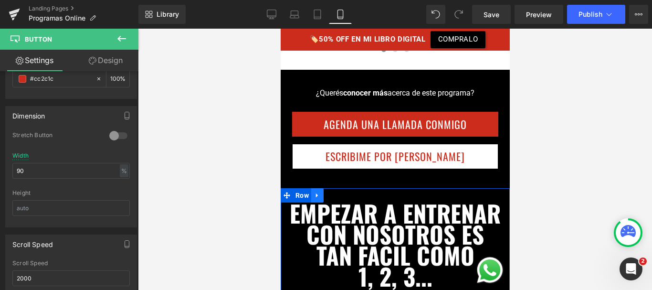
click at [314, 191] on icon at bounding box center [317, 194] width 7 height 7
click at [339, 192] on icon at bounding box center [341, 195] width 7 height 7
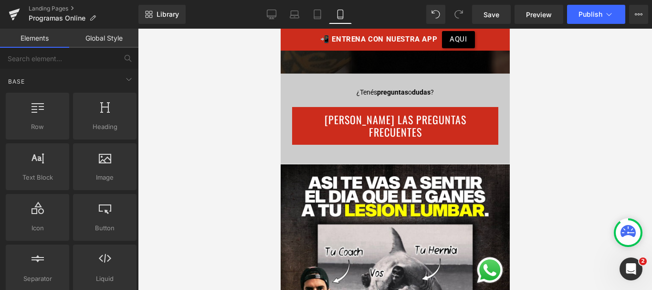
scroll to position [5857, 0]
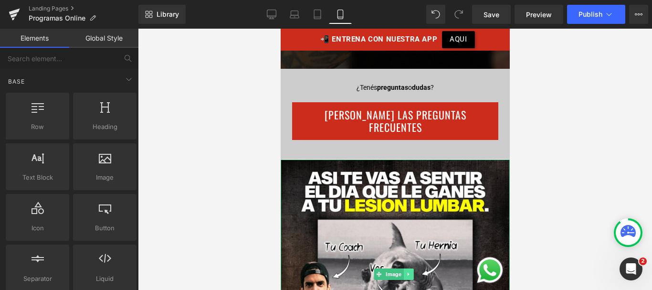
click at [408, 271] on icon at bounding box center [407, 274] width 5 height 6
click at [412, 271] on icon at bounding box center [412, 273] width 5 height 5
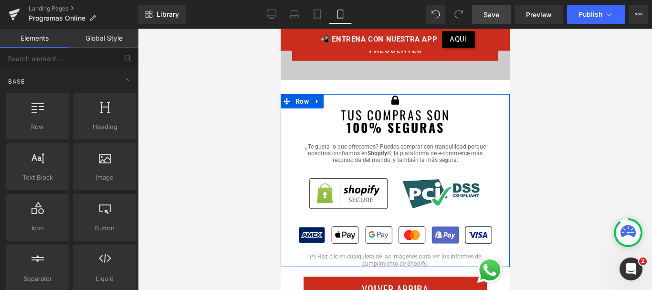
scroll to position [5961, 0]
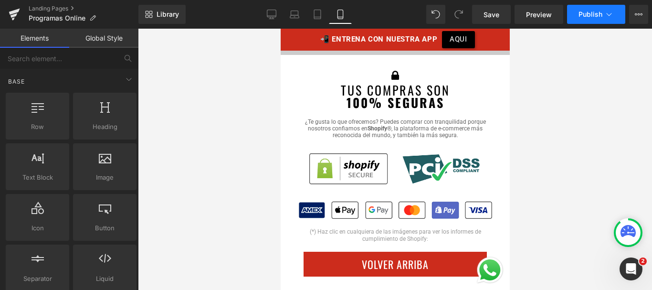
click at [601, 16] on span "Publish" at bounding box center [591, 15] width 24 height 8
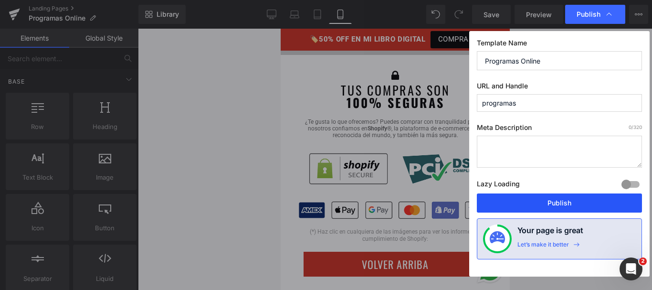
click at [523, 201] on button "Publish" at bounding box center [559, 202] width 165 height 19
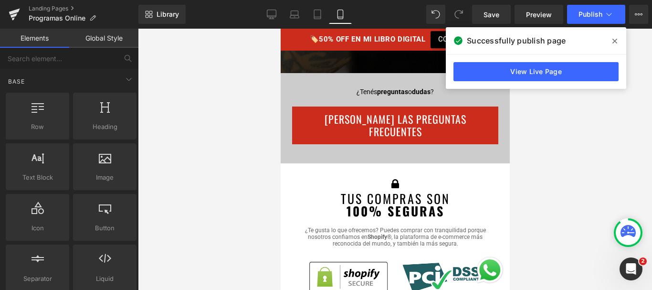
scroll to position [5850, 0]
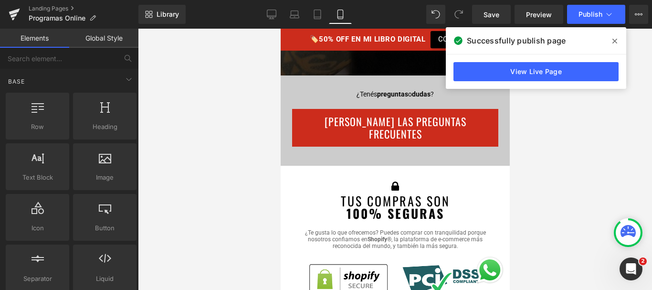
click at [615, 43] on icon at bounding box center [614, 41] width 5 height 8
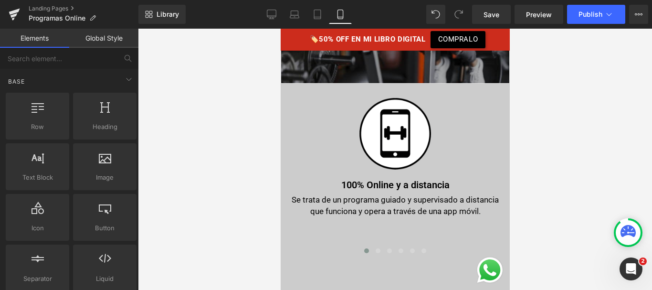
scroll to position [4667, 0]
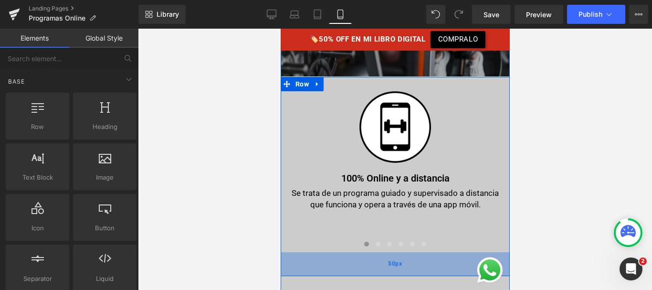
click at [382, 252] on div "50px" at bounding box center [394, 264] width 229 height 24
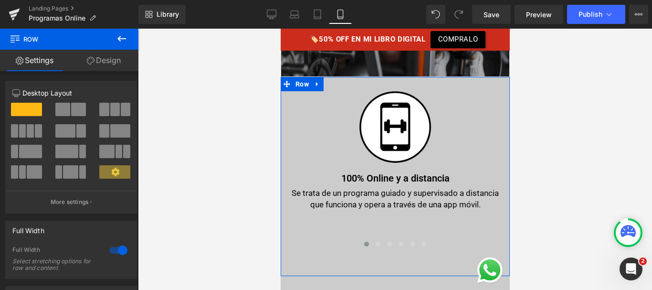
click at [104, 65] on link "Design" at bounding box center [103, 60] width 69 height 21
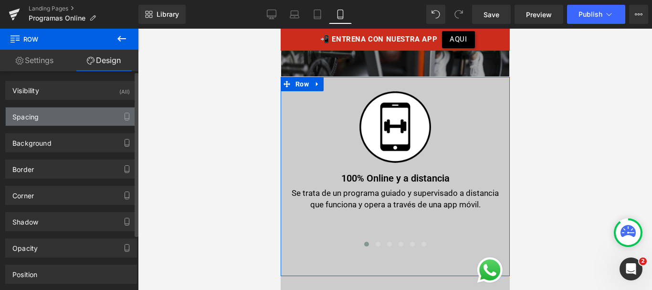
click at [51, 119] on div "Spacing" at bounding box center [71, 116] width 131 height 18
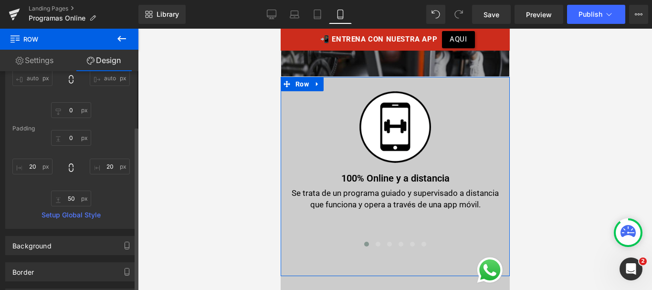
scroll to position [96, 0]
click at [70, 200] on input "text" at bounding box center [71, 198] width 40 height 16
type input "0"
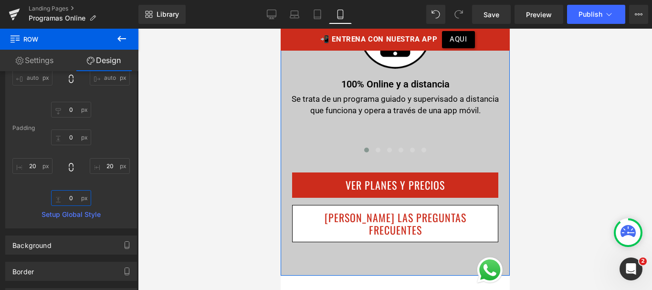
scroll to position [4773, 0]
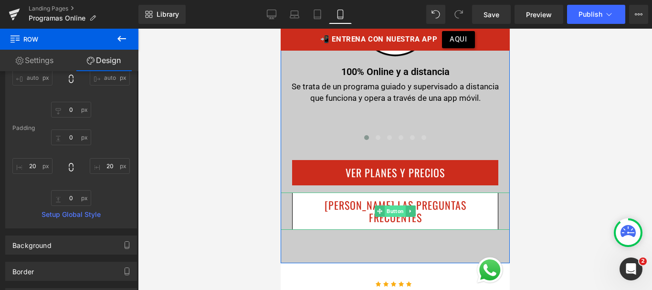
click at [390, 205] on span "Button" at bounding box center [394, 210] width 21 height 11
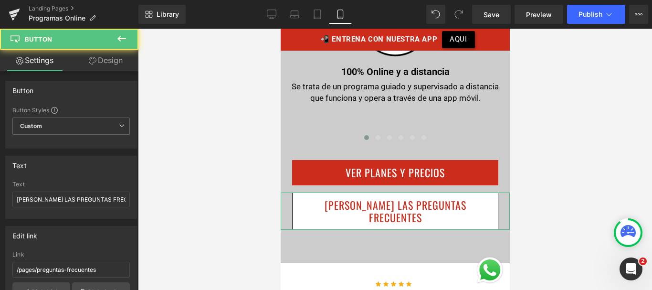
click at [114, 61] on link "Design" at bounding box center [105, 60] width 69 height 21
click at [0, 0] on div "Spacing" at bounding box center [0, 0] width 0 height 0
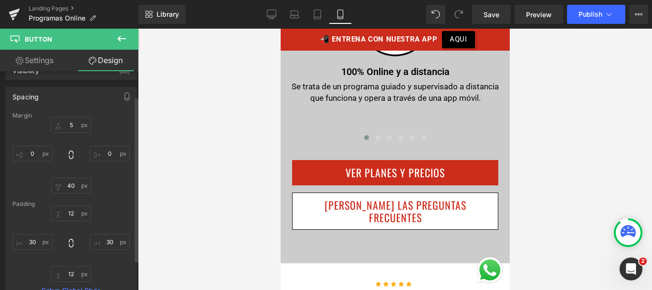
scroll to position [34, 0]
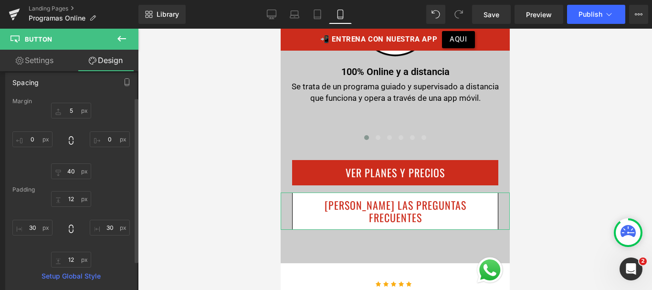
click at [69, 163] on div at bounding box center [70, 141] width 117 height 76
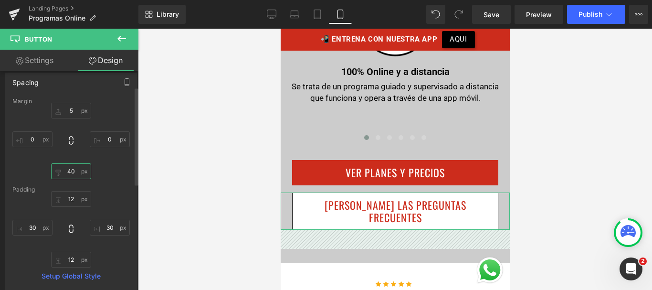
click at [69, 165] on input "text" at bounding box center [71, 171] width 40 height 16
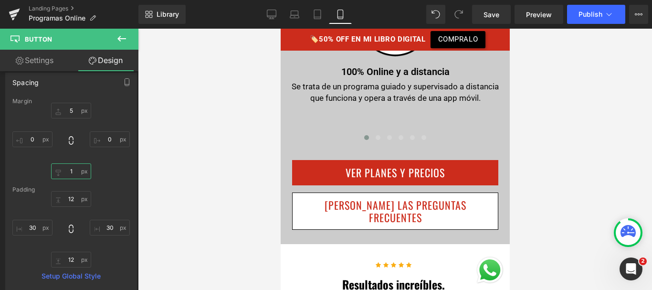
type input "10"
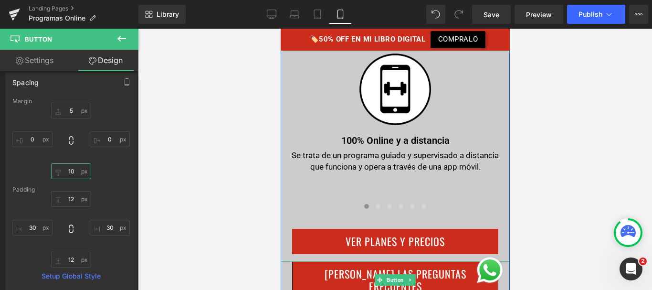
scroll to position [4639, 0]
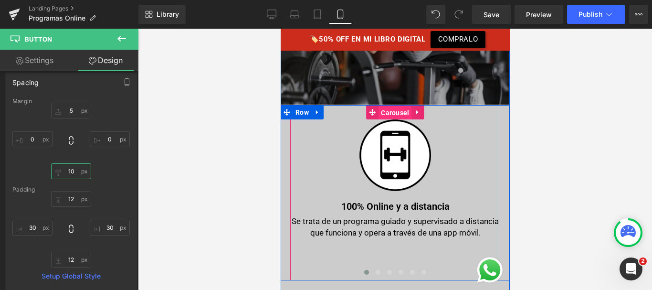
drag, startPoint x: 387, startPoint y: 61, endPoint x: 471, endPoint y: 116, distance: 100.4
click at [387, 105] on span "Carousel" at bounding box center [394, 112] width 33 height 14
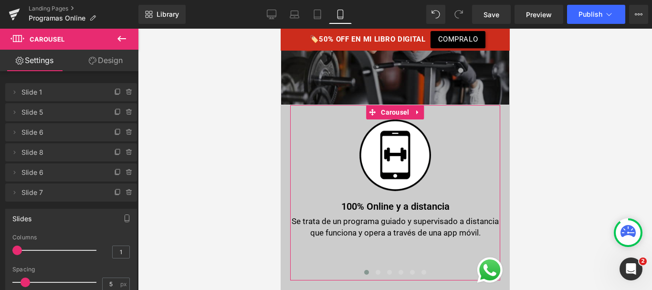
click at [101, 65] on link "Design" at bounding box center [105, 60] width 69 height 21
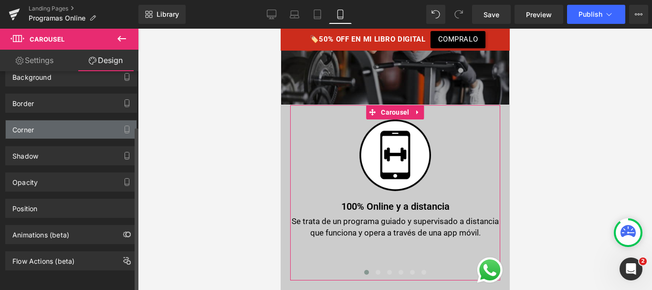
scroll to position [73, 0]
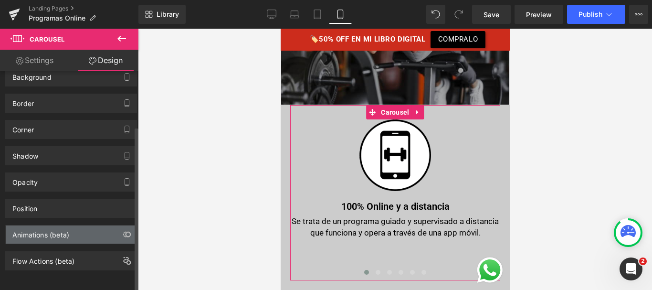
click at [64, 227] on div "Animations (beta)" at bounding box center [40, 231] width 57 height 13
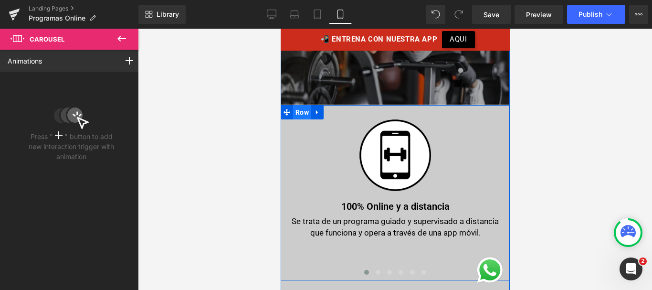
click at [299, 105] on span "Row" at bounding box center [302, 112] width 18 height 14
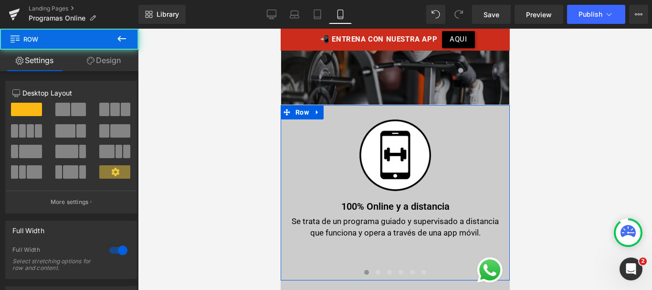
click at [111, 57] on link "Design" at bounding box center [103, 60] width 69 height 21
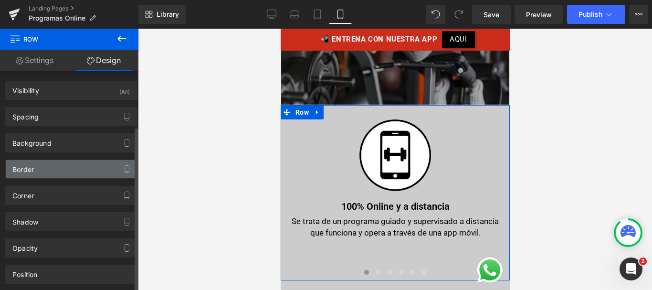
scroll to position [73, 0]
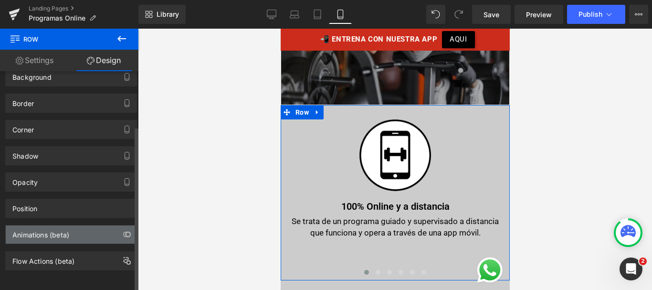
click at [74, 227] on div "Animations (beta)" at bounding box center [71, 234] width 131 height 18
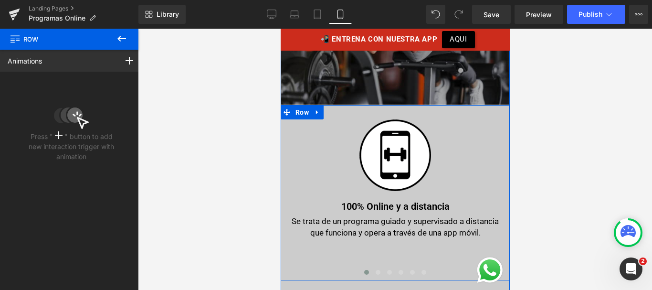
click at [284, 134] on div "Image 100% Online y a distancia Text Block Se trata de un programa guiado y sup…" at bounding box center [394, 193] width 229 height 176
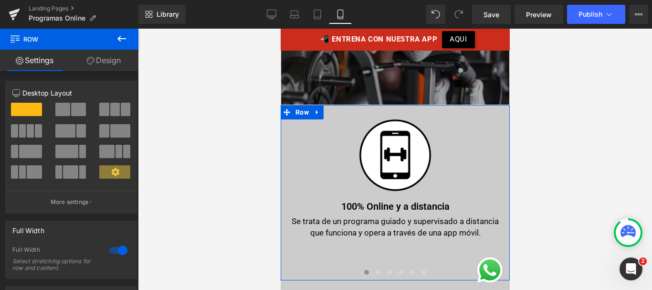
click at [116, 65] on link "Design" at bounding box center [103, 60] width 69 height 21
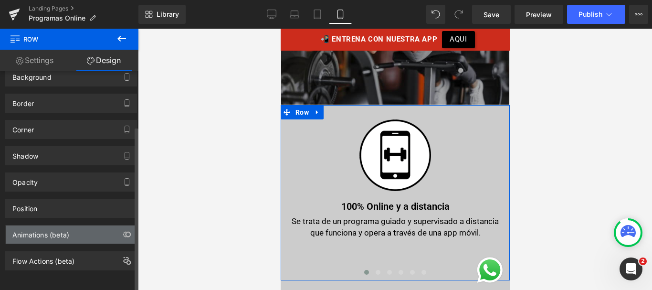
click at [78, 225] on div "Animations (beta)" at bounding box center [71, 234] width 131 height 18
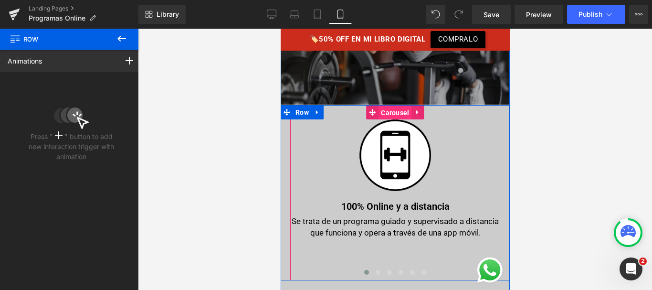
click at [393, 105] on span "Carousel" at bounding box center [394, 112] width 33 height 14
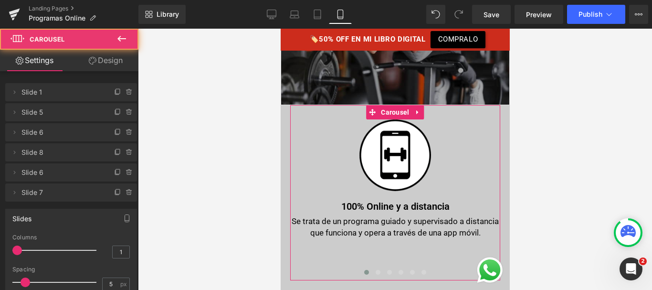
click at [110, 66] on link "Design" at bounding box center [105, 60] width 69 height 21
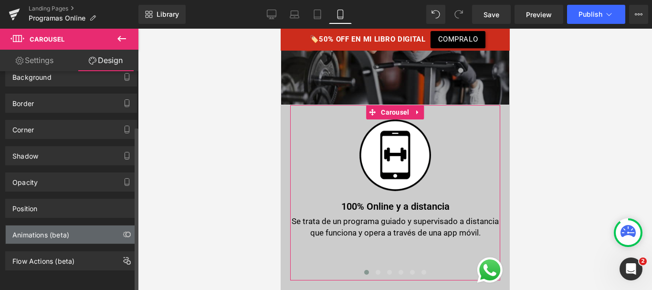
click at [67, 229] on div "Animations (beta)" at bounding box center [40, 231] width 57 height 13
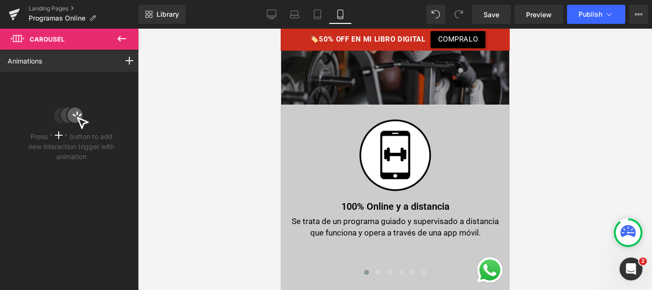
click at [121, 40] on icon at bounding box center [121, 38] width 11 height 11
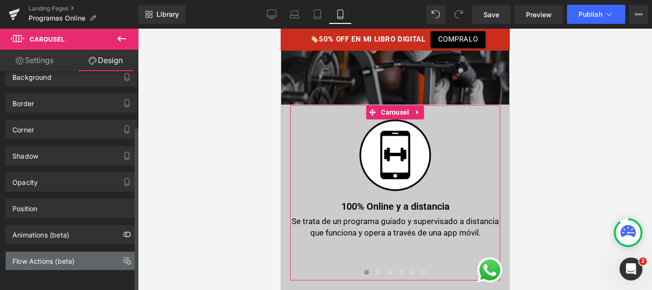
click at [91, 254] on div "Flow Actions (beta)" at bounding box center [71, 261] width 131 height 18
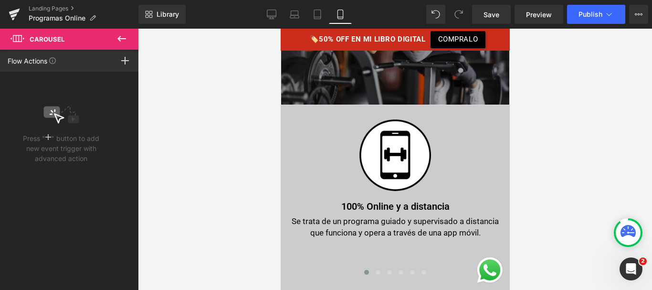
click at [116, 38] on icon at bounding box center [121, 38] width 11 height 11
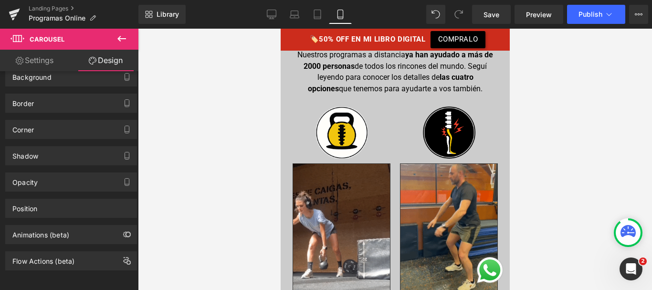
scroll to position [973, 0]
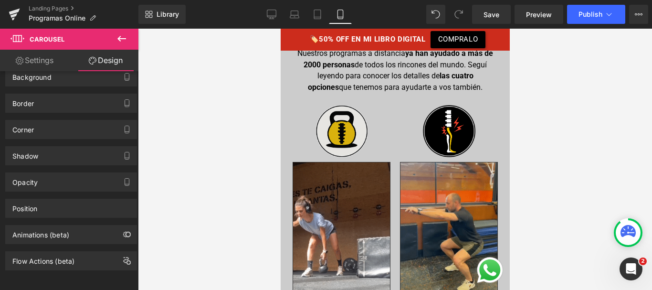
click at [337, 116] on div "Image" at bounding box center [341, 131] width 98 height 52
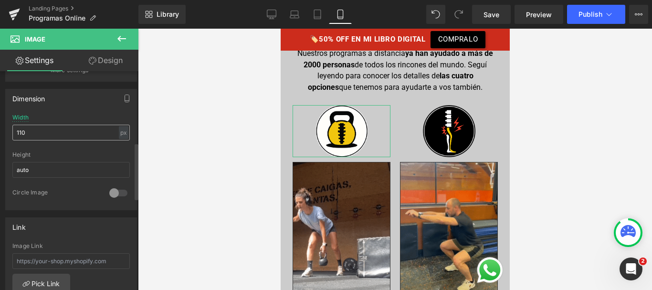
scroll to position [275, 0]
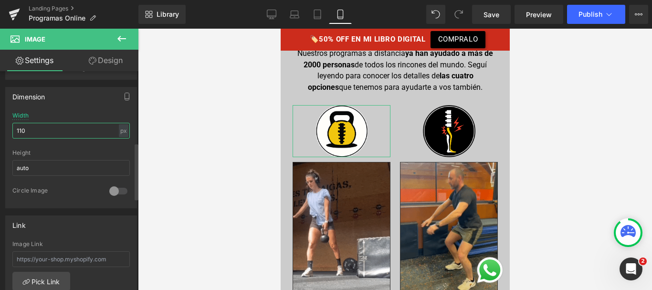
drag, startPoint x: 34, startPoint y: 132, endPoint x: 0, endPoint y: 133, distance: 34.4
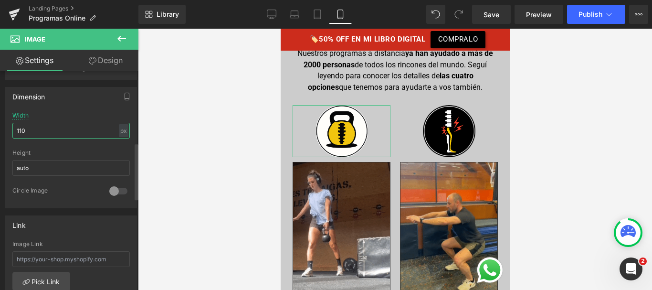
click at [0, 133] on div "Dimension 110px Width 110 px % px auto Height auto 0 Circle Image" at bounding box center [71, 144] width 143 height 128
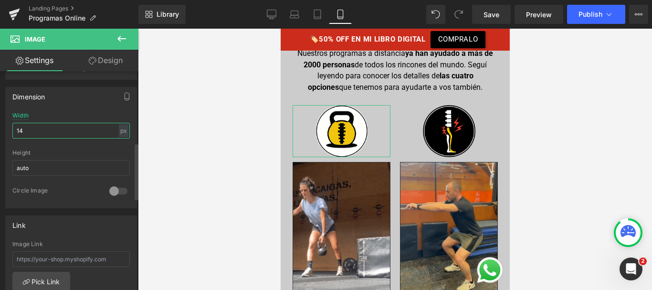
type input "140"
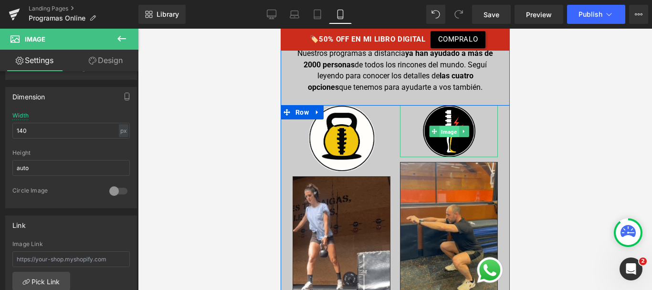
click at [447, 126] on span "Image" at bounding box center [449, 131] width 20 height 11
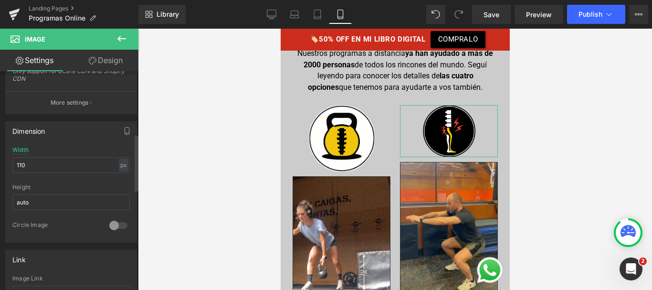
scroll to position [241, 0]
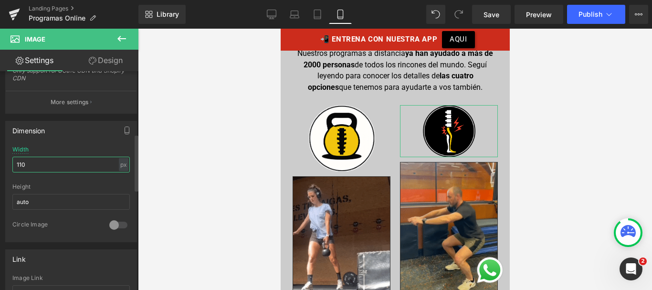
drag, startPoint x: 20, startPoint y: 166, endPoint x: 45, endPoint y: 167, distance: 25.3
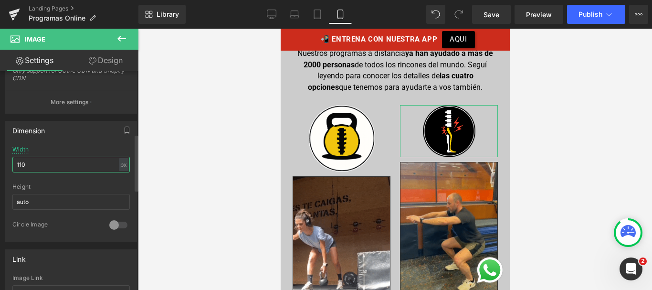
click at [45, 166] on input "110" at bounding box center [70, 165] width 117 height 16
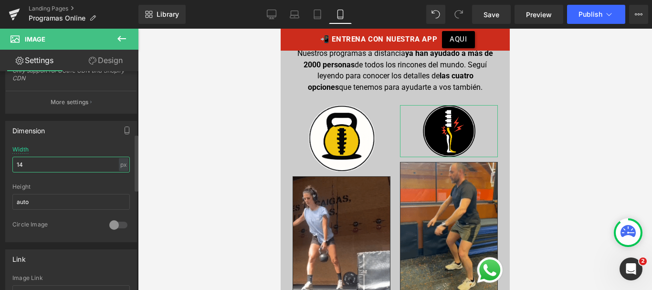
type input "140"
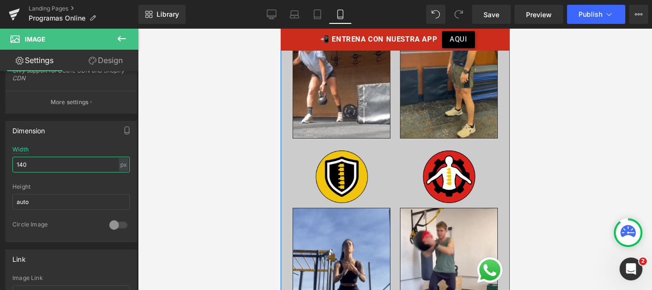
scroll to position [1172, 0]
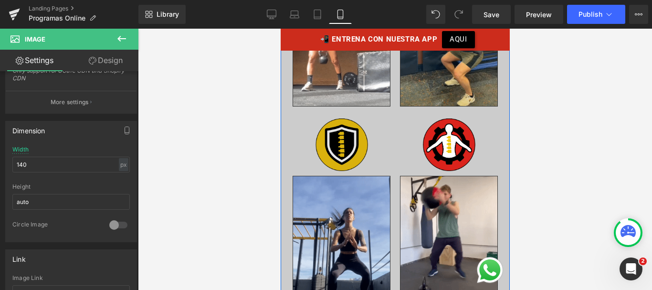
click at [332, 129] on div "Image" at bounding box center [341, 144] width 98 height 52
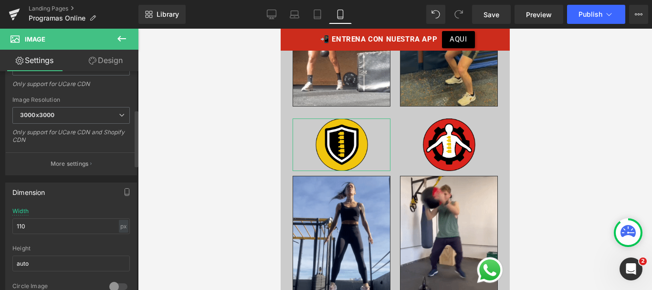
scroll to position [183, 0]
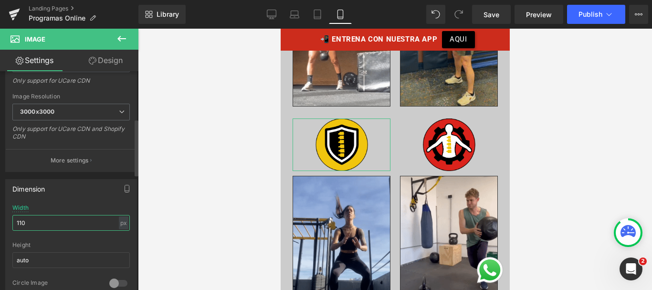
click at [62, 223] on input "110" at bounding box center [70, 223] width 117 height 16
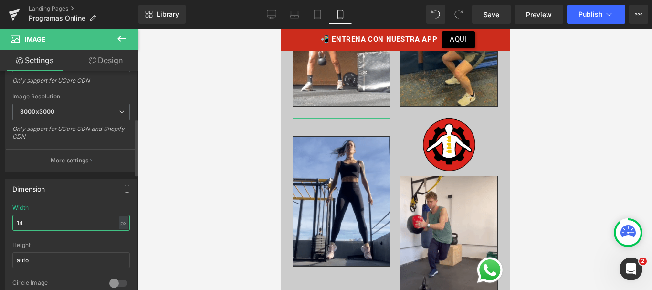
type input "140"
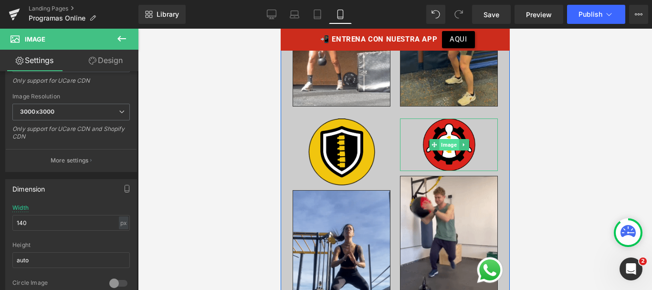
click at [449, 139] on span "Image" at bounding box center [449, 144] width 20 height 11
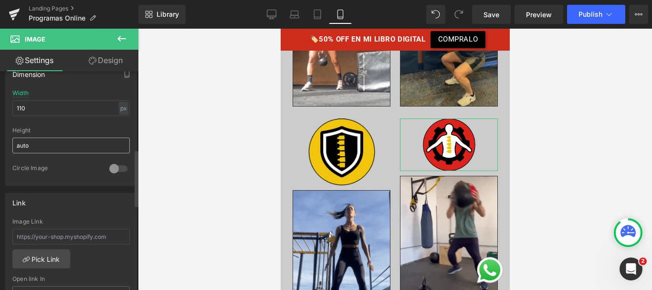
scroll to position [302, 0]
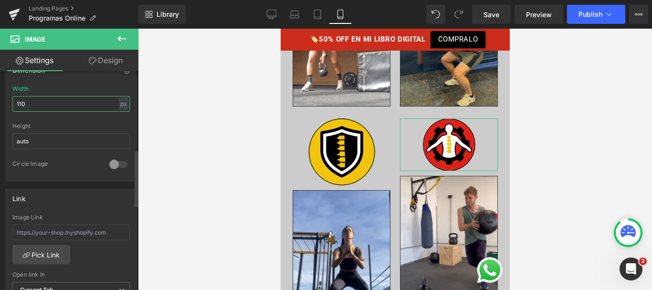
drag, startPoint x: 17, startPoint y: 106, endPoint x: 52, endPoint y: 109, distance: 34.5
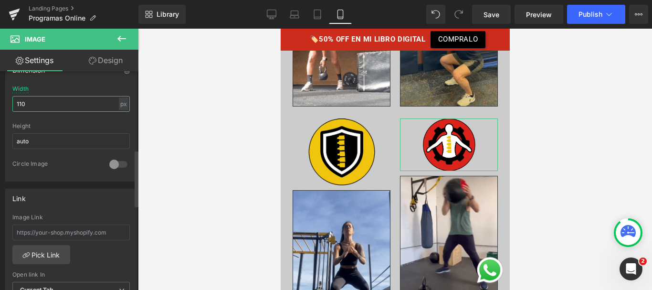
click at [52, 109] on input "110" at bounding box center [70, 104] width 117 height 16
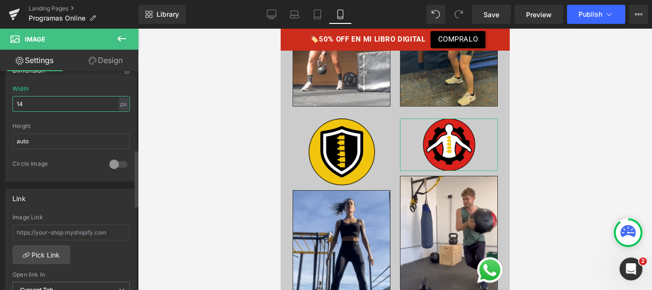
type input "140"
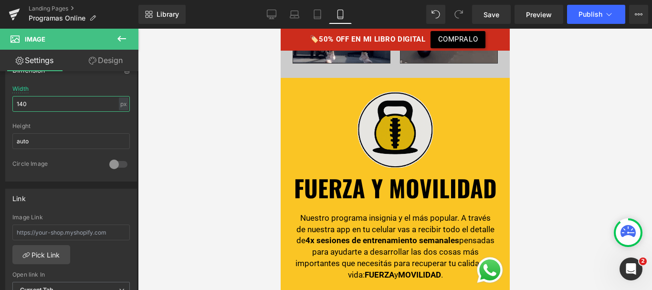
scroll to position [1422, 0]
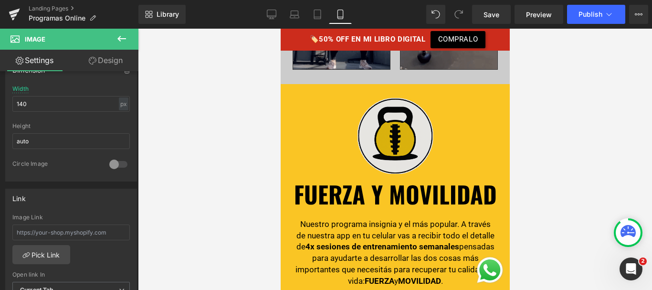
click at [388, 111] on img at bounding box center [395, 136] width 76 height 76
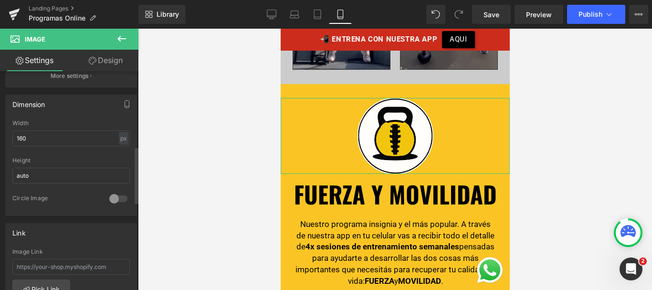
scroll to position [290, 0]
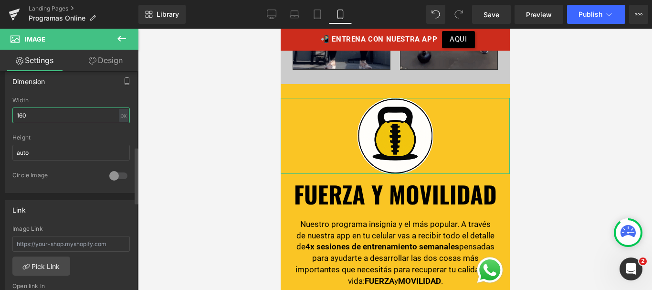
drag, startPoint x: 22, startPoint y: 117, endPoint x: 35, endPoint y: 119, distance: 13.0
click at [35, 119] on input "160" at bounding box center [70, 115] width 117 height 16
type input "1"
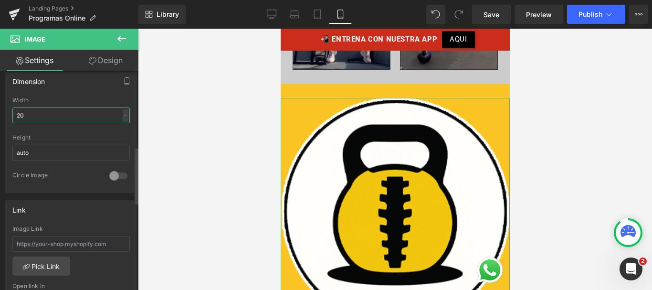
type input "200"
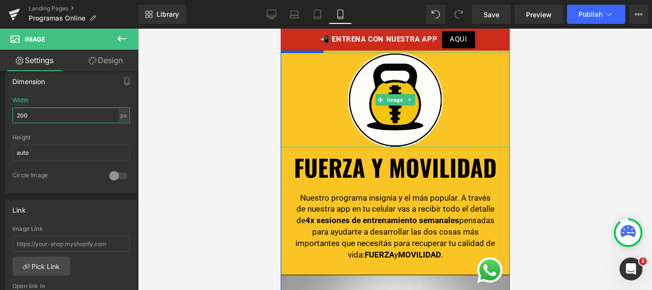
scroll to position [1467, 0]
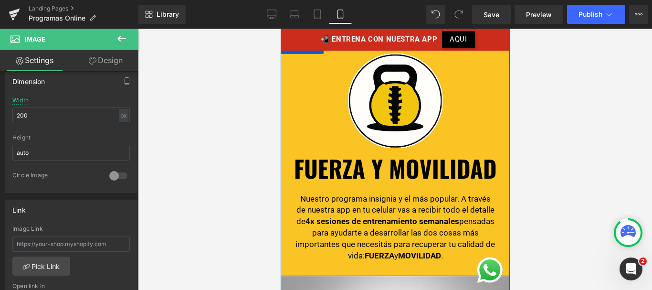
click at [380, 163] on span "Heading" at bounding box center [389, 168] width 25 height 11
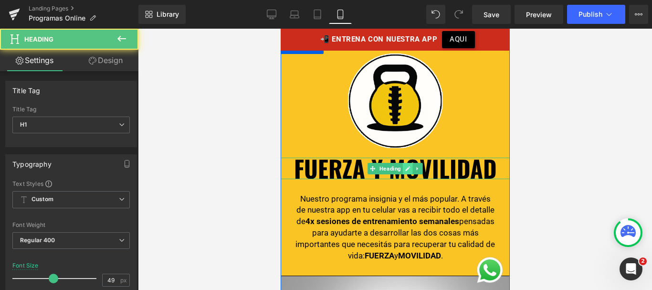
click at [405, 166] on icon at bounding box center [407, 169] width 5 height 6
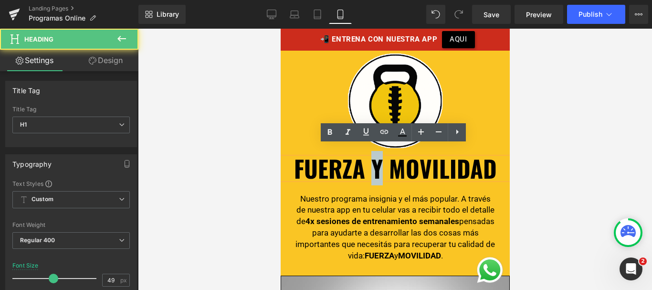
click at [370, 154] on b "FUERZA Y MOVILIDAD" at bounding box center [395, 168] width 203 height 34
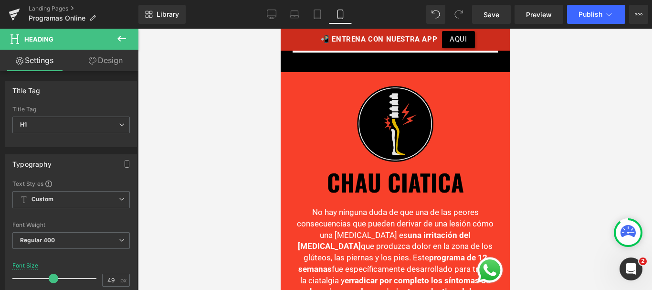
scroll to position [2444, 0]
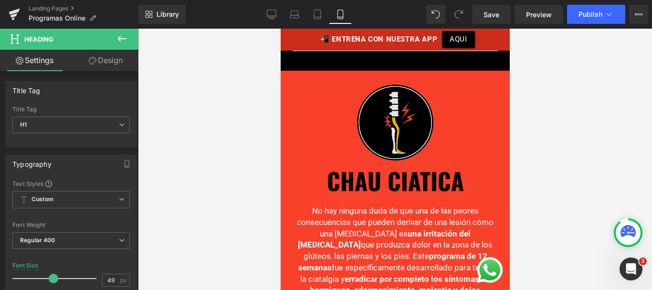
click at [370, 110] on img at bounding box center [395, 122] width 76 height 76
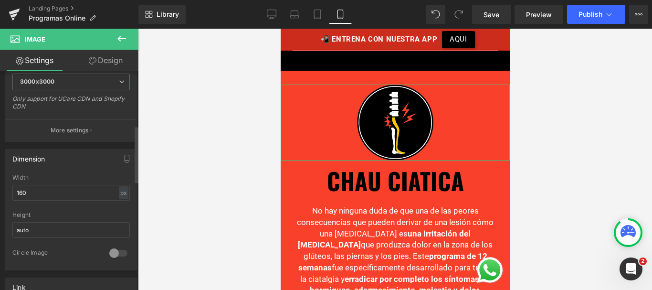
scroll to position [220, 0]
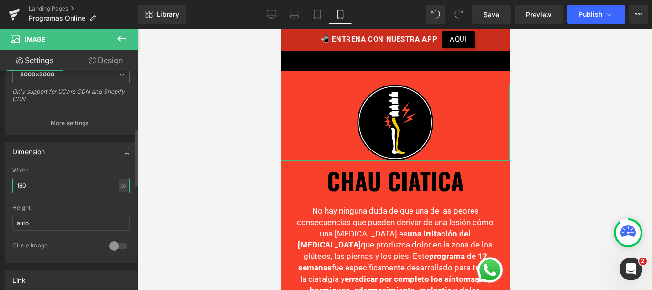
drag, startPoint x: 24, startPoint y: 185, endPoint x: 4, endPoint y: 192, distance: 21.3
click at [4, 192] on div "Dimension 160px Width 160 px % px auto Height auto 0 Circle Image" at bounding box center [71, 199] width 143 height 128
type input "200"
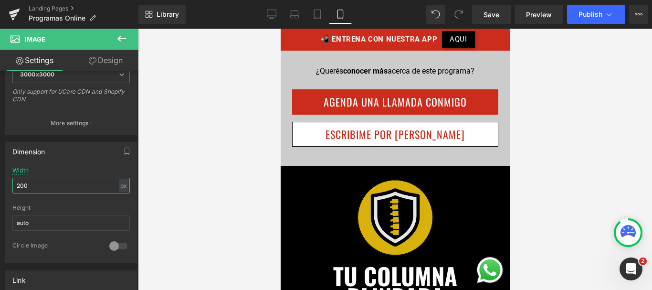
scroll to position [3360, 0]
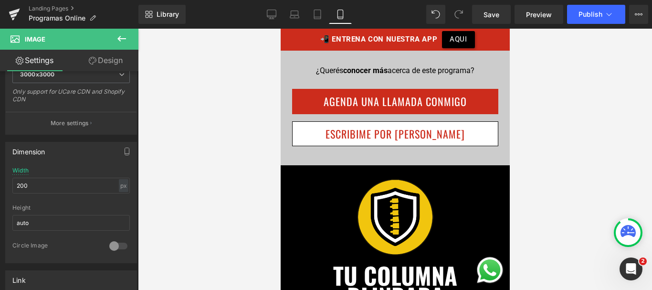
click at [389, 184] on div "Image" at bounding box center [394, 217] width 229 height 76
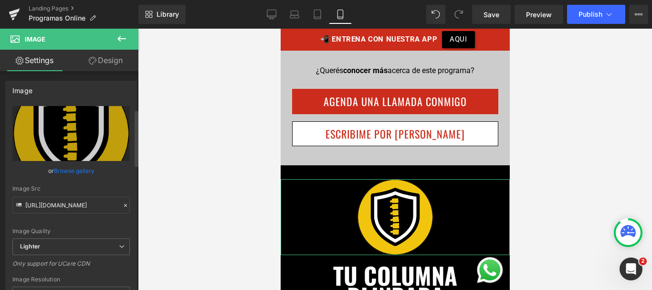
scroll to position [206, 0]
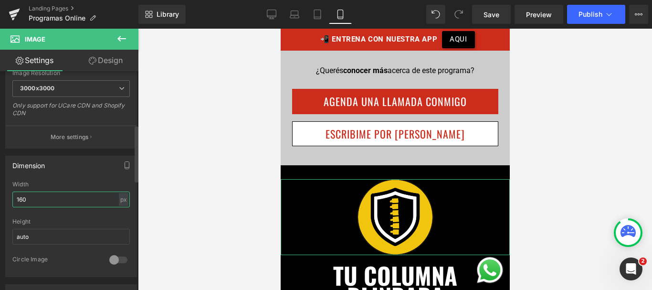
drag, startPoint x: 38, startPoint y: 193, endPoint x: 0, endPoint y: 204, distance: 39.7
click at [0, 204] on div "Dimension 160px Width 160 px % px auto Height auto 0 Circle Image" at bounding box center [71, 212] width 143 height 128
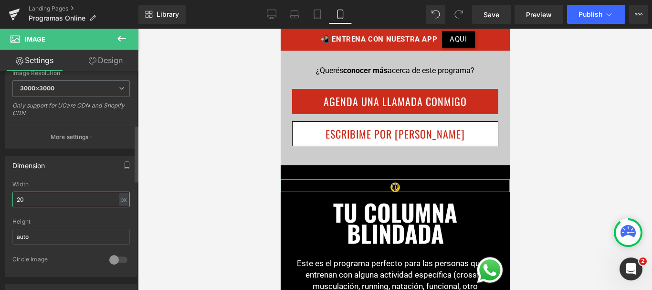
type input "200"
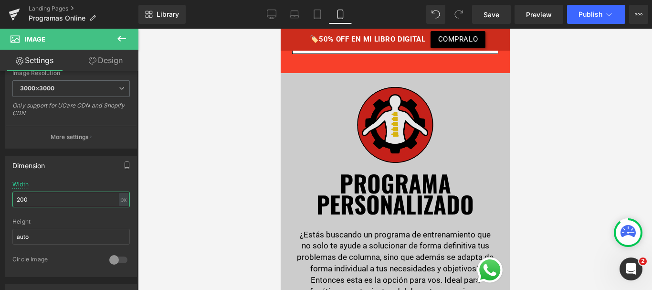
scroll to position [4355, 0]
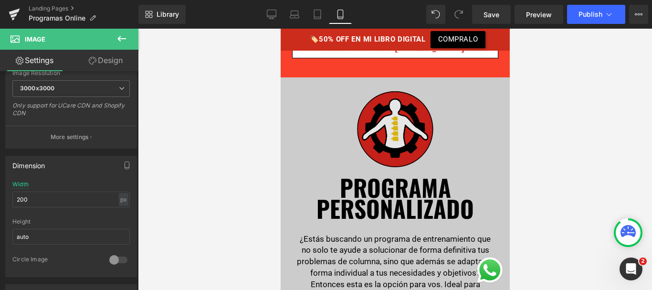
click at [393, 102] on img at bounding box center [395, 129] width 76 height 76
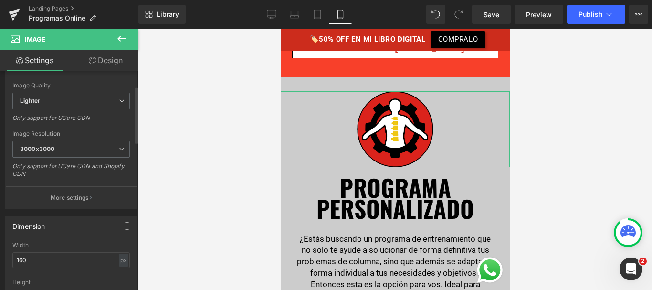
scroll to position [199, 0]
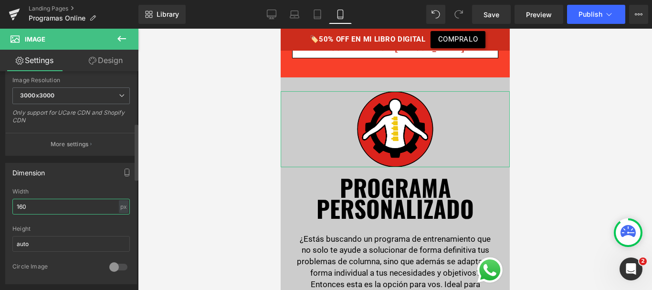
drag, startPoint x: 18, startPoint y: 207, endPoint x: 0, endPoint y: 218, distance: 21.0
click at [0, 219] on div "Dimension 160px Width 160 px % px auto Height auto 0 Circle Image" at bounding box center [71, 220] width 143 height 128
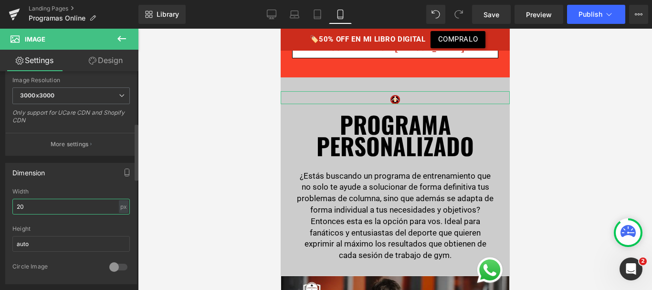
type input "200"
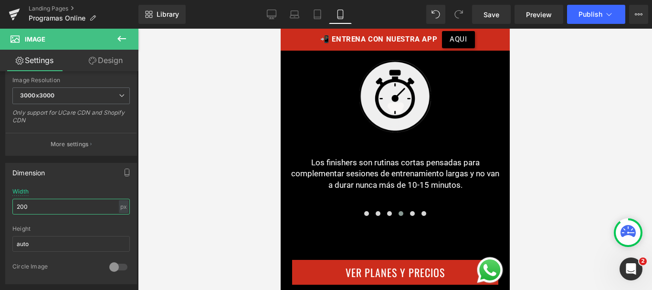
scroll to position [4061, 0]
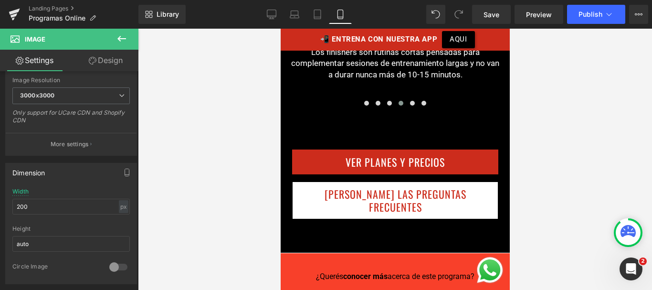
click at [280, 29] on div at bounding box center [280, 29] width 0 height 0
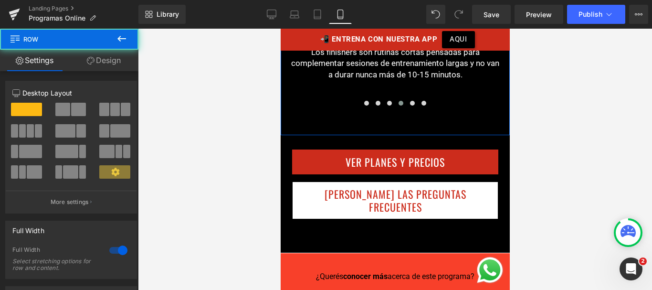
click at [113, 63] on link "Design" at bounding box center [103, 60] width 69 height 21
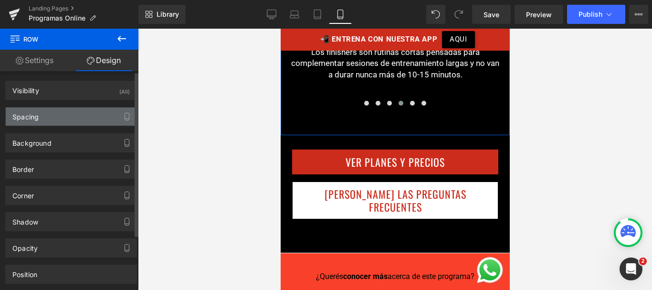
click at [43, 121] on div "Spacing" at bounding box center [71, 116] width 131 height 18
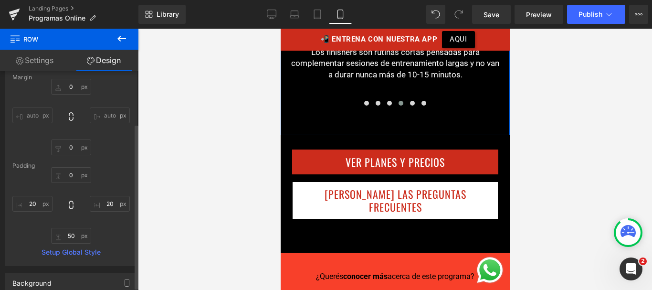
scroll to position [81, 0]
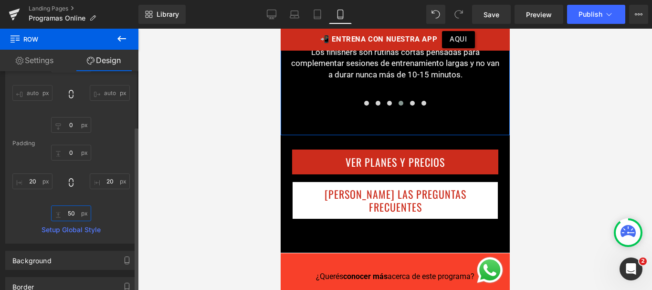
click at [65, 214] on input "text" at bounding box center [71, 213] width 40 height 16
type input "0"
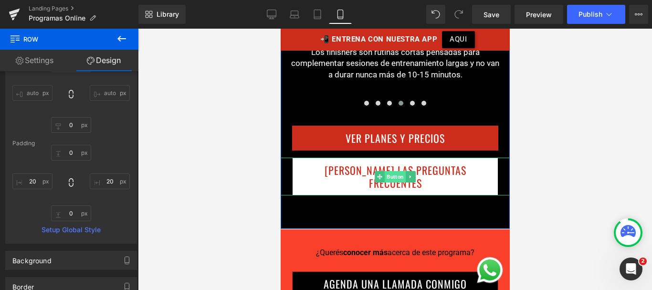
click at [391, 171] on span "Button" at bounding box center [394, 176] width 21 height 11
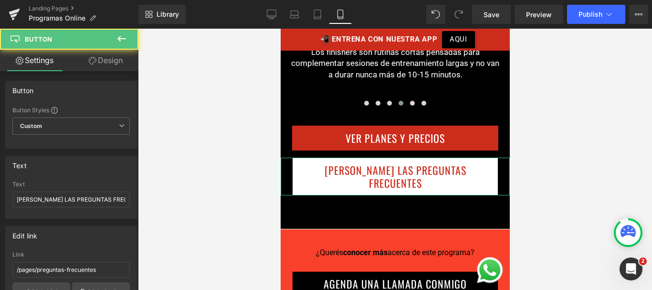
click at [105, 63] on link "Design" at bounding box center [105, 60] width 69 height 21
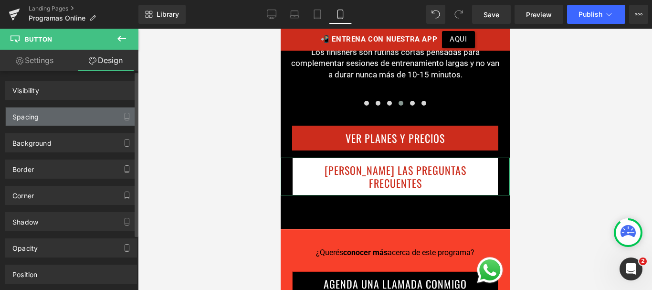
click at [68, 117] on div "Spacing" at bounding box center [71, 116] width 131 height 18
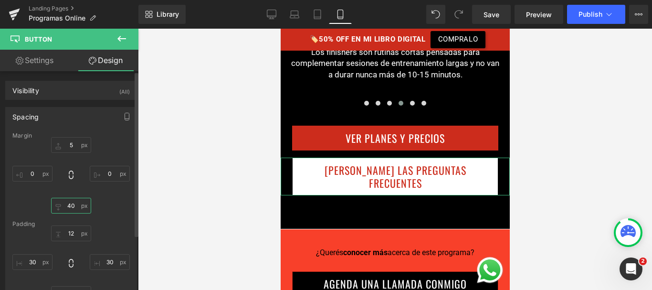
click at [68, 209] on input "text" at bounding box center [71, 206] width 40 height 16
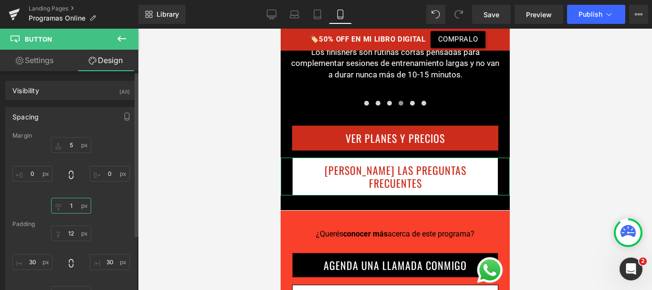
type input "10"
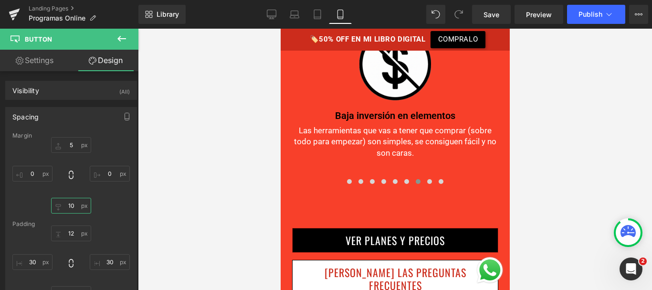
scroll to position [2921, 0]
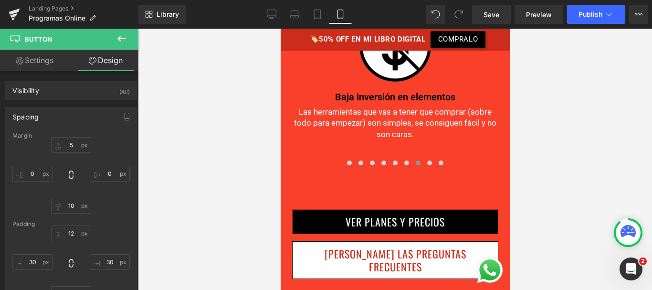
click at [385, 160] on div "Image 100% Online y a distancia Text Block Se trata de un programa guiado y sup…" at bounding box center [394, 95] width 229 height 200
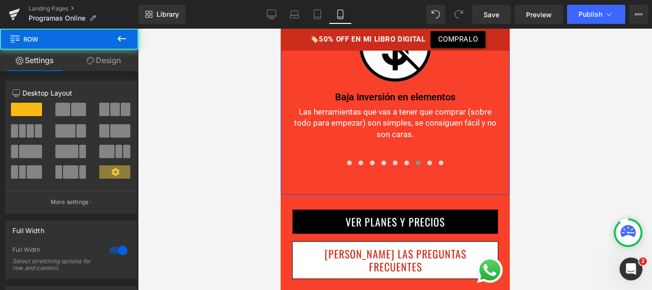
click at [84, 55] on link "Design" at bounding box center [103, 60] width 69 height 21
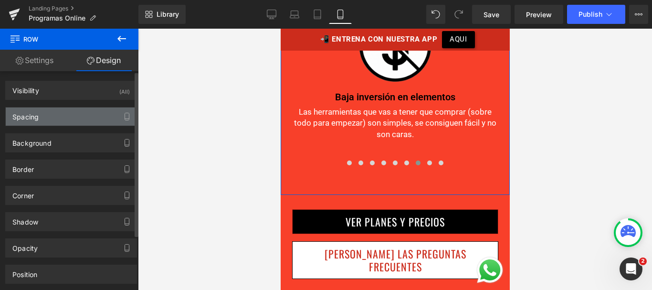
click at [44, 117] on div "Spacing" at bounding box center [71, 116] width 131 height 18
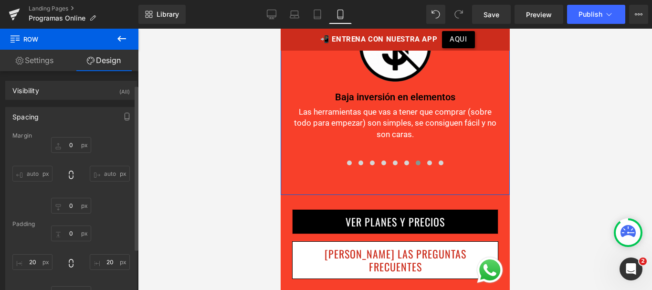
scroll to position [71, 0]
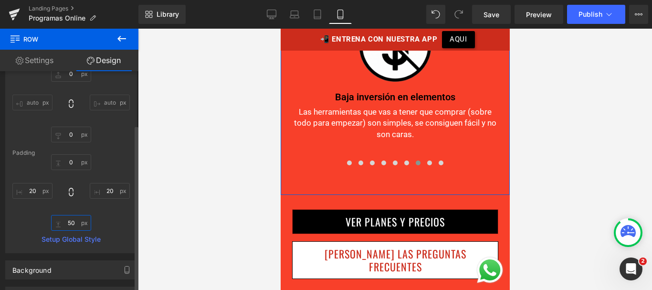
click at [70, 221] on input "text" at bounding box center [71, 223] width 40 height 16
type input "0"
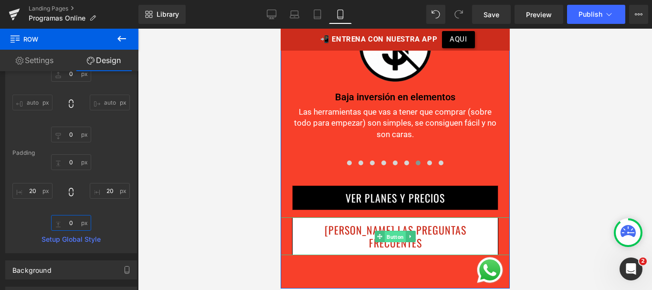
drag, startPoint x: 394, startPoint y: 201, endPoint x: 468, endPoint y: 146, distance: 92.8
click at [394, 231] on span "Button" at bounding box center [394, 236] width 21 height 11
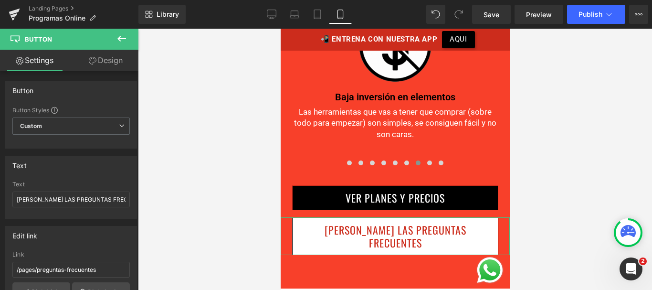
click at [108, 70] on link "Design" at bounding box center [105, 60] width 69 height 21
click at [0, 0] on div "Spacing" at bounding box center [0, 0] width 0 height 0
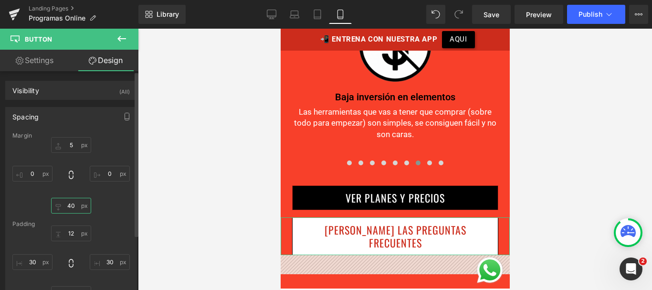
click at [71, 207] on input "text" at bounding box center [71, 206] width 40 height 16
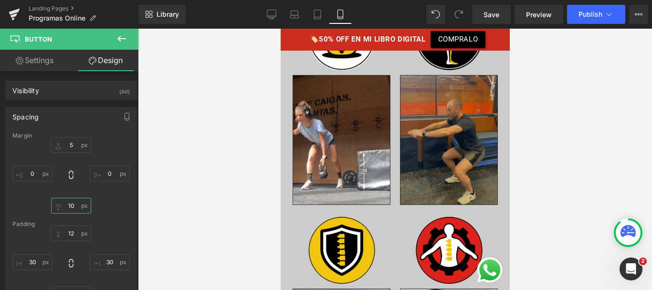
scroll to position [1079, 0]
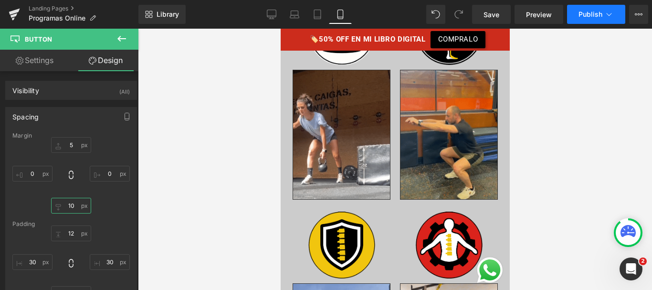
type input "10"
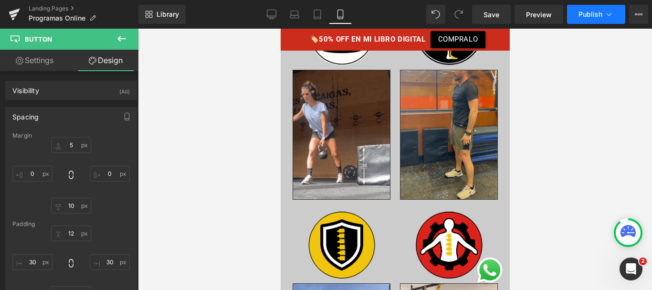
click at [574, 15] on button "Publish" at bounding box center [596, 14] width 58 height 19
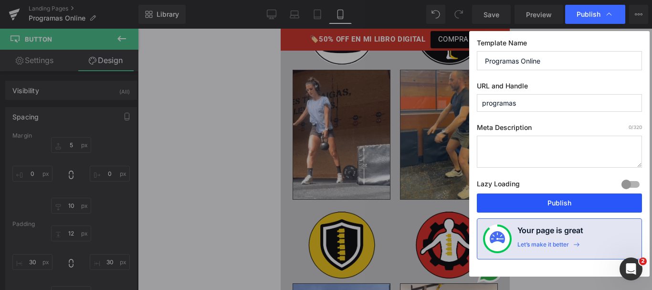
click at [525, 200] on button "Publish" at bounding box center [559, 202] width 165 height 19
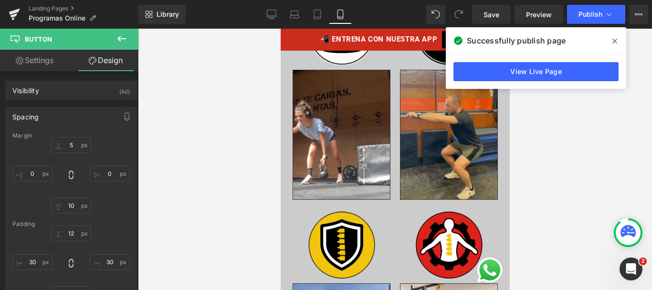
click at [613, 44] on icon at bounding box center [614, 41] width 5 height 8
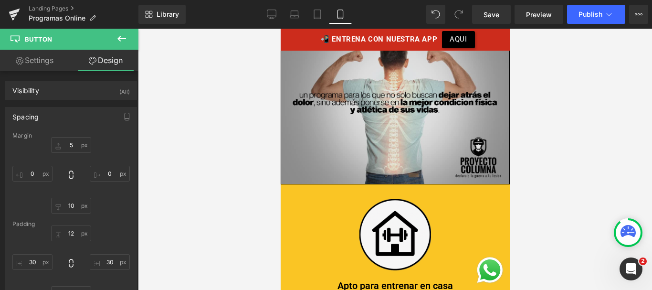
scroll to position [1712, 0]
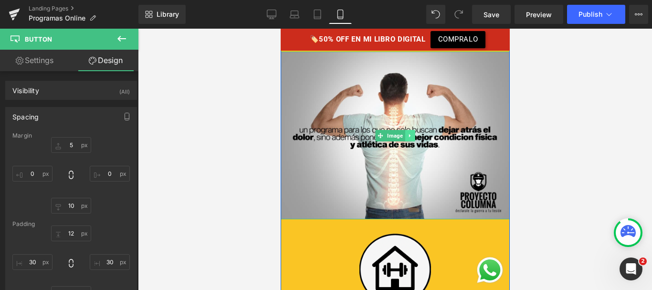
click at [411, 130] on link at bounding box center [410, 135] width 10 height 11
click at [402, 133] on icon at bounding box center [404, 135] width 5 height 5
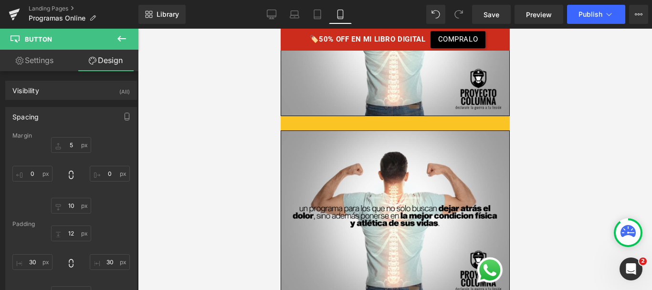
scroll to position [1865, 0]
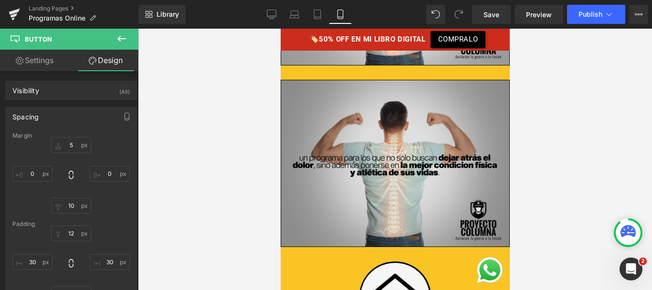
click at [373, 119] on img at bounding box center [394, 163] width 229 height 167
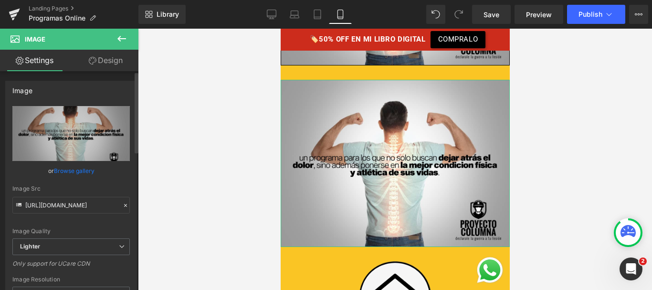
click at [83, 162] on link "Browse gallery" at bounding box center [74, 170] width 41 height 17
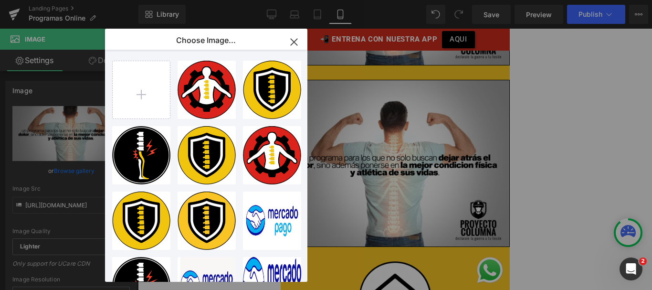
click at [290, 45] on icon "button" at bounding box center [293, 41] width 15 height 15
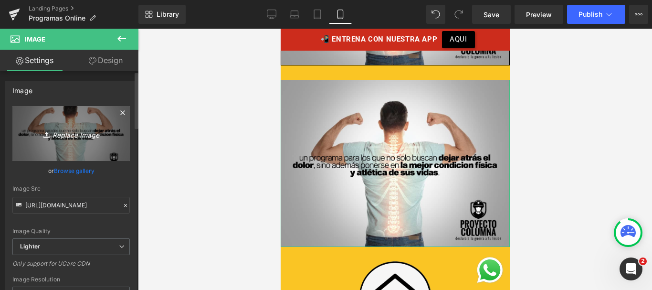
click at [79, 129] on icon "Replace Image" at bounding box center [71, 133] width 76 height 12
type input "C:\fakepath\fuerzaymovilidad-mobile.png"
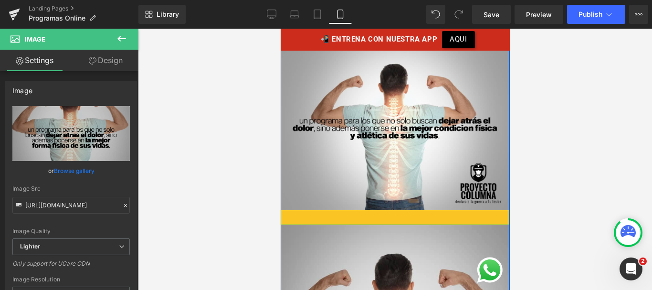
scroll to position [1720, 0]
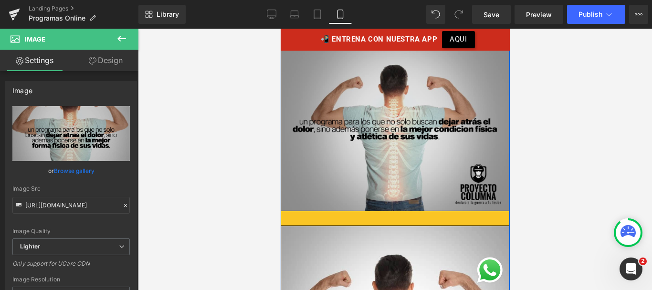
click at [401, 129] on img at bounding box center [394, 126] width 229 height 167
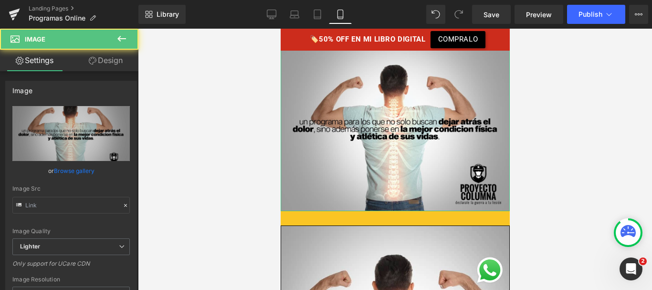
click at [118, 59] on link "Design" at bounding box center [105, 60] width 69 height 21
click at [0, 0] on div "Visibility" at bounding box center [0, 0] width 0 height 0
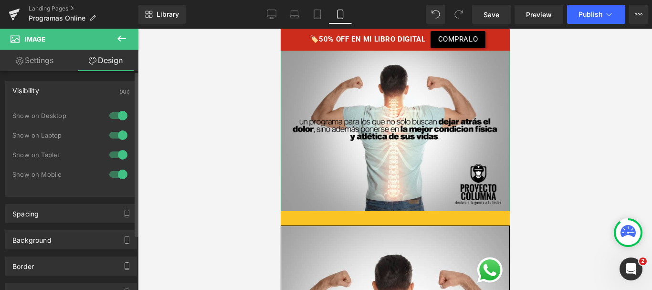
click at [113, 157] on div at bounding box center [118, 154] width 23 height 15
click at [114, 175] on div at bounding box center [118, 174] width 23 height 15
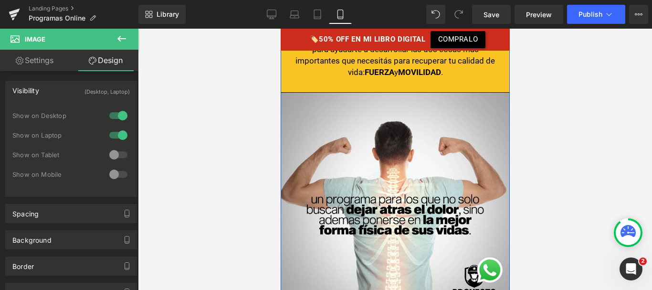
scroll to position [1721, 0]
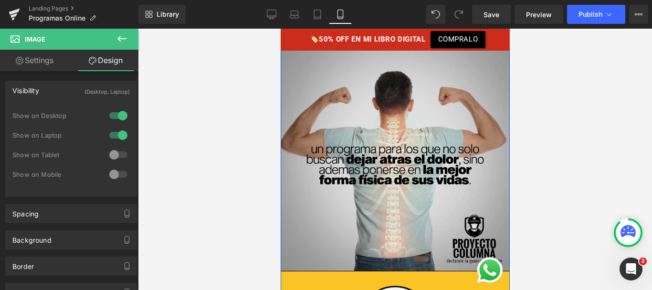
click at [376, 118] on img at bounding box center [394, 156] width 229 height 229
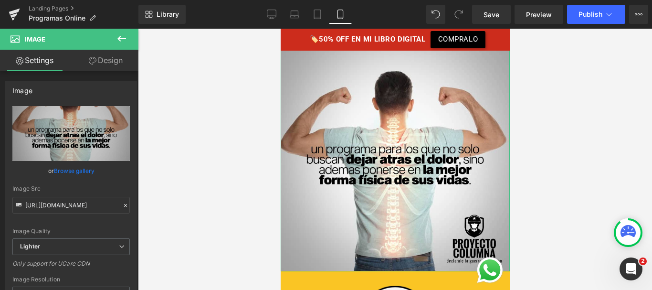
click at [113, 60] on link "Design" at bounding box center [105, 60] width 69 height 21
click at [0, 0] on div "Visibility" at bounding box center [0, 0] width 0 height 0
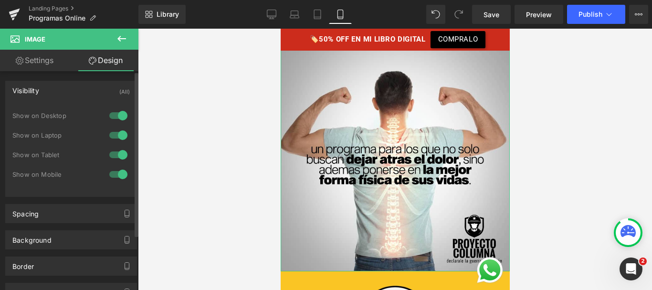
click at [113, 118] on div at bounding box center [118, 115] width 23 height 15
click at [114, 133] on div at bounding box center [118, 134] width 23 height 15
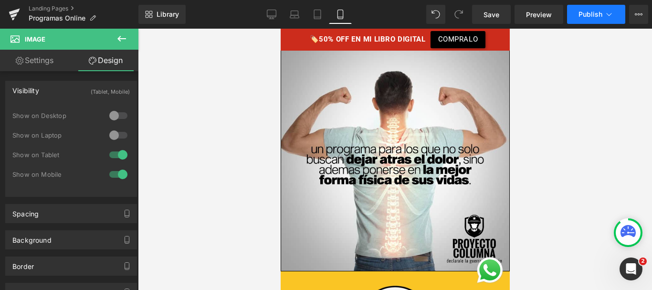
click at [586, 7] on button "Publish" at bounding box center [596, 14] width 58 height 19
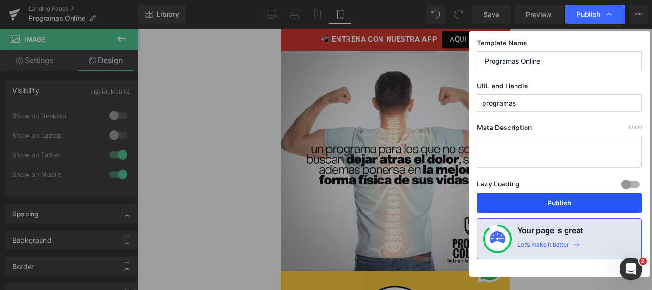
click at [518, 201] on button "Publish" at bounding box center [559, 202] width 165 height 19
